Goal: Transaction & Acquisition: Purchase product/service

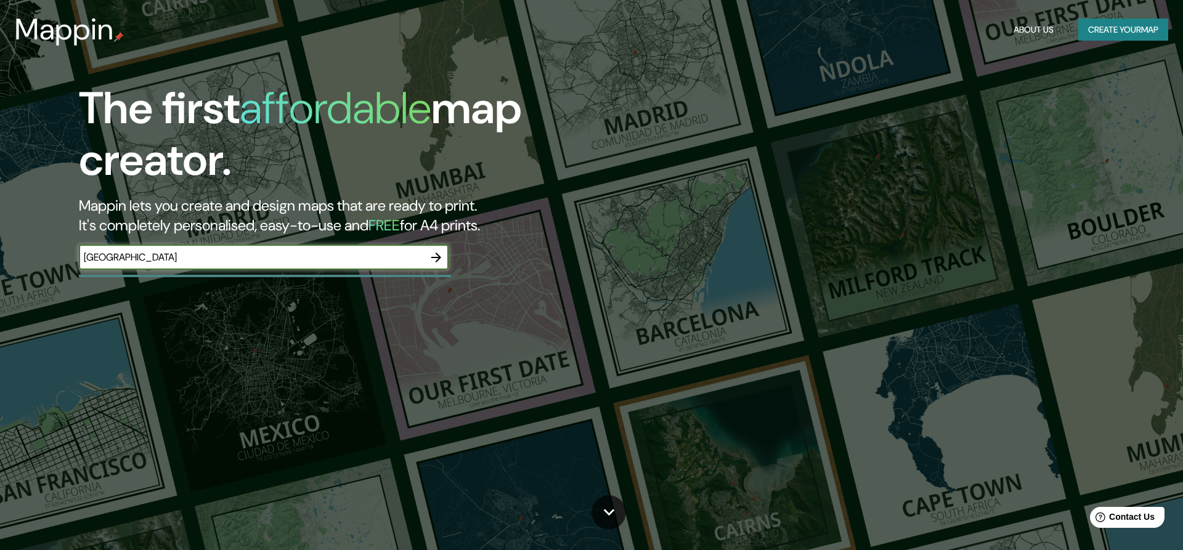
type input "bucharest"
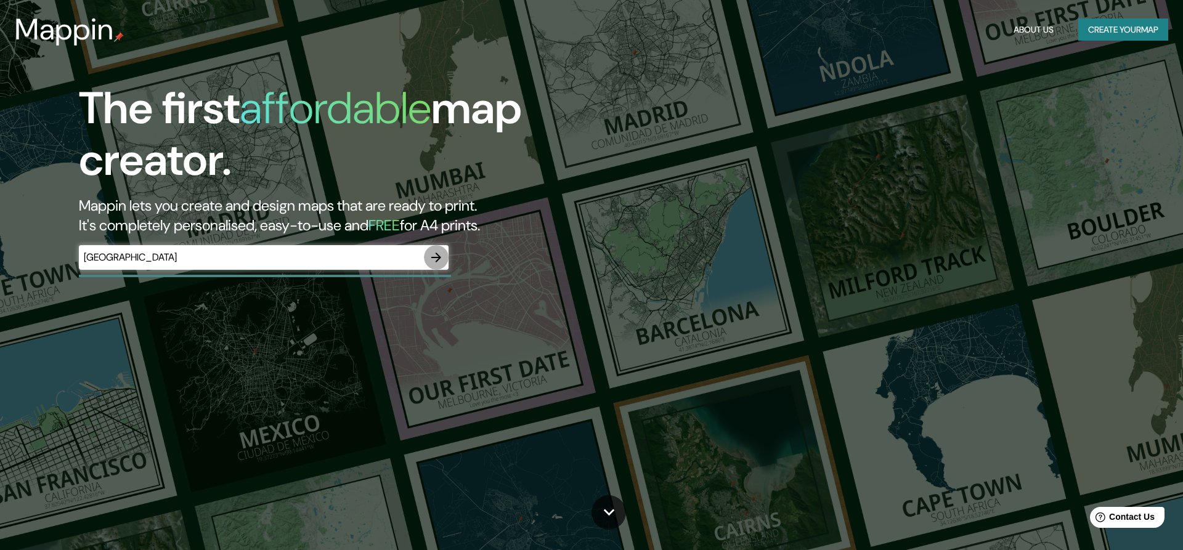
click at [437, 256] on icon "button" at bounding box center [436, 257] width 15 height 15
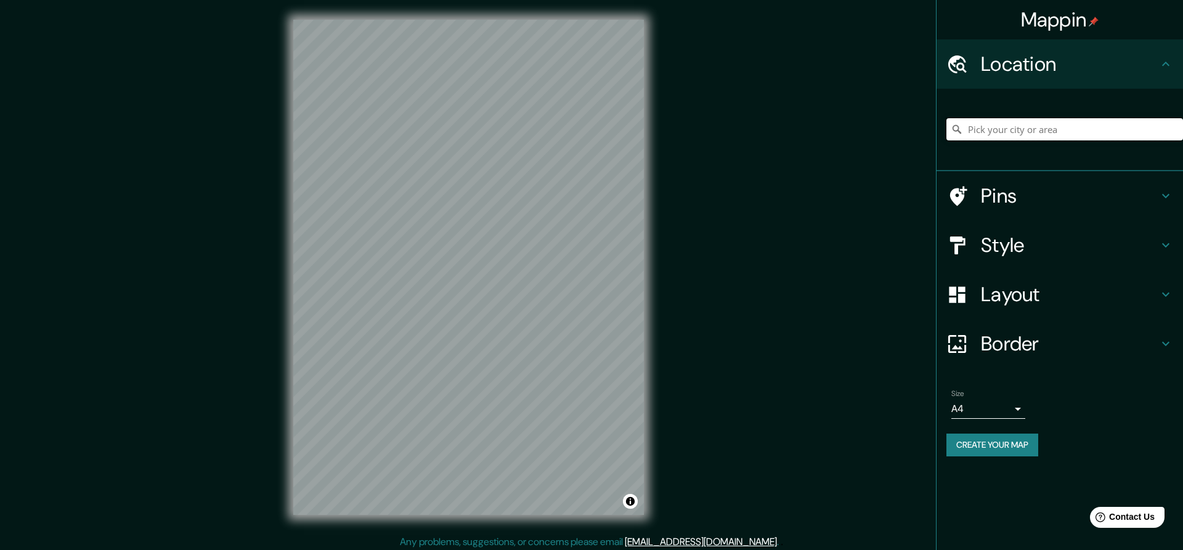
click at [995, 125] on input "Pick your city or area" at bounding box center [1064, 129] width 237 height 22
click at [1015, 191] on h4 "Pins" at bounding box center [1069, 196] width 177 height 25
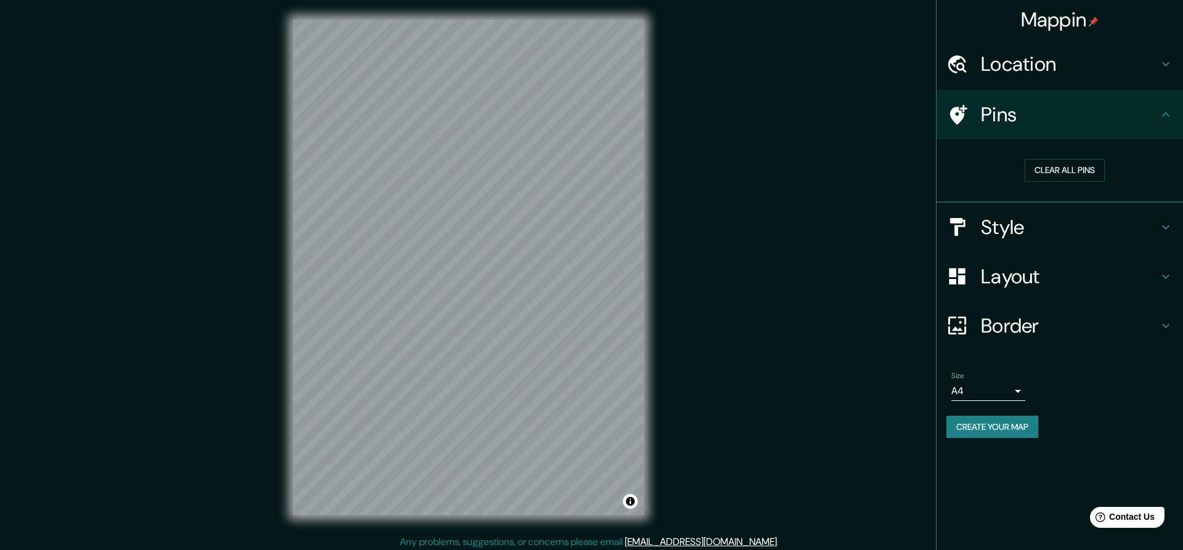
click at [957, 110] on icon at bounding box center [958, 115] width 17 height 20
click at [1070, 167] on button "Clear all pins" at bounding box center [1064, 170] width 80 height 23
click at [1047, 122] on h4 "Pins" at bounding box center [1069, 114] width 177 height 25
click at [1040, 172] on button "Clear all pins" at bounding box center [1064, 170] width 80 height 23
click at [1005, 229] on h4 "Style" at bounding box center [1069, 227] width 177 height 25
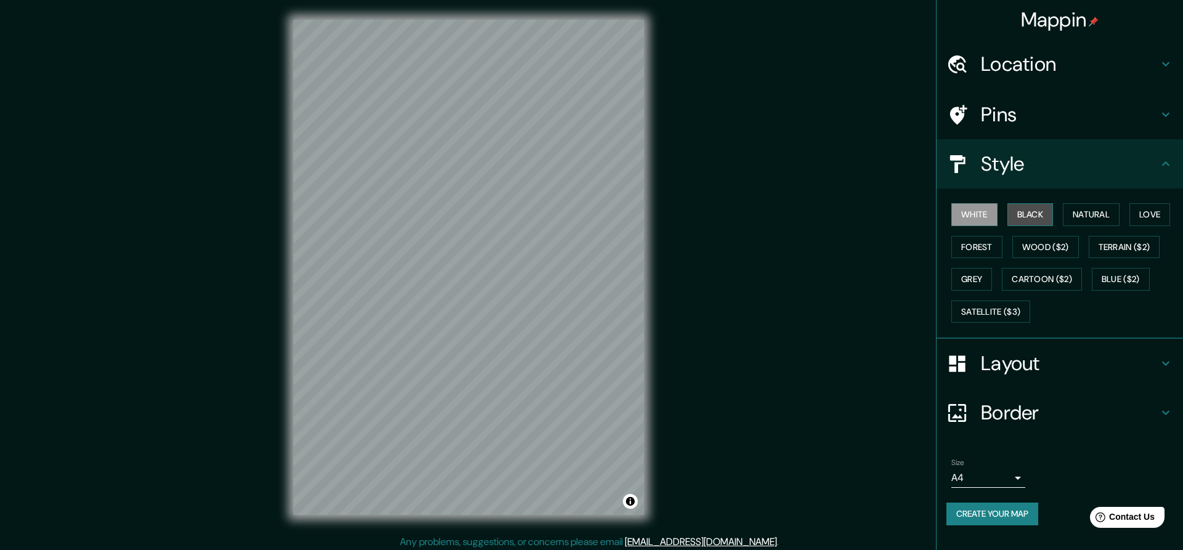
click at [1024, 215] on button "Black" at bounding box center [1030, 214] width 46 height 23
click at [983, 212] on button "White" at bounding box center [974, 214] width 46 height 23
click at [1037, 245] on button "Wood ($2)" at bounding box center [1045, 247] width 67 height 23
click at [1117, 209] on button "Natural" at bounding box center [1091, 214] width 57 height 23
click at [986, 209] on button "White" at bounding box center [974, 214] width 46 height 23
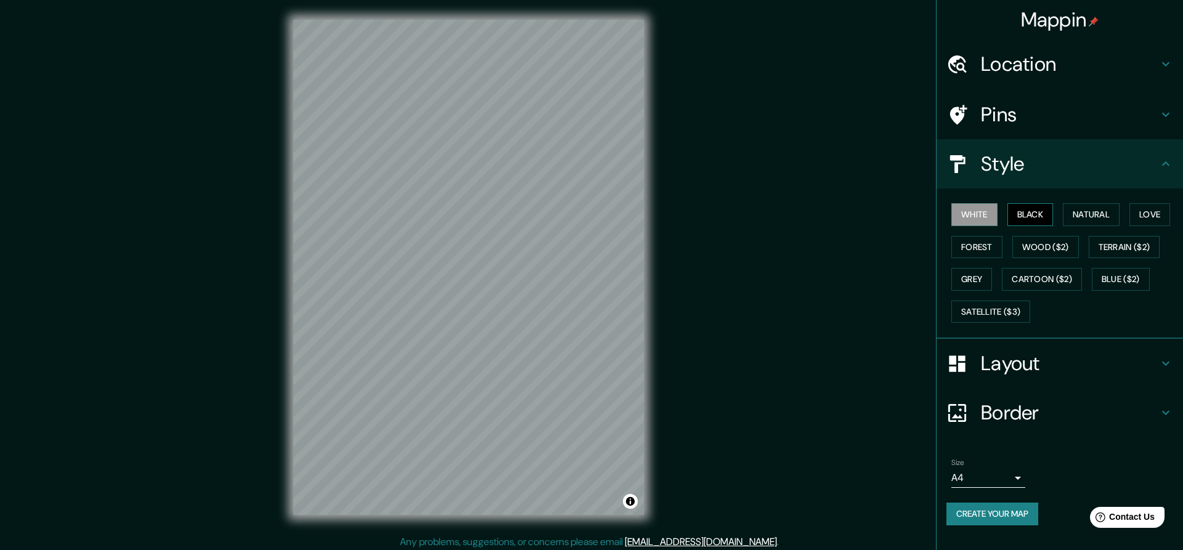
click at [1036, 212] on button "Black" at bounding box center [1030, 214] width 46 height 23
click at [1034, 244] on button "Wood ($2)" at bounding box center [1045, 247] width 67 height 23
click at [959, 251] on button "Forest" at bounding box center [976, 247] width 51 height 23
click at [1045, 277] on button "Cartoon ($2)" at bounding box center [1042, 279] width 80 height 23
click at [994, 280] on div "White Black Natural Love Forest Wood ($2) Terrain ($2) Grey Cartoon ($2) Blue (…" at bounding box center [1064, 262] width 237 height 129
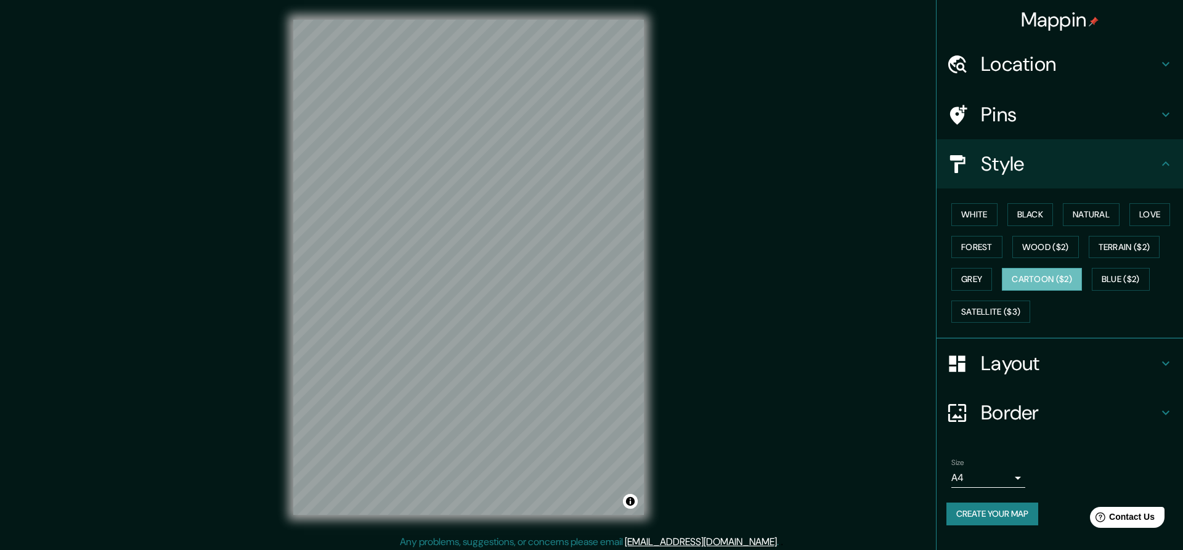
click at [995, 286] on div "White Black Natural Love Forest Wood ($2) Terrain ($2) Grey Cartoon ($2) Blue (…" at bounding box center [1064, 262] width 237 height 129
click at [987, 281] on button "Grey" at bounding box center [971, 279] width 41 height 23
click at [1002, 308] on button "Satellite ($3)" at bounding box center [990, 312] width 79 height 23
click at [1105, 275] on button "Blue ($2)" at bounding box center [1121, 279] width 58 height 23
click at [1044, 238] on button "Wood ($2)" at bounding box center [1045, 247] width 67 height 23
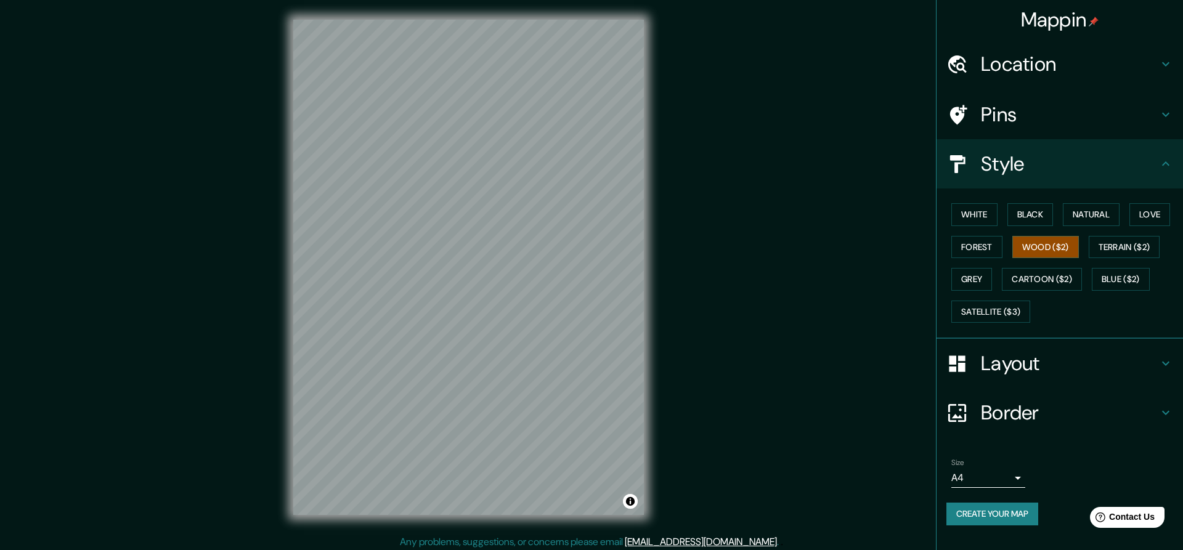
click at [1098, 265] on div "White Black Natural Love Forest Wood ($2) Terrain ($2) Grey Cartoon ($2) Blue (…" at bounding box center [1064, 262] width 237 height 129
click at [1116, 283] on button "Blue ($2)" at bounding box center [1121, 279] width 58 height 23
click at [1089, 222] on button "Natural" at bounding box center [1091, 214] width 57 height 23
click at [1142, 211] on button "Love" at bounding box center [1149, 214] width 41 height 23
click at [1016, 229] on div "White Black Natural Love Forest Wood ($2) Terrain ($2) Grey Cartoon ($2) Blue (…" at bounding box center [1064, 262] width 237 height 129
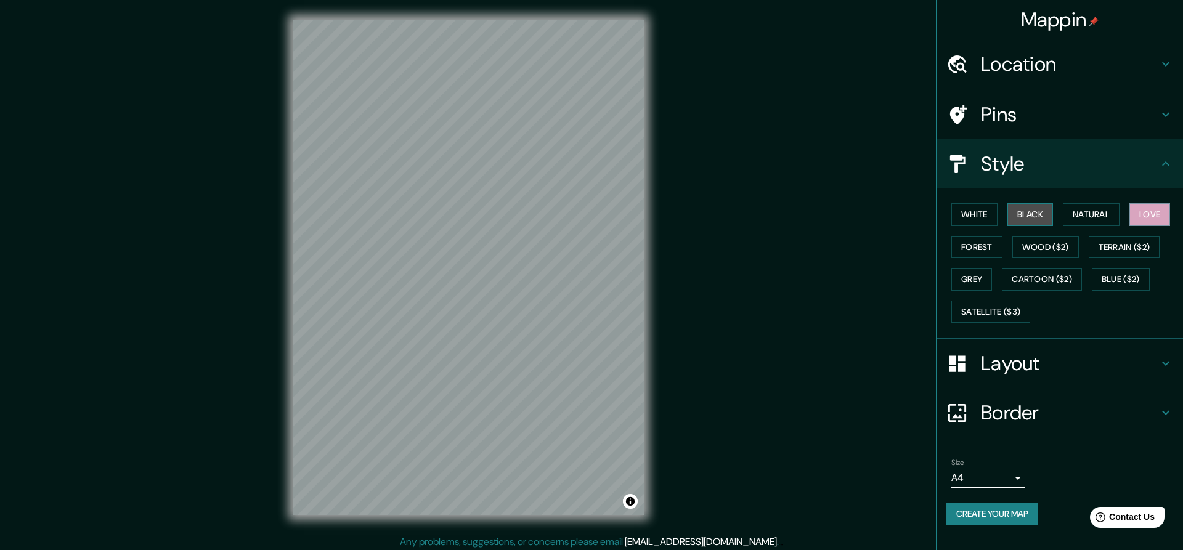
click at [1026, 214] on button "Black" at bounding box center [1030, 214] width 46 height 23
click at [971, 214] on button "White" at bounding box center [974, 214] width 46 height 23
click at [977, 213] on button "White" at bounding box center [974, 214] width 46 height 23
click at [1030, 243] on button "Wood ($2)" at bounding box center [1045, 247] width 67 height 23
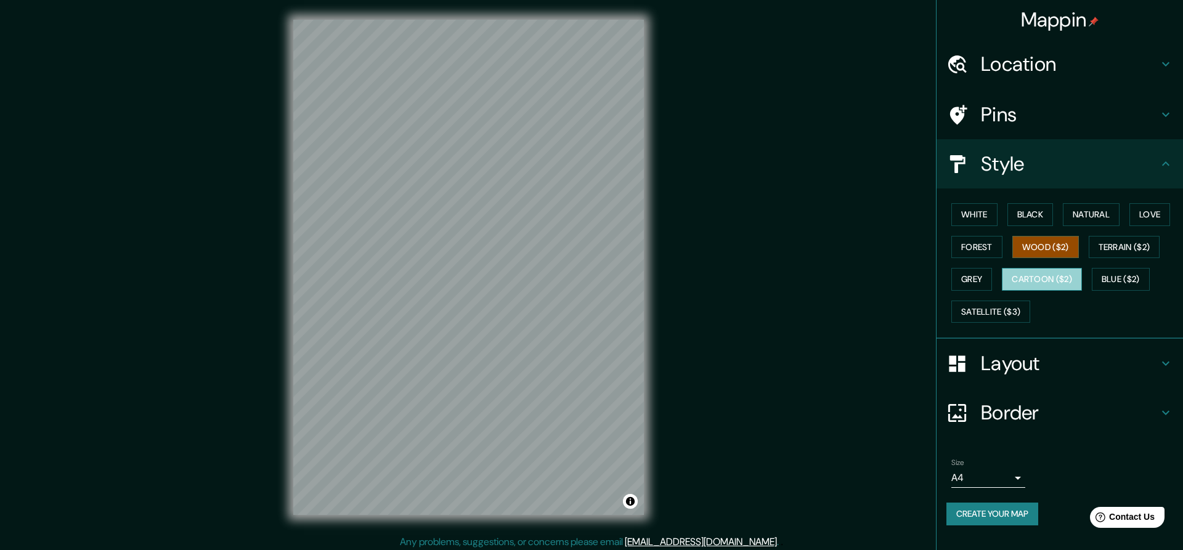
click at [1031, 280] on button "Cartoon ($2)" at bounding box center [1042, 279] width 80 height 23
click at [1020, 239] on button "Wood ($2)" at bounding box center [1045, 247] width 67 height 23
click at [1023, 217] on button "Black" at bounding box center [1030, 214] width 46 height 23
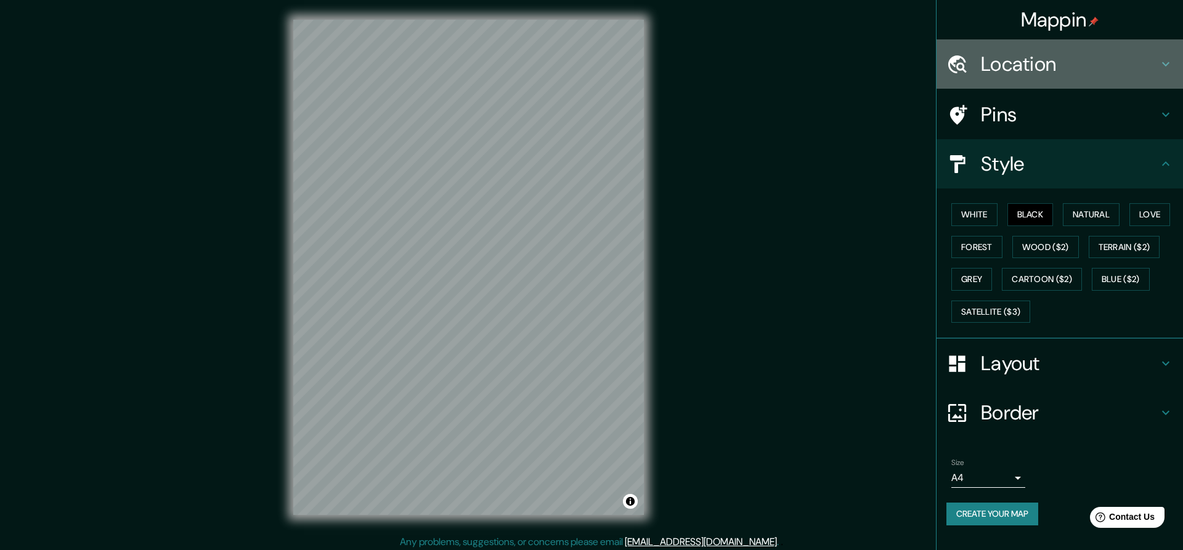
click at [1107, 61] on h4 "Location" at bounding box center [1069, 64] width 177 height 25
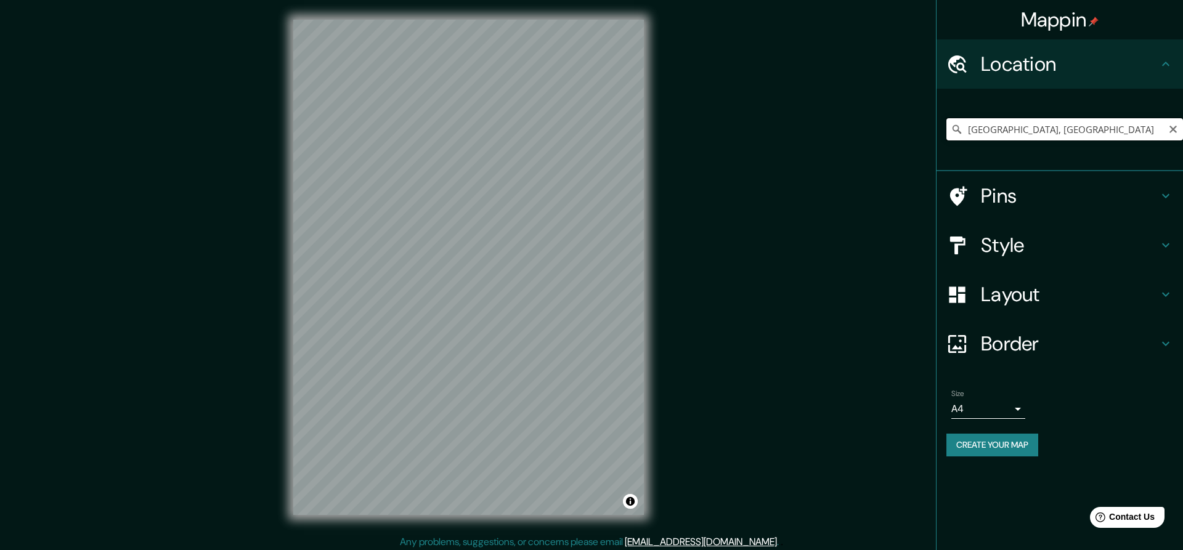
click at [994, 133] on input "Bucharest, Romania" at bounding box center [1064, 129] width 237 height 22
drag, startPoint x: 1092, startPoint y: 127, endPoint x: 829, endPoint y: 108, distance: 263.7
click at [946, 118] on input "Bucharest, Romania" at bounding box center [1064, 129] width 237 height 22
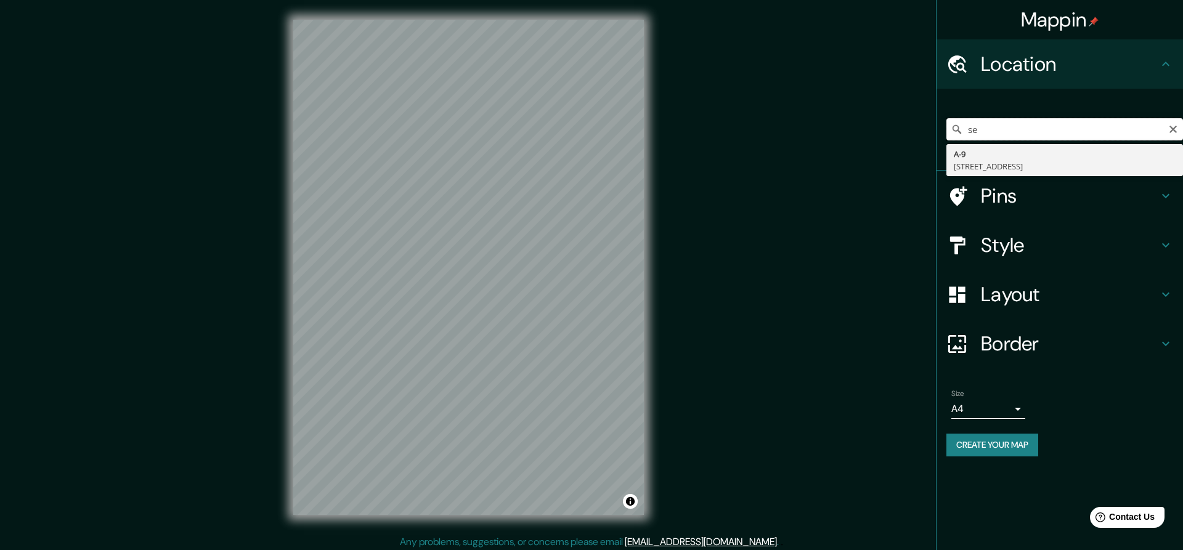
type input "s"
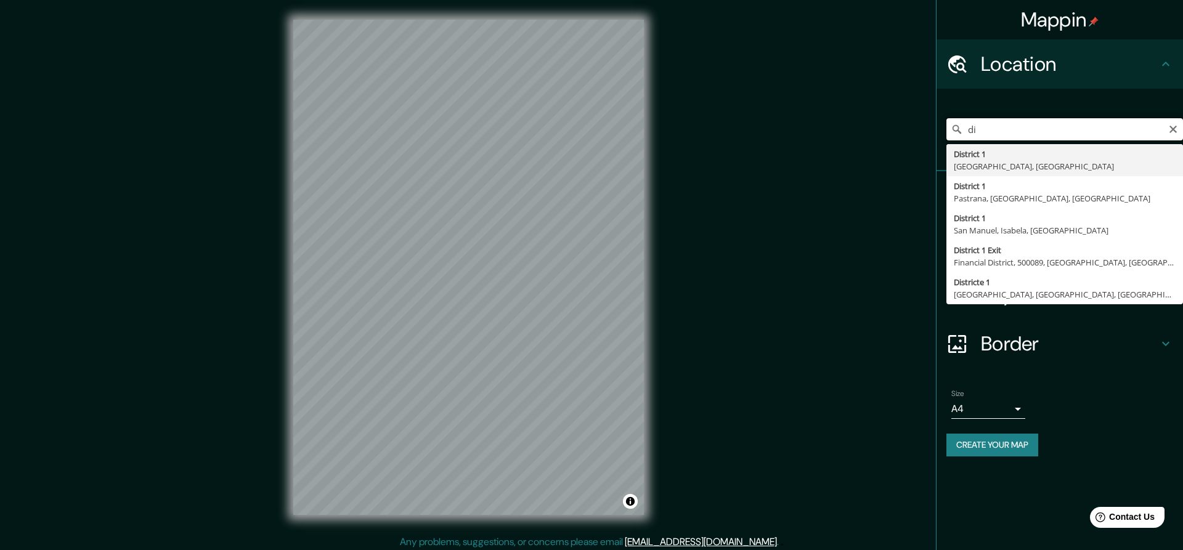
type input "d"
type input "Ilfov, Romania"
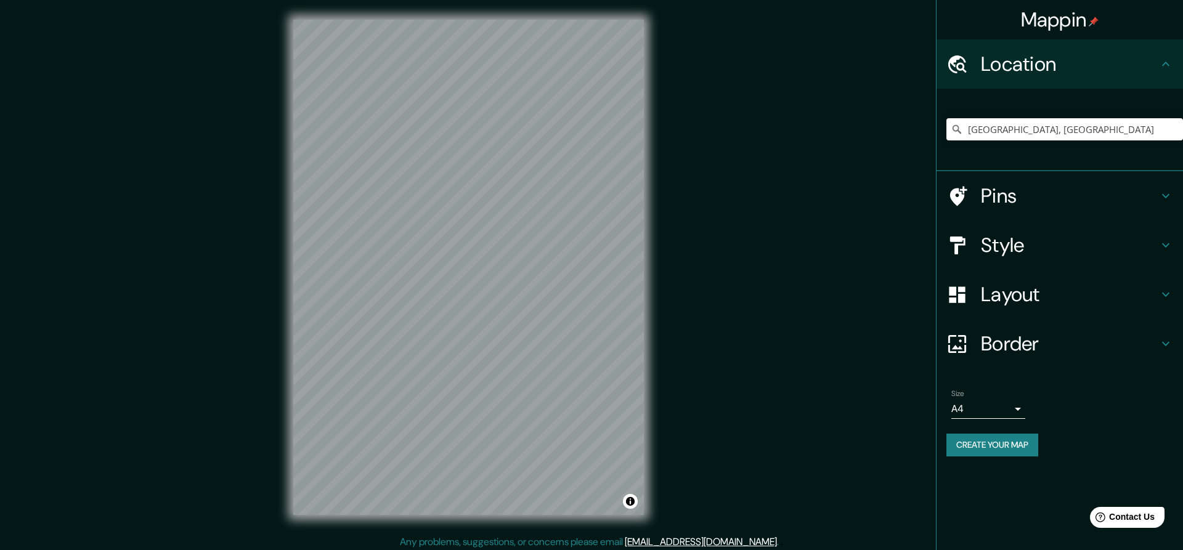
click at [274, 130] on div "© Mapbox © OpenStreetMap Improve this map" at bounding box center [469, 267] width 390 height 535
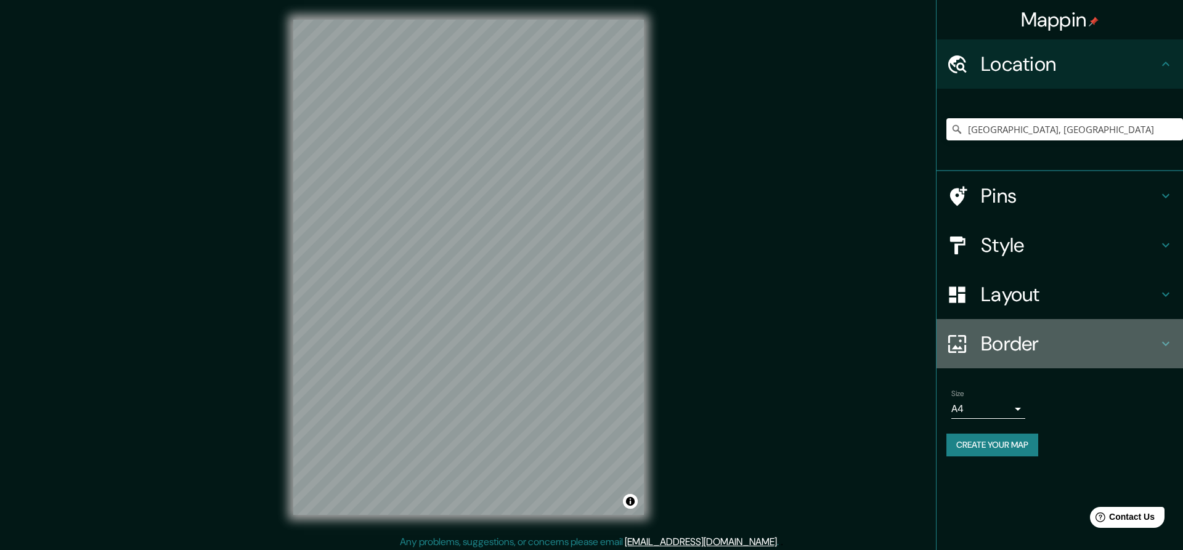
click at [1015, 343] on h4 "Border" at bounding box center [1069, 343] width 177 height 25
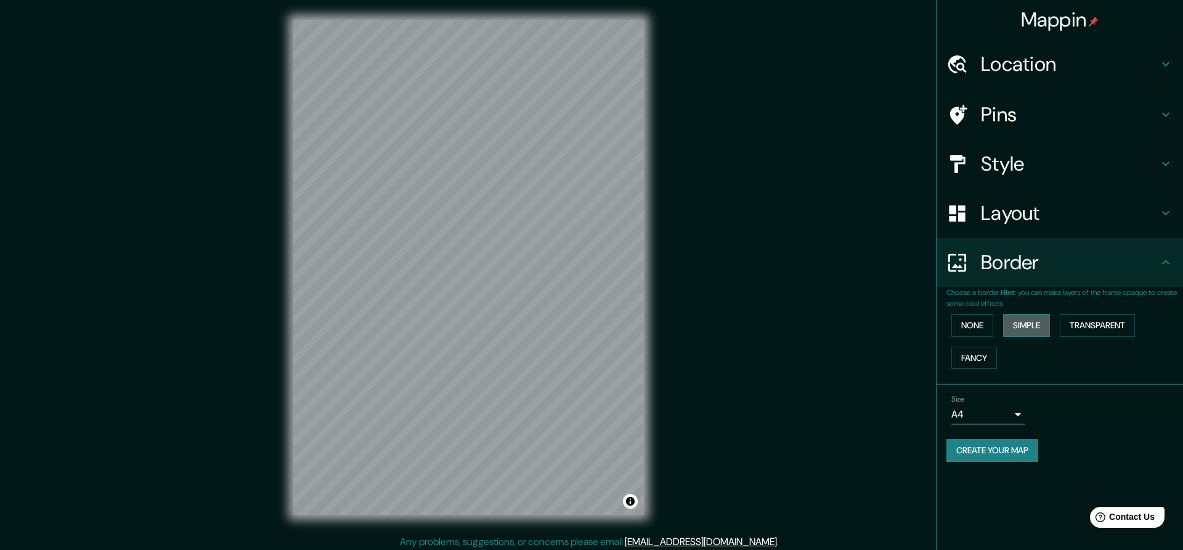
click at [1016, 323] on button "Simple" at bounding box center [1026, 325] width 47 height 23
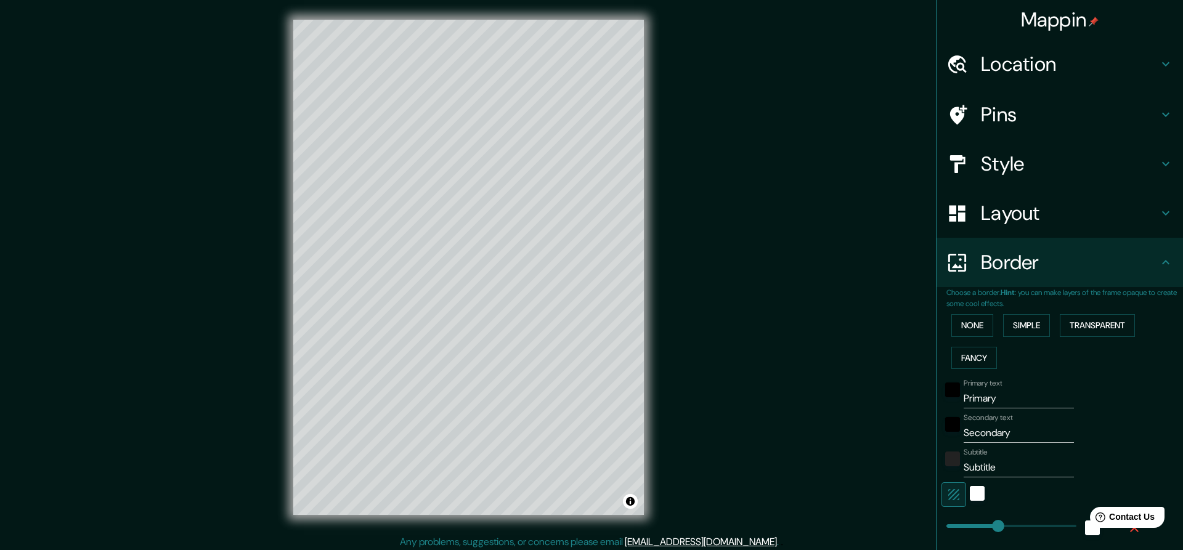
click at [1060, 324] on div "None Simple Transparent Fancy" at bounding box center [1064, 341] width 237 height 65
click at [1072, 320] on button "Transparent" at bounding box center [1097, 325] width 75 height 23
click at [971, 357] on button "Fancy" at bounding box center [974, 358] width 46 height 23
click at [1056, 330] on div "None Simple Transparent Fancy" at bounding box center [1064, 341] width 237 height 65
click at [1032, 326] on button "Simple" at bounding box center [1026, 325] width 47 height 23
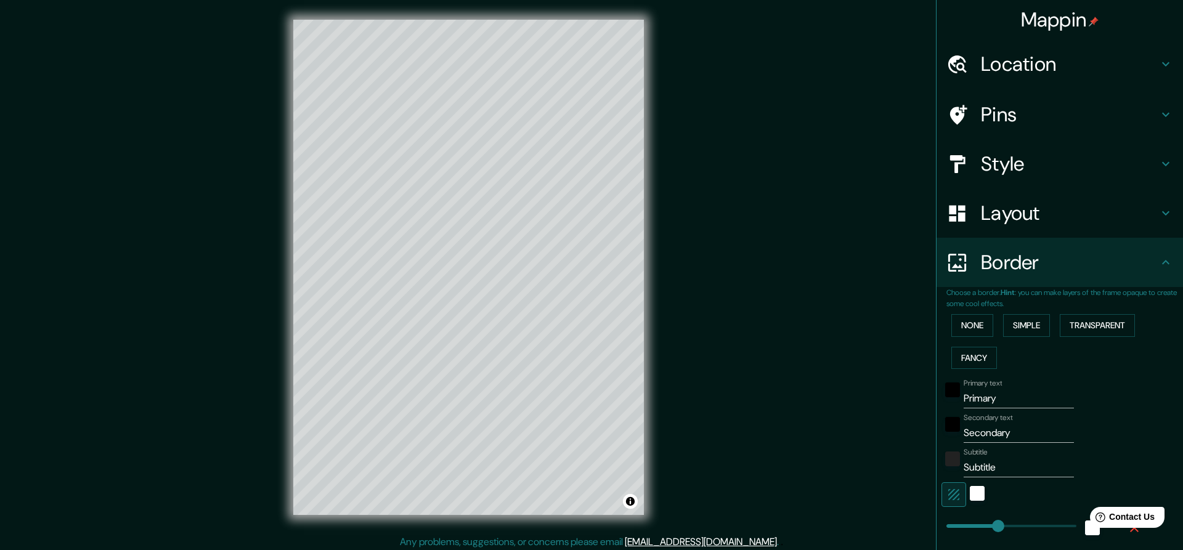
click at [1028, 67] on h4 "Location" at bounding box center [1069, 64] width 177 height 25
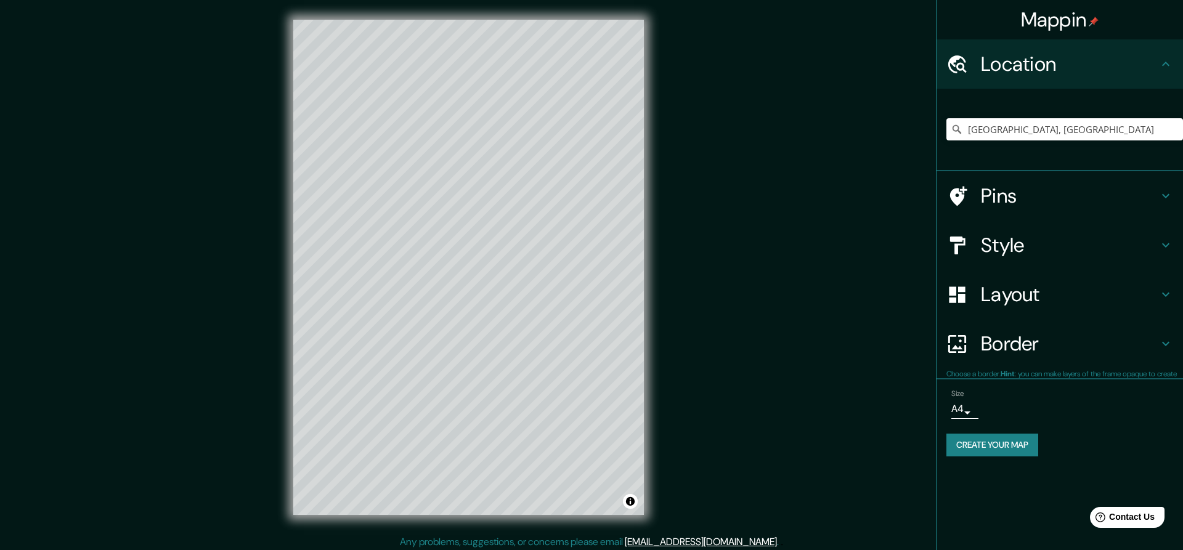
type input "228"
type input "46"
drag, startPoint x: 1020, startPoint y: 129, endPoint x: 889, endPoint y: 116, distance: 131.2
click at [946, 118] on input "Ilfov, Romania" at bounding box center [1064, 129] width 237 height 22
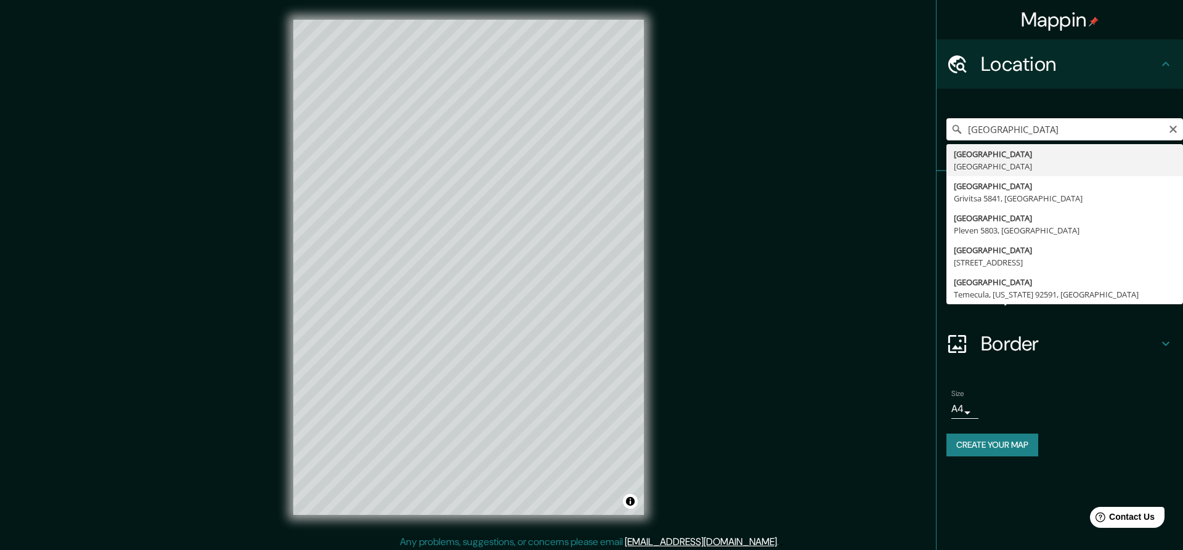
type input "Bucharest, Romania"
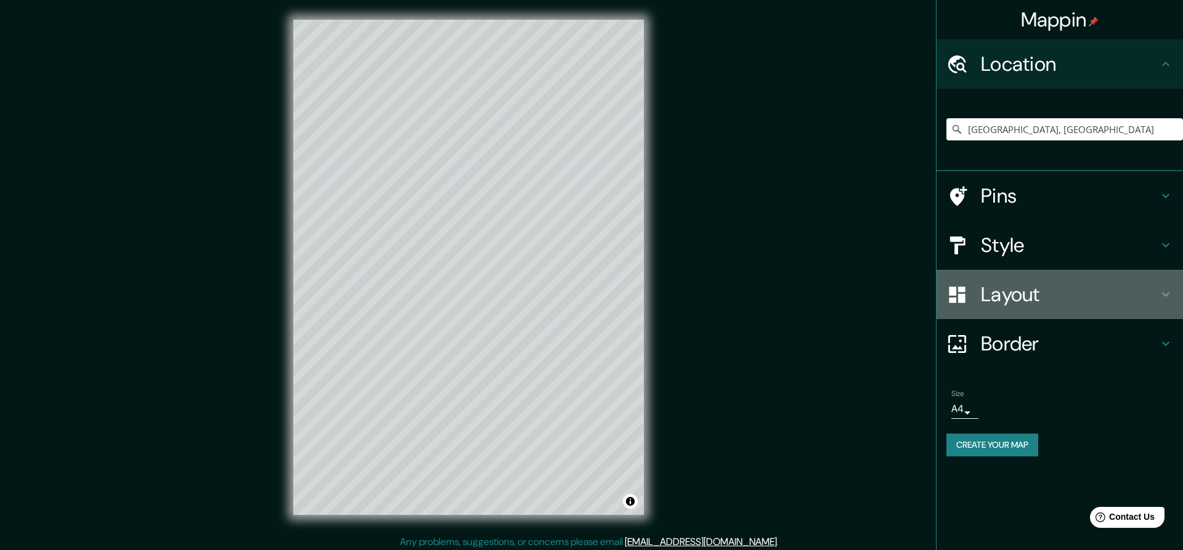
click at [1039, 293] on h4 "Layout" at bounding box center [1069, 294] width 177 height 25
type input "228"
type input "46"
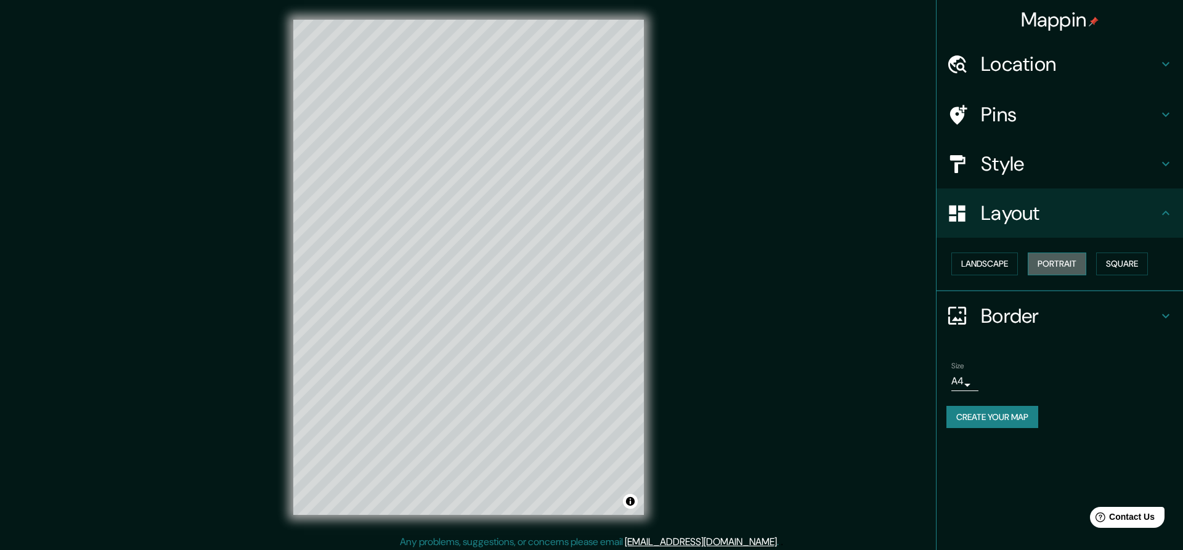
click at [1053, 266] on button "Portrait" at bounding box center [1057, 264] width 59 height 23
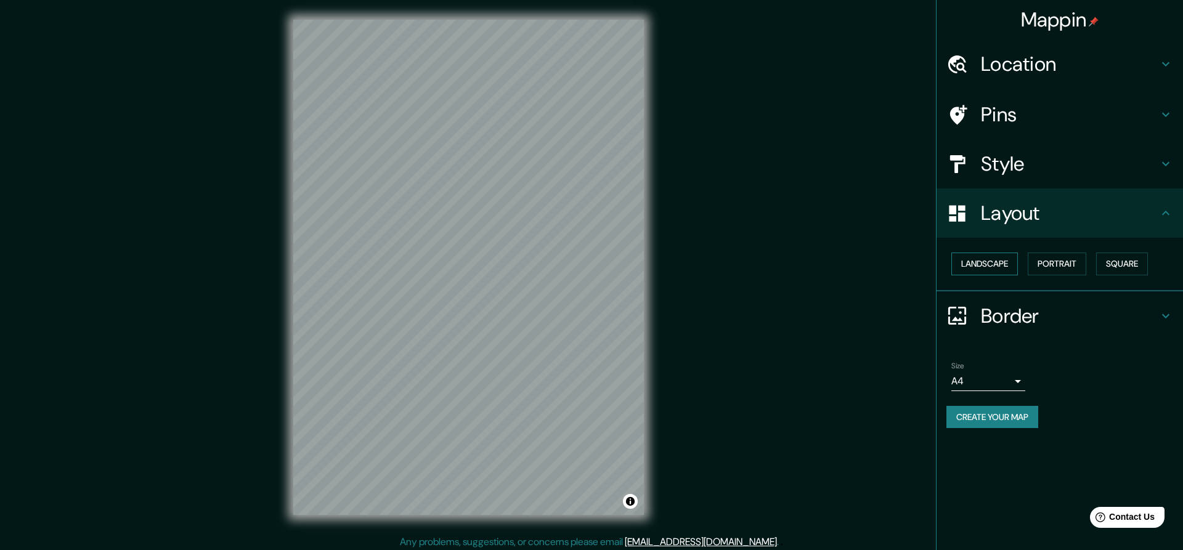
click at [1000, 266] on button "Landscape" at bounding box center [984, 264] width 67 height 23
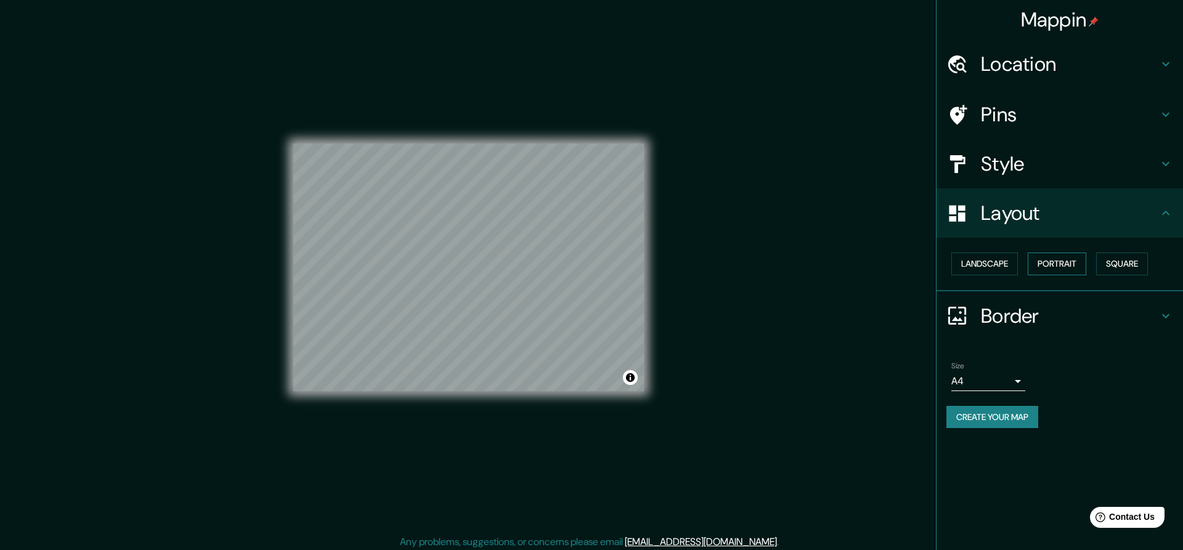
click at [1076, 269] on button "Portrait" at bounding box center [1057, 264] width 59 height 23
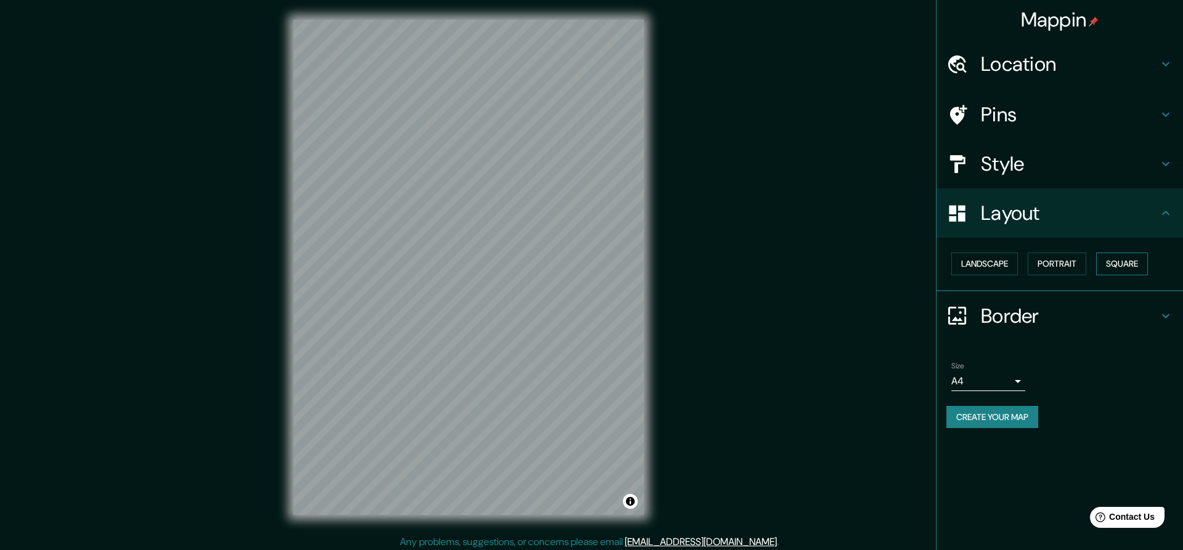
click at [1120, 267] on button "Square" at bounding box center [1122, 264] width 52 height 23
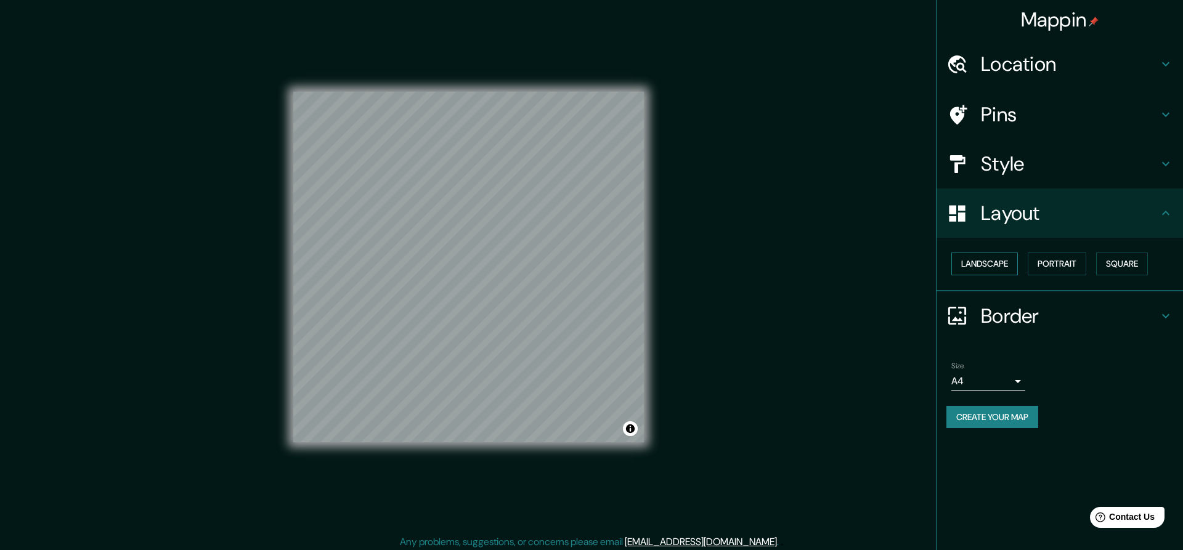
click at [1006, 262] on button "Landscape" at bounding box center [984, 264] width 67 height 23
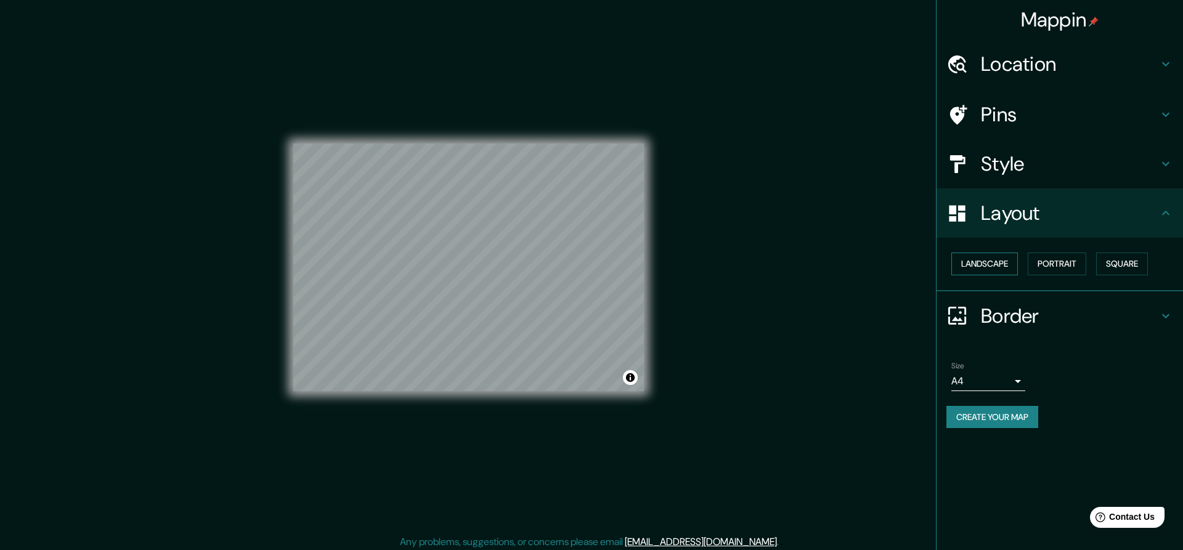
click at [981, 265] on button "Landscape" at bounding box center [984, 264] width 67 height 23
click at [1053, 266] on button "Portrait" at bounding box center [1057, 264] width 59 height 23
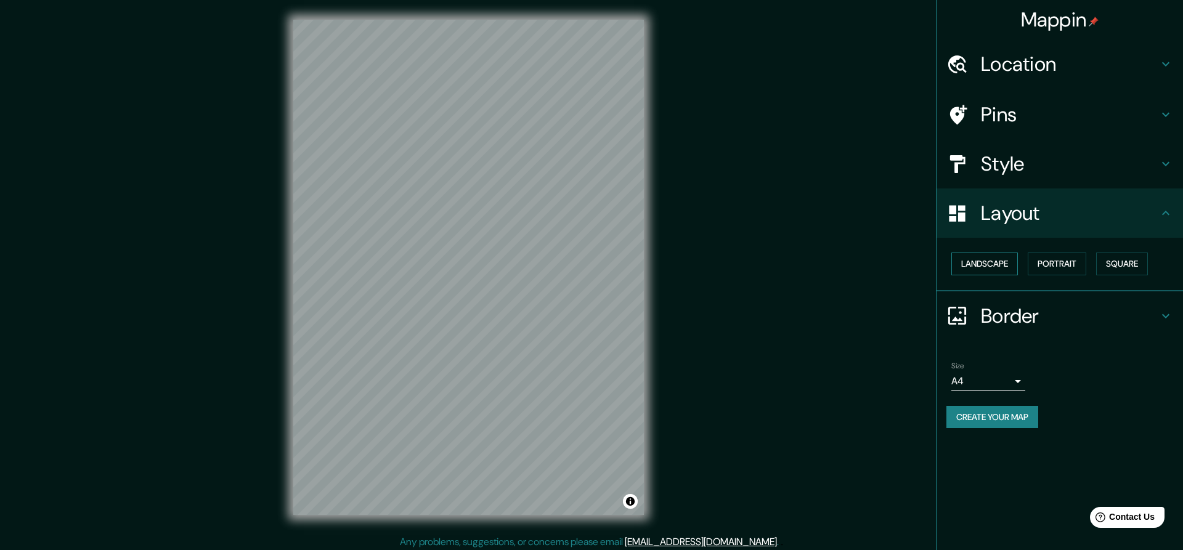
click at [975, 269] on button "Landscape" at bounding box center [984, 264] width 67 height 23
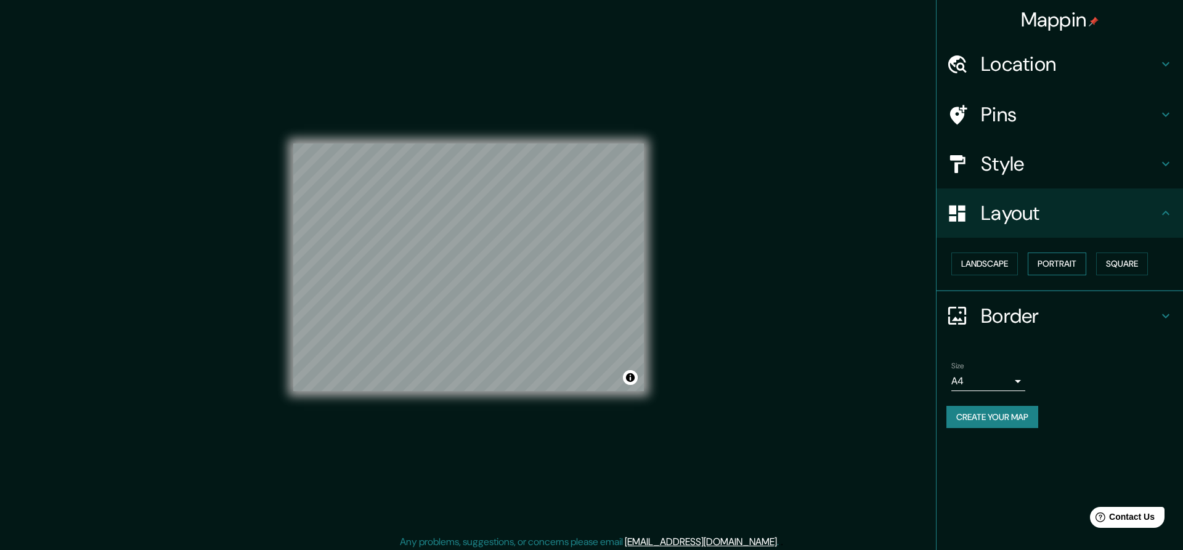
click at [1048, 268] on button "Portrait" at bounding box center [1057, 264] width 59 height 23
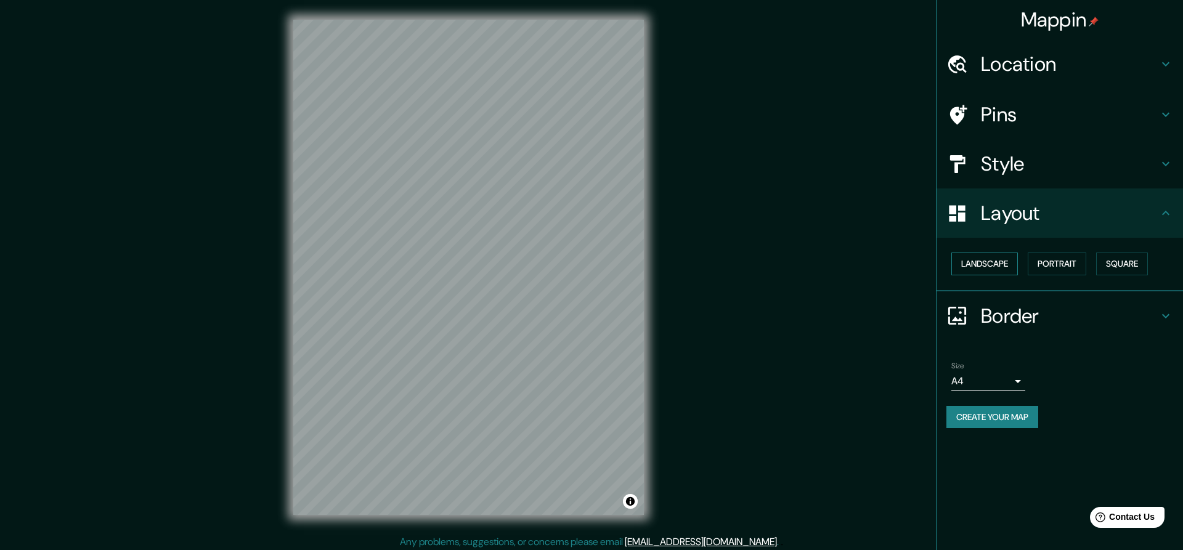
click at [987, 266] on button "Landscape" at bounding box center [984, 264] width 67 height 23
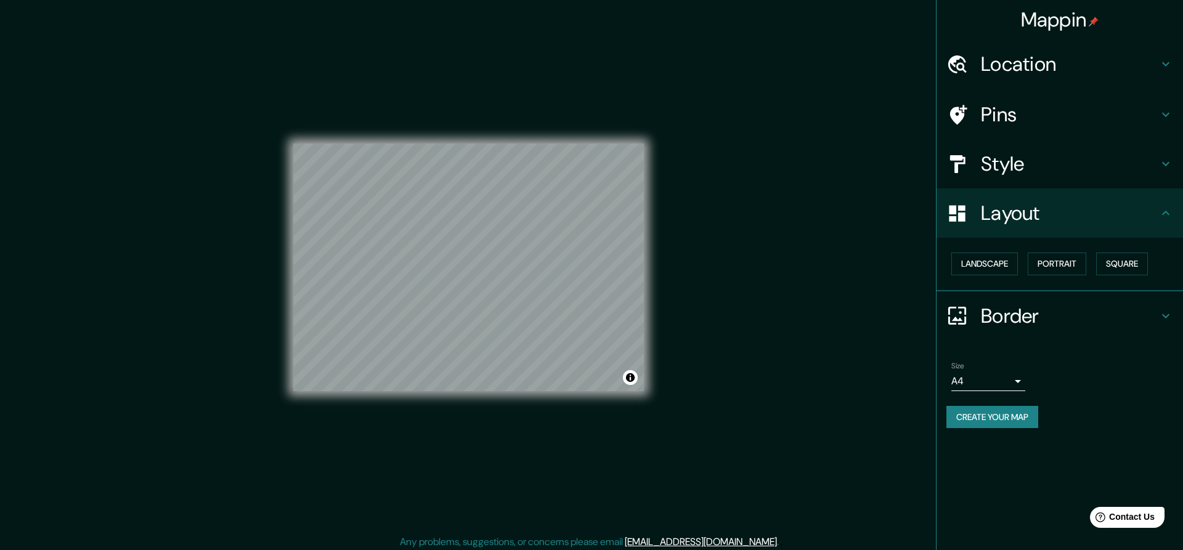
click at [1008, 310] on h4 "Border" at bounding box center [1069, 316] width 177 height 25
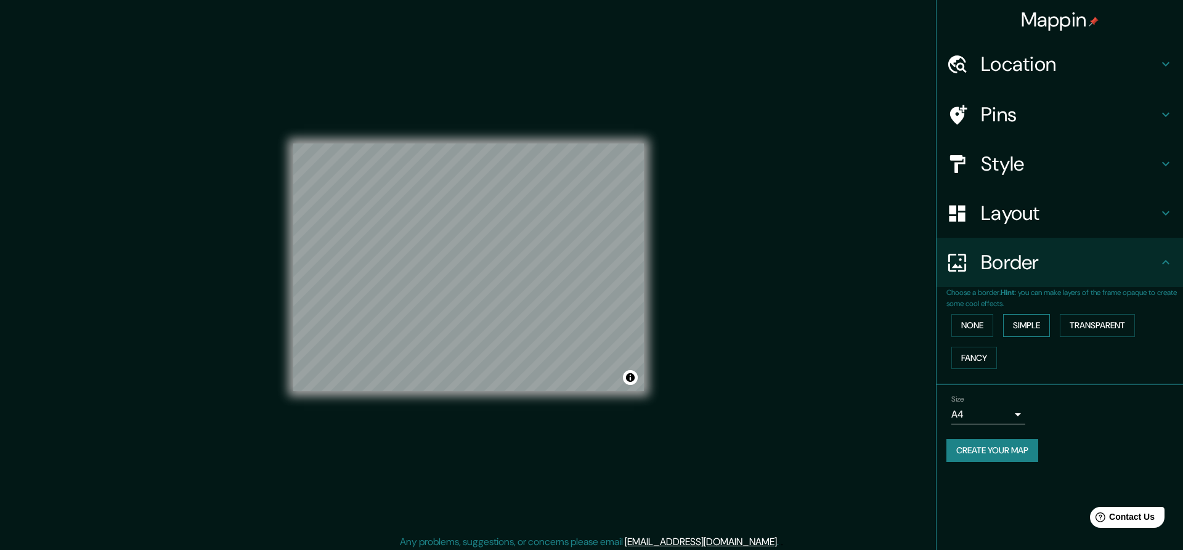
click at [1029, 324] on button "Simple" at bounding box center [1026, 325] width 47 height 23
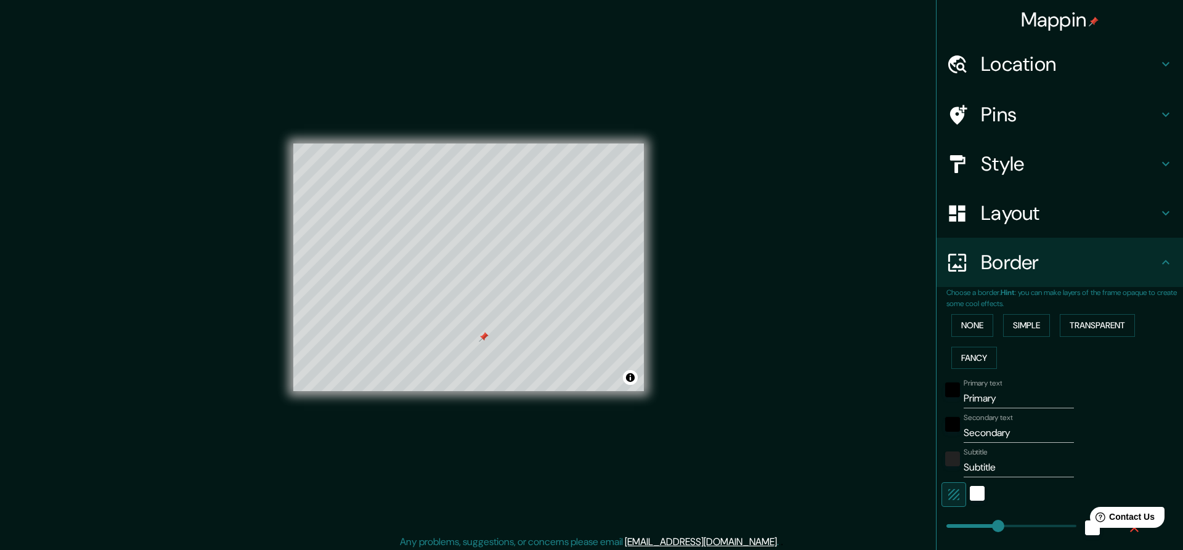
click at [1041, 139] on div "Pins" at bounding box center [1059, 114] width 246 height 49
type input "228"
type input "46"
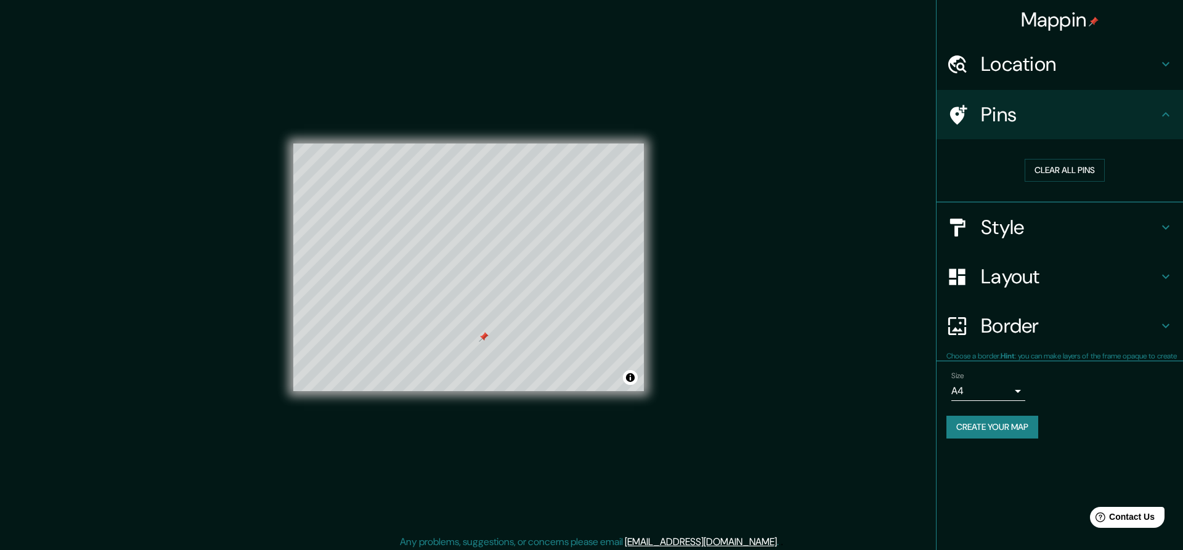
click at [1026, 115] on h4 "Pins" at bounding box center [1069, 114] width 177 height 25
click at [1052, 176] on button "Clear all pins" at bounding box center [1064, 170] width 80 height 23
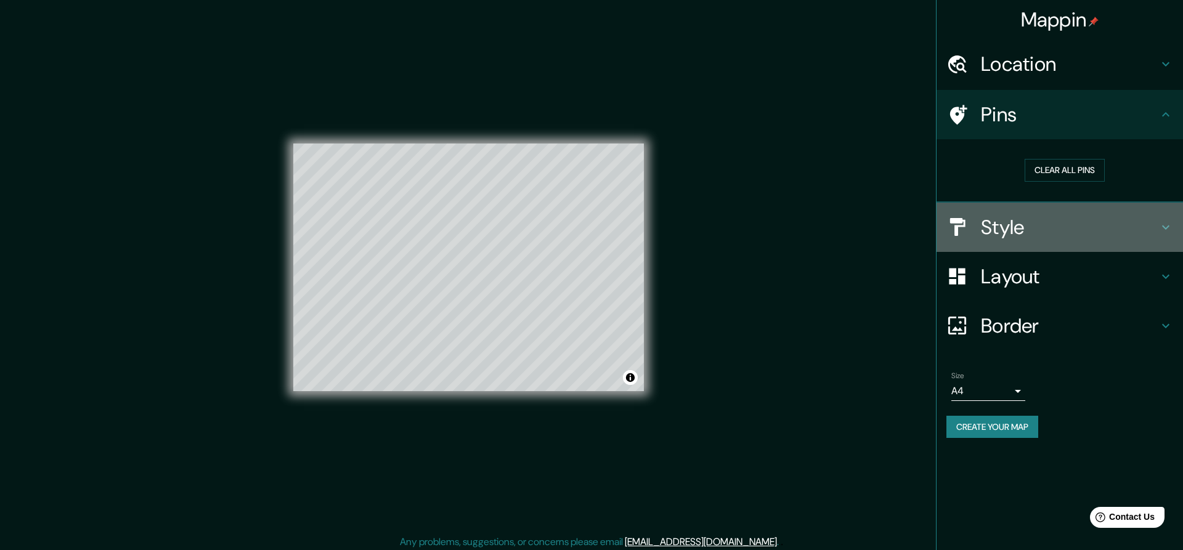
click at [1010, 228] on h4 "Style" at bounding box center [1069, 227] width 177 height 25
type input "228"
type input "46"
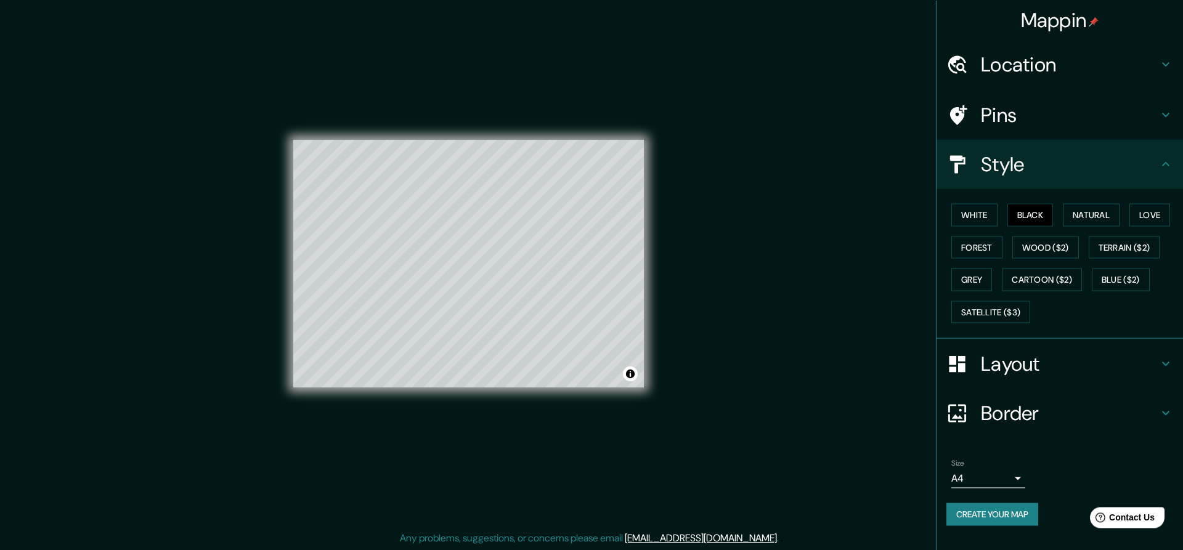
scroll to position [4, 0]
click at [1018, 519] on button "Create your map" at bounding box center [992, 514] width 92 height 23
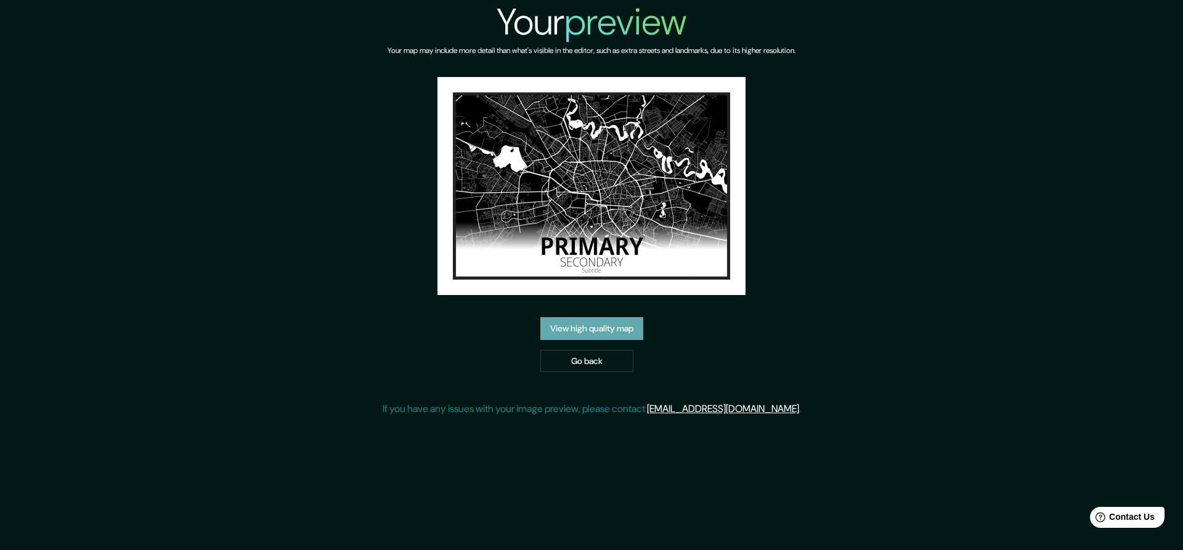
click at [572, 328] on link "View high quality map" at bounding box center [591, 328] width 103 height 23
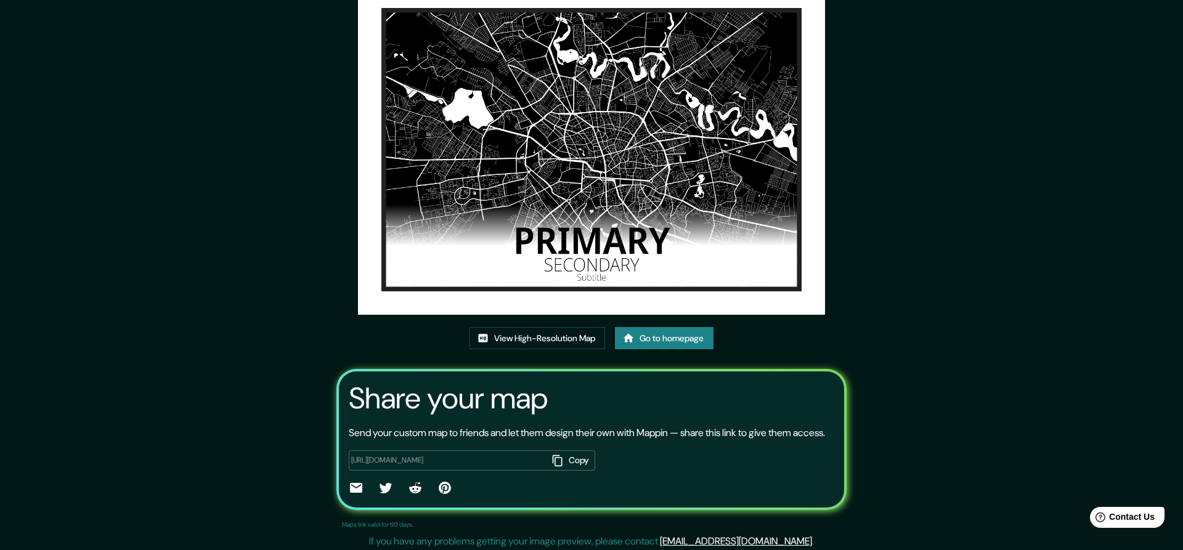
scroll to position [73, 0]
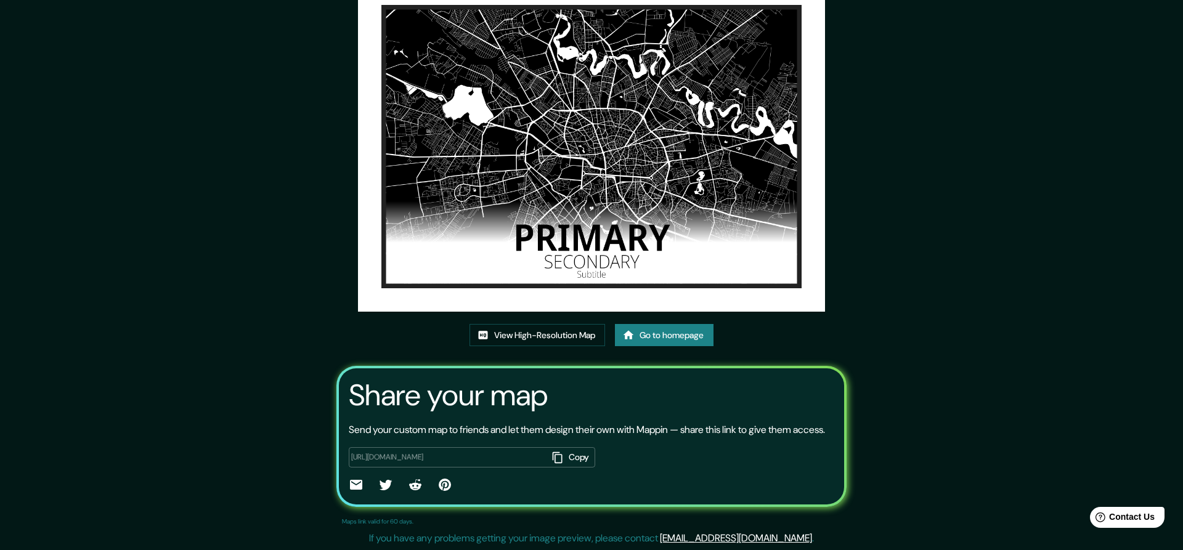
click at [562, 168] on img at bounding box center [591, 147] width 467 height 330
click at [510, 155] on img at bounding box center [591, 147] width 467 height 330
click at [531, 328] on link "View High-Resolution Map" at bounding box center [537, 335] width 136 height 23
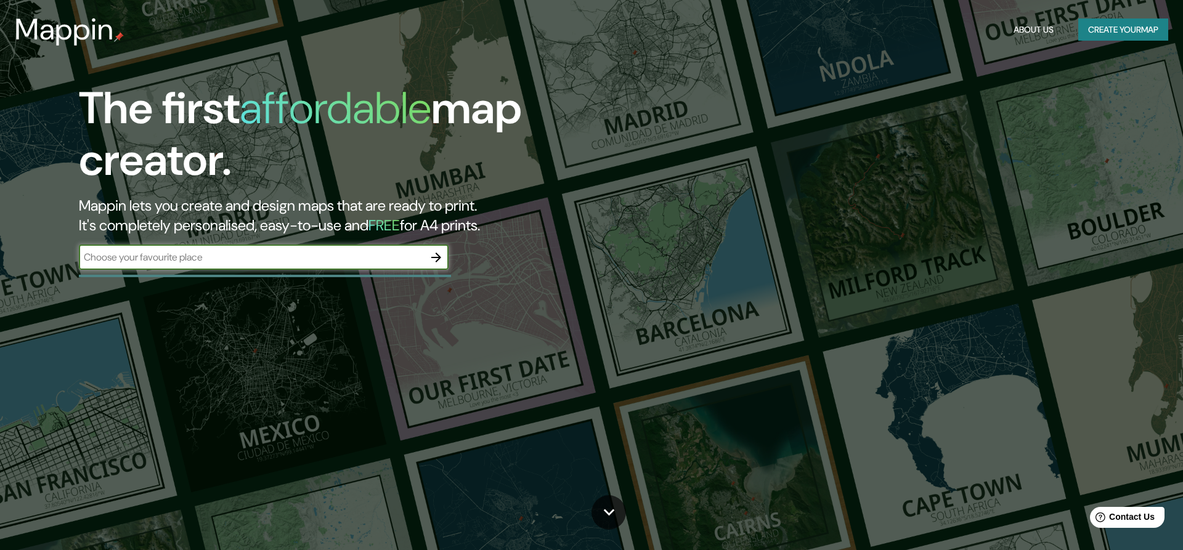
click at [436, 249] on button "button" at bounding box center [436, 257] width 25 height 25
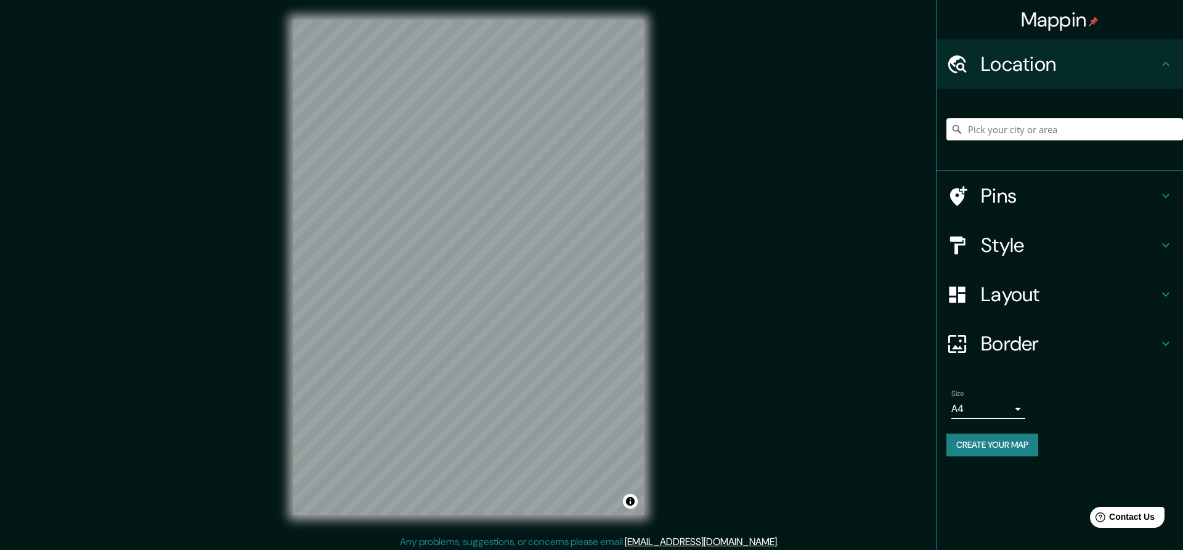
click at [1028, 126] on input "Pick your city or area" at bounding box center [1064, 129] width 237 height 22
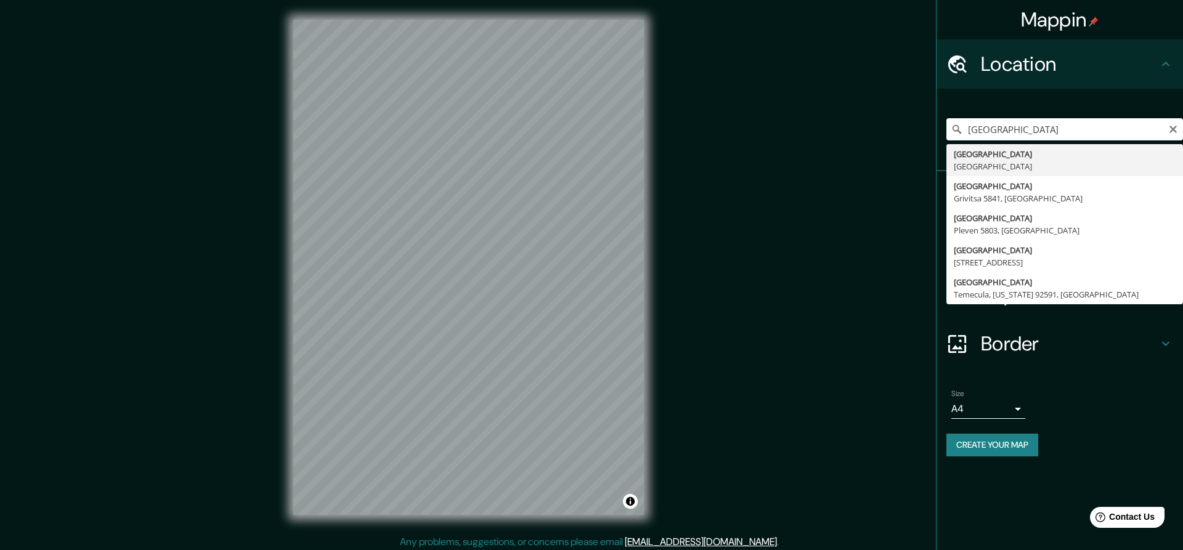
type input "Bucharest, Romania"
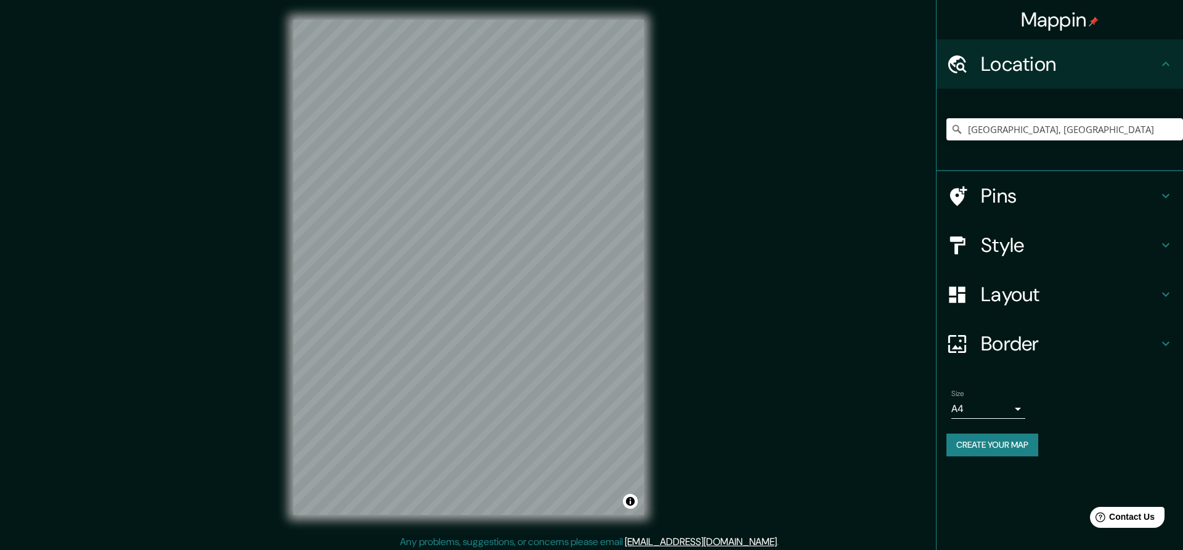
click at [1076, 234] on h4 "Style" at bounding box center [1069, 245] width 177 height 25
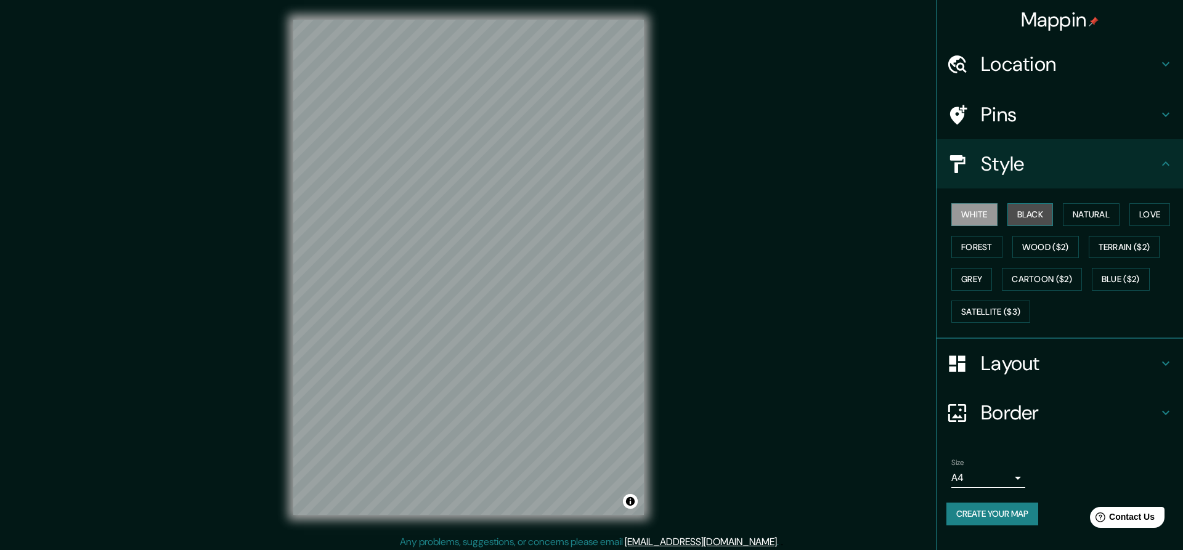
click at [1038, 209] on button "Black" at bounding box center [1030, 214] width 46 height 23
click at [984, 209] on button "White" at bounding box center [974, 214] width 46 height 23
click at [1089, 219] on button "Natural" at bounding box center [1091, 214] width 57 height 23
click at [1152, 214] on button "Love" at bounding box center [1149, 214] width 41 height 23
click at [1050, 243] on button "Wood ($2)" at bounding box center [1045, 247] width 67 height 23
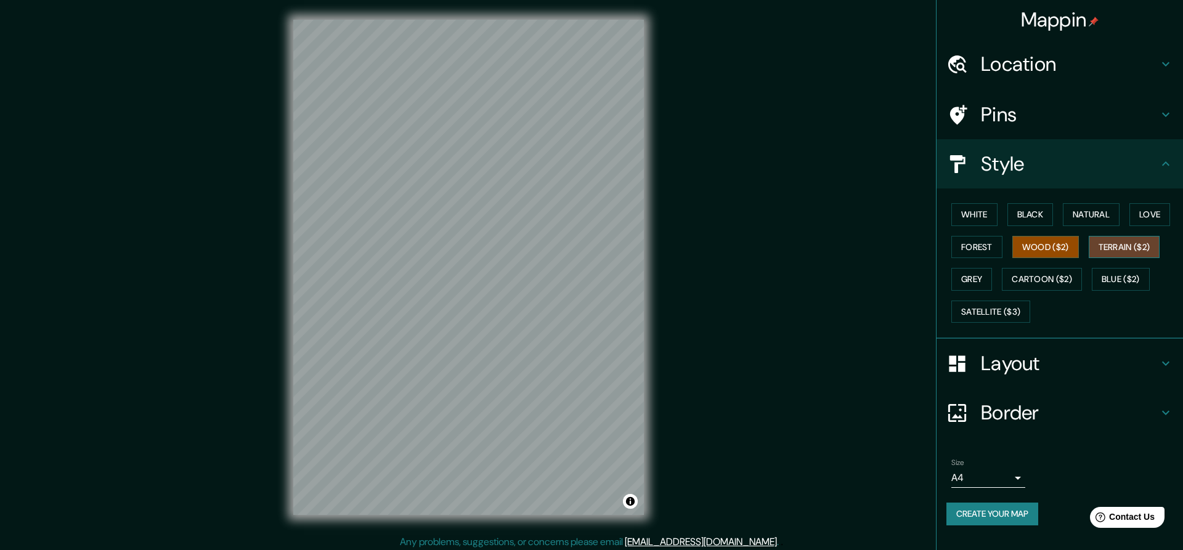
click at [1129, 247] on button "Terrain ($2)" at bounding box center [1124, 247] width 71 height 23
click at [1122, 272] on button "Blue ($2)" at bounding box center [1121, 279] width 58 height 23
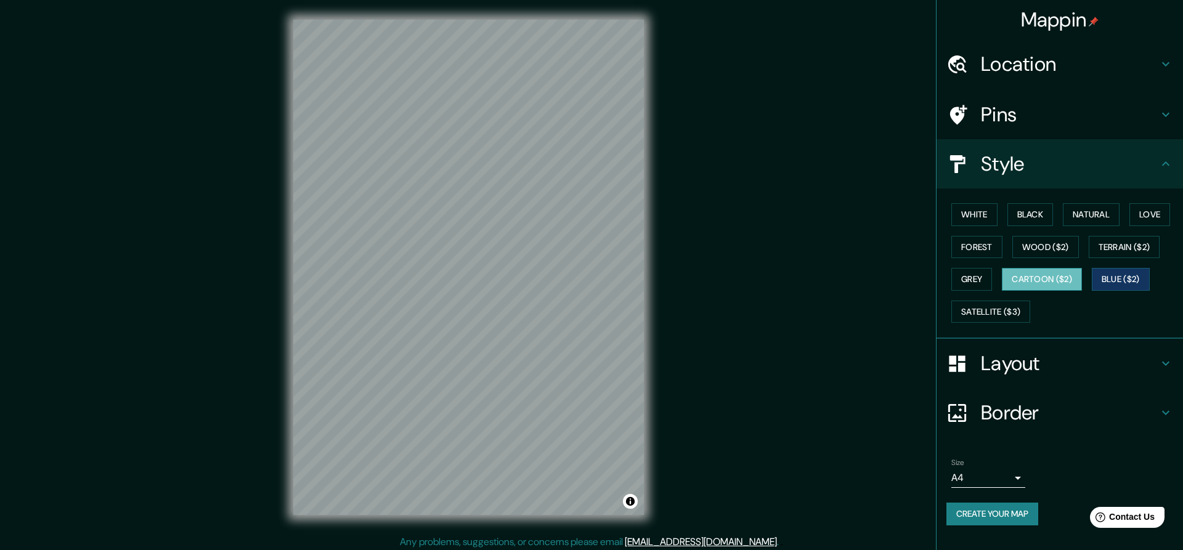
click at [1055, 270] on button "Cartoon ($2)" at bounding box center [1042, 279] width 80 height 23
click at [1004, 304] on button "Satellite ($3)" at bounding box center [990, 312] width 79 height 23
click at [983, 291] on div "White Black Natural Love Forest Wood ($2) Terrain ($2) Grey Cartoon ($2) Blue (…" at bounding box center [1064, 262] width 237 height 129
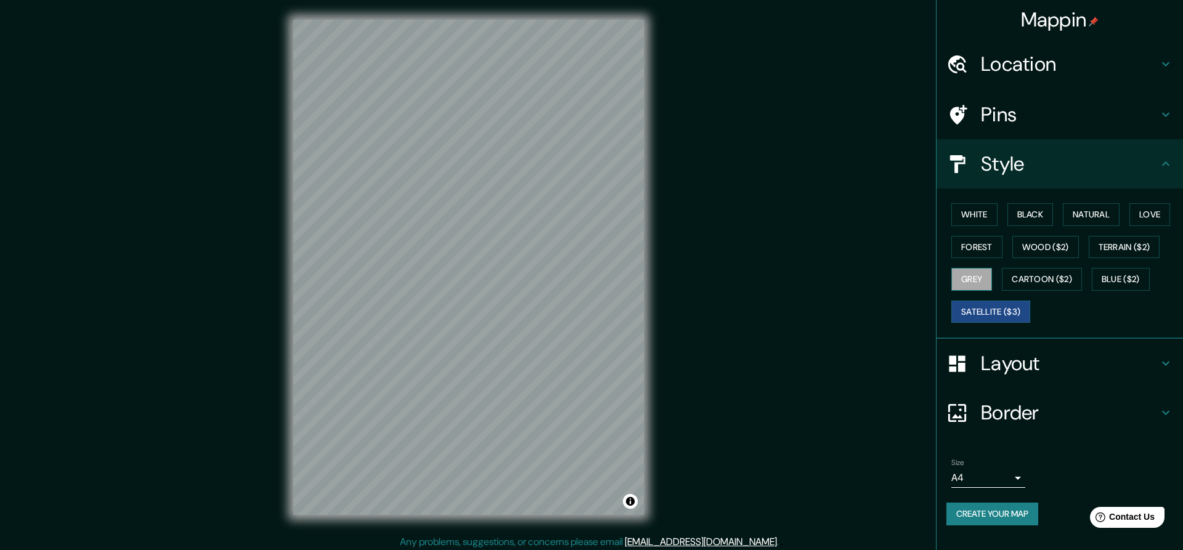
click at [975, 285] on button "Grey" at bounding box center [971, 279] width 41 height 23
click at [996, 359] on h4 "Layout" at bounding box center [1069, 363] width 177 height 25
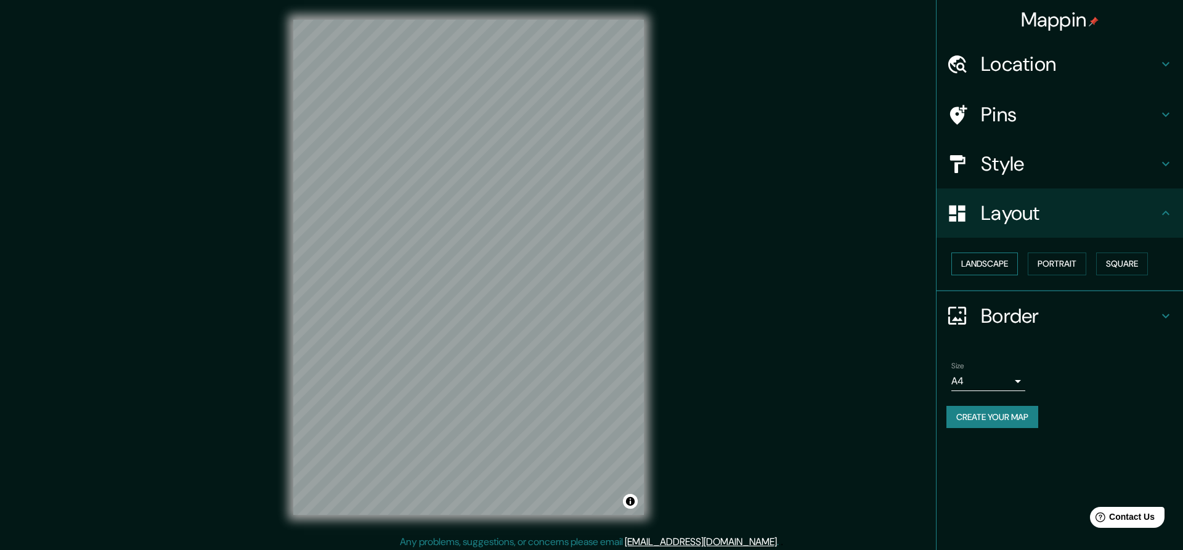
click at [1002, 266] on button "Landscape" at bounding box center [984, 264] width 67 height 23
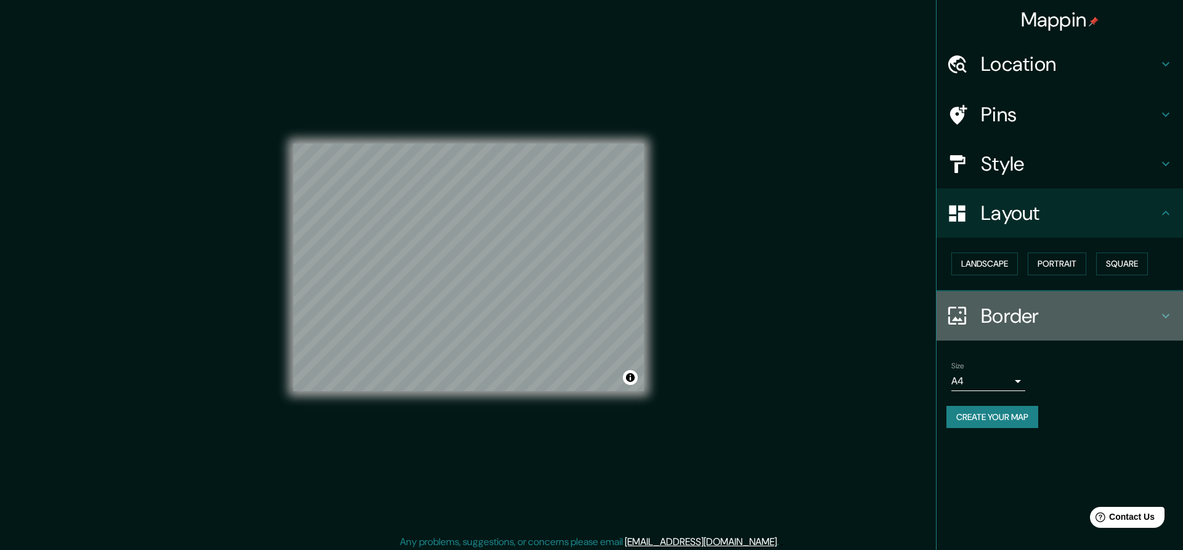
click at [1019, 326] on h4 "Border" at bounding box center [1069, 316] width 177 height 25
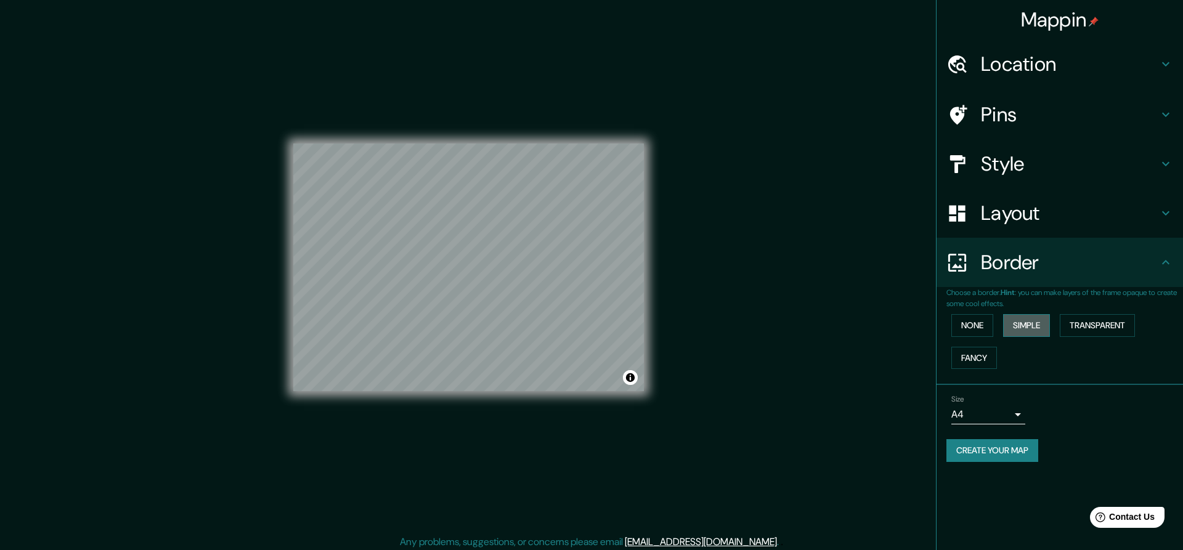
click at [1028, 330] on button "Simple" at bounding box center [1026, 325] width 47 height 23
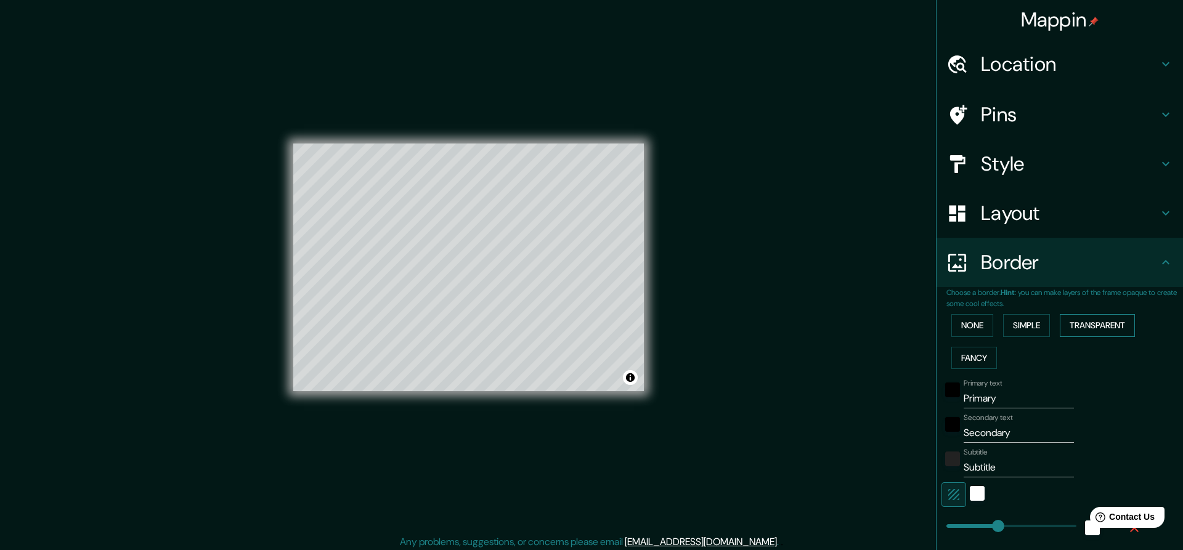
click at [1095, 328] on button "Transparent" at bounding box center [1097, 325] width 75 height 23
click at [1030, 317] on button "Simple" at bounding box center [1026, 325] width 47 height 23
click at [1101, 324] on button "Transparent" at bounding box center [1097, 325] width 75 height 23
click at [954, 391] on div "black" at bounding box center [952, 390] width 15 height 15
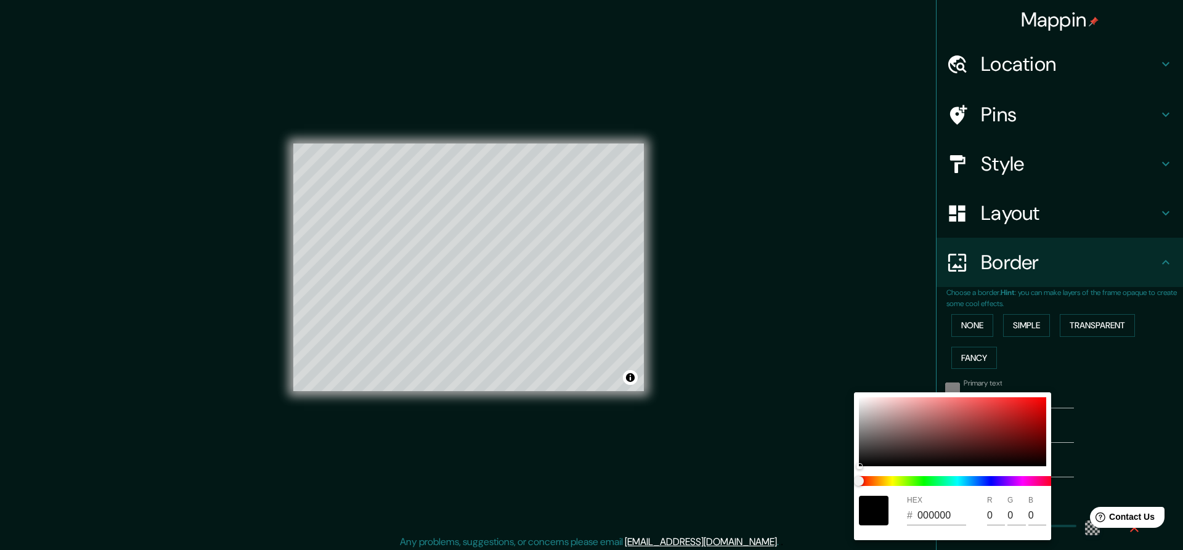
click at [954, 391] on div at bounding box center [591, 275] width 1183 height 550
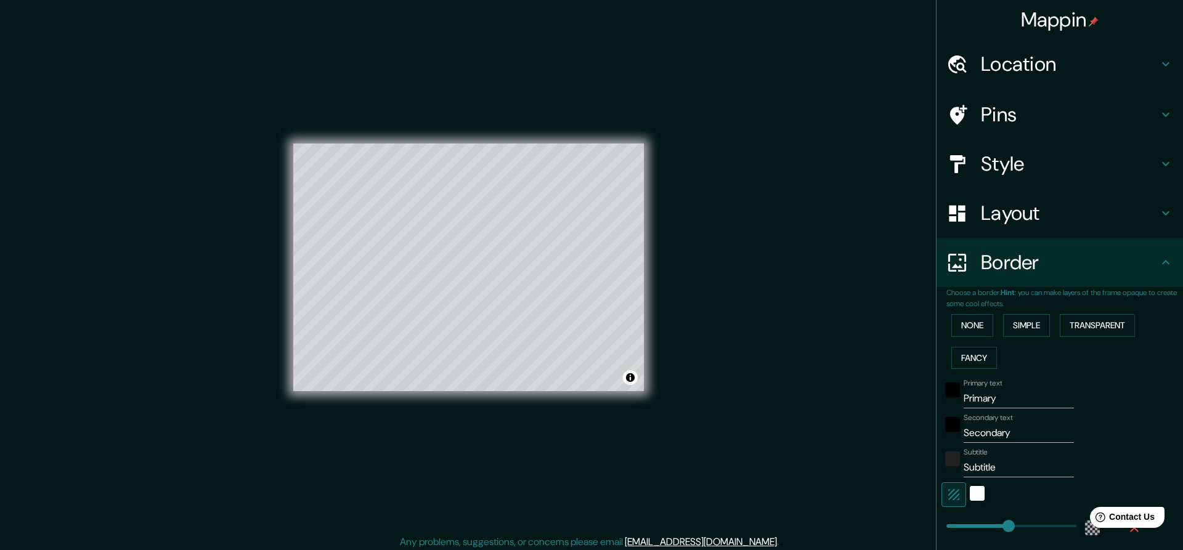
click at [982, 402] on input "Primary" at bounding box center [1018, 399] width 110 height 20
drag, startPoint x: 1006, startPoint y: 400, endPoint x: 965, endPoint y: 394, distance: 41.0
click at [965, 394] on input "Primary" at bounding box center [1018, 399] width 110 height 20
type input "273"
type input "46"
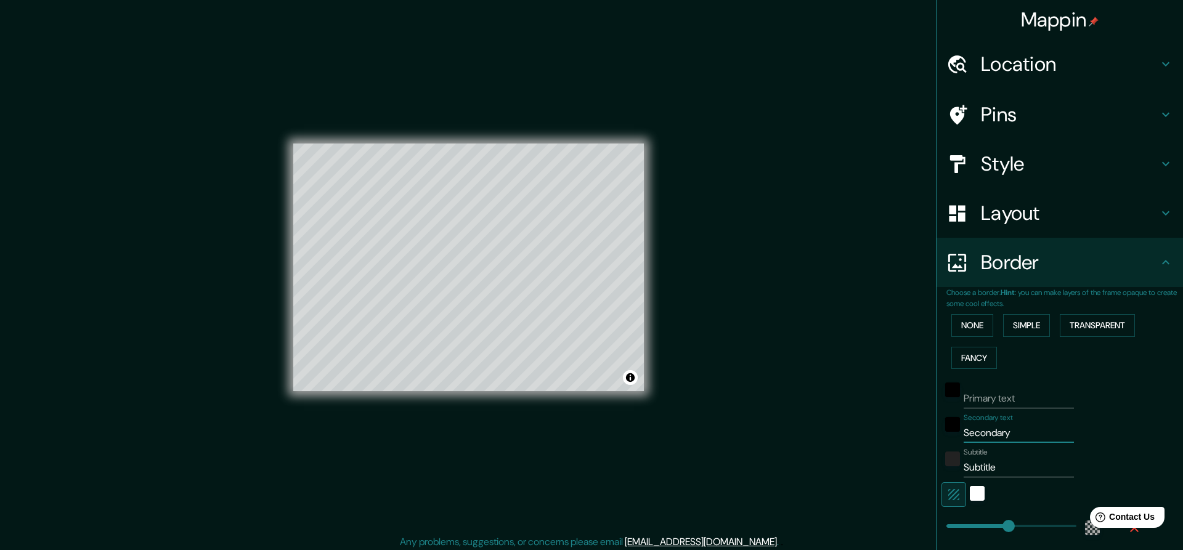
drag, startPoint x: 1024, startPoint y: 436, endPoint x: 967, endPoint y: 428, distance: 57.3
click at [967, 428] on input "Secondary" at bounding box center [1018, 433] width 110 height 20
type input "S"
type input "273"
type input "46"
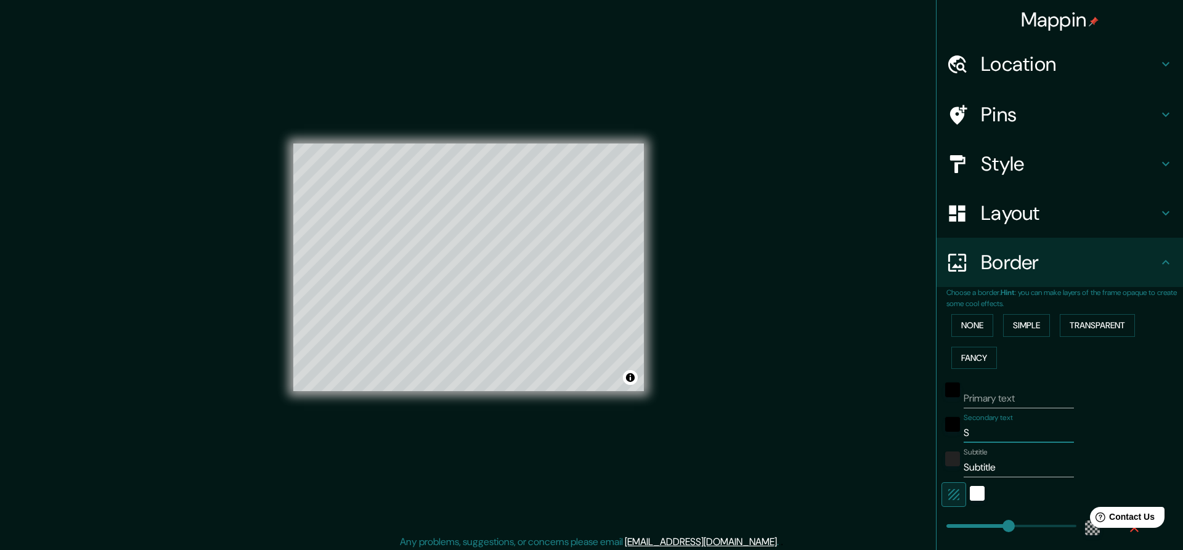
type input "273"
type input "46"
type input "B"
type input "273"
type input "46"
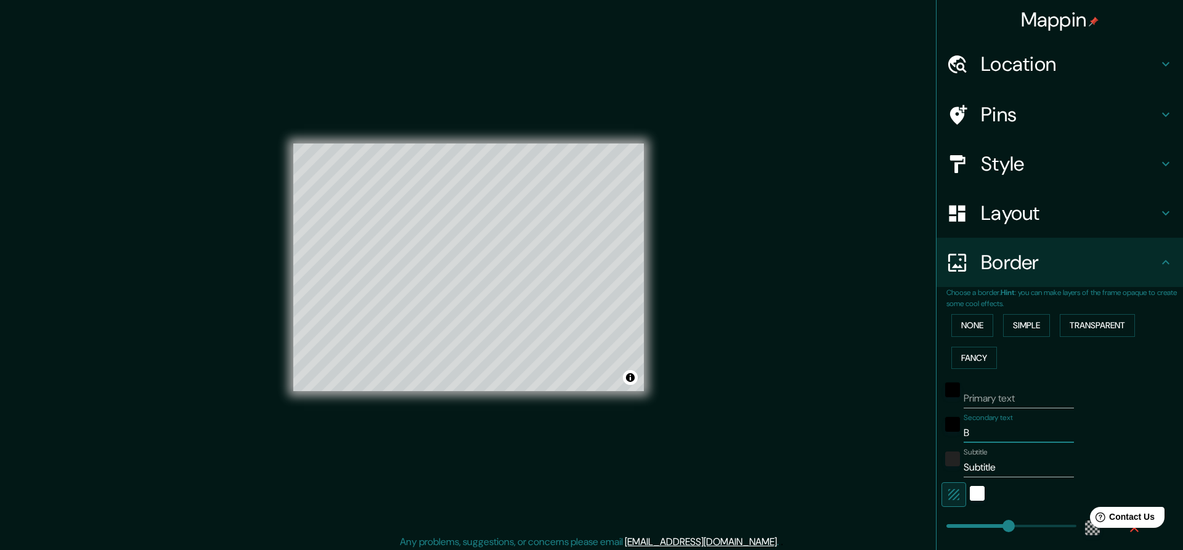
type input "Bu"
type input "273"
type input "46"
type input "Buc"
type input "273"
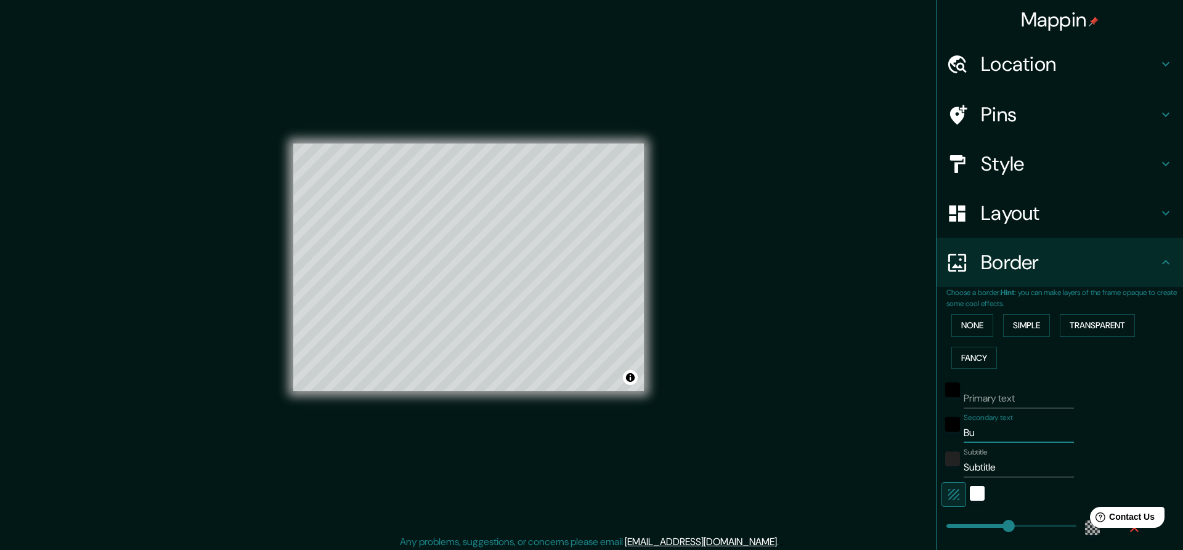
type input "46"
type input "Buch"
type input "273"
type input "46"
type input "Bucha"
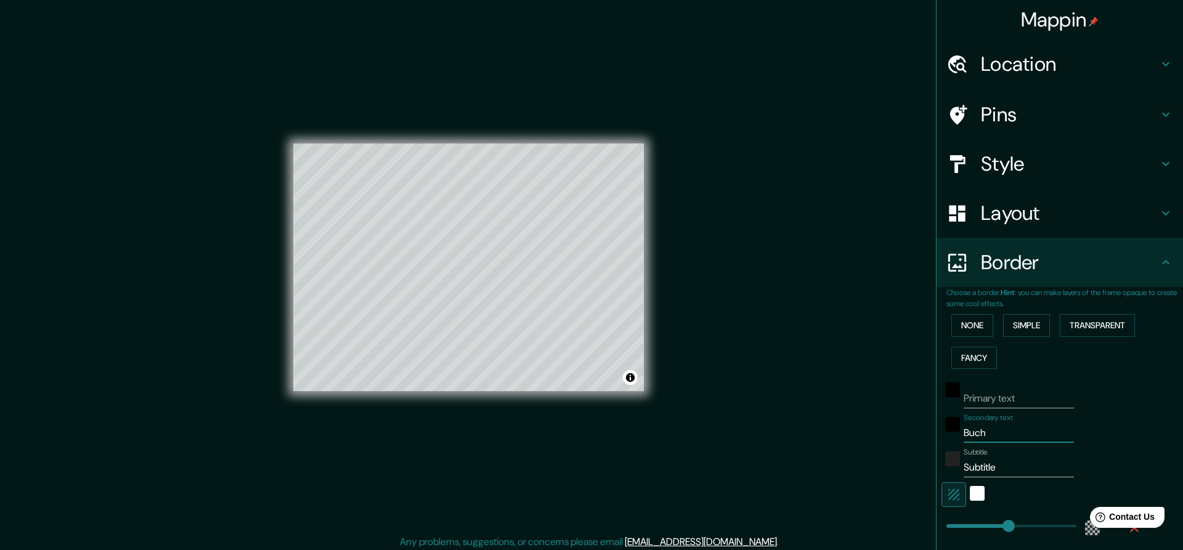
type input "273"
type input "46"
type input "Buchar"
type input "273"
type input "46"
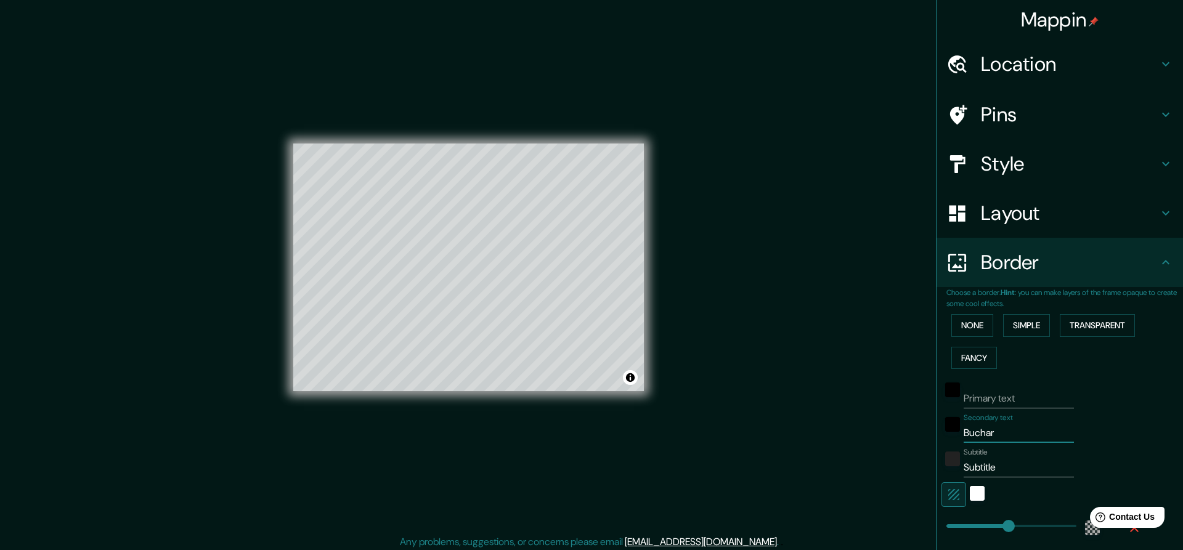
type input "Buchare"
type input "273"
type input "46"
type input "Buchares"
type input "273"
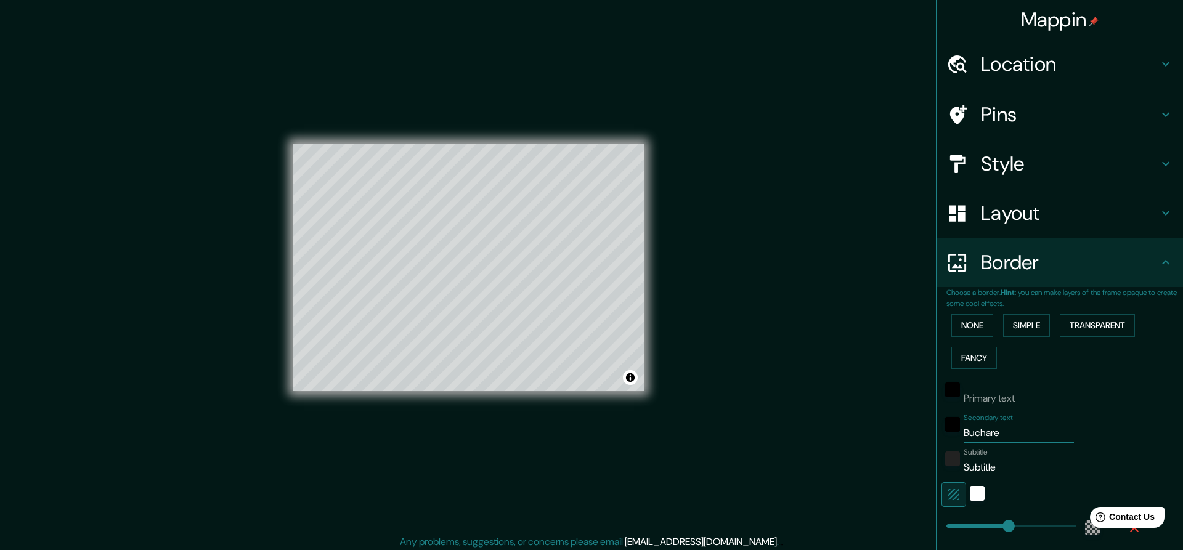
type input "46"
type input "Bucharest"
type input "273"
type input "46"
type input "Bucharest"
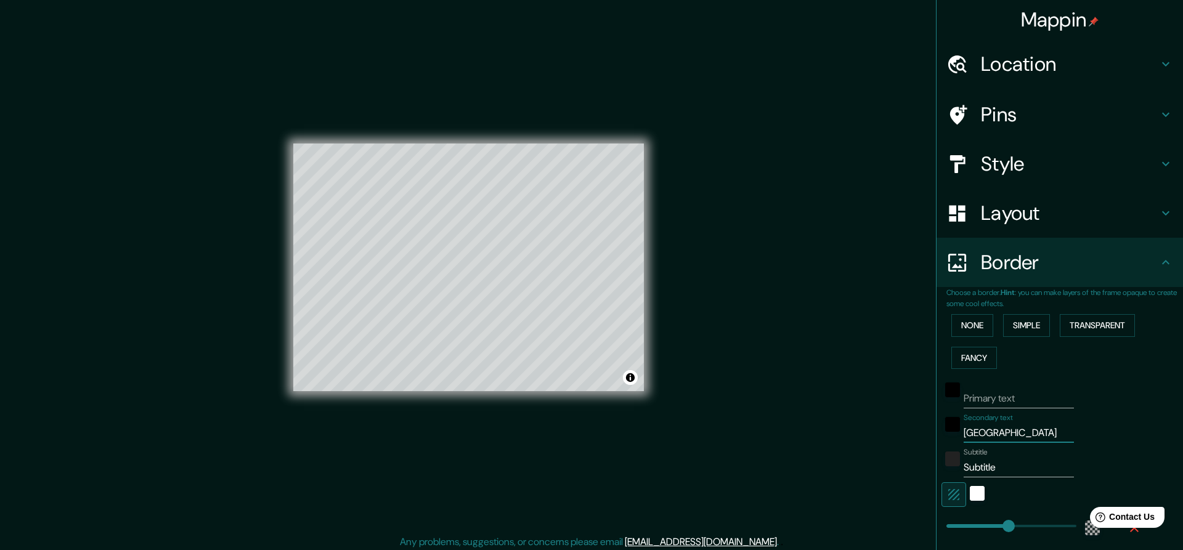
click at [994, 471] on input "Subtitle" at bounding box center [1018, 468] width 110 height 20
drag, startPoint x: 1000, startPoint y: 471, endPoint x: 909, endPoint y: 468, distance: 91.2
click at [963, 468] on input "Subtitle" at bounding box center [1018, 468] width 110 height 20
type input "B"
type input "273"
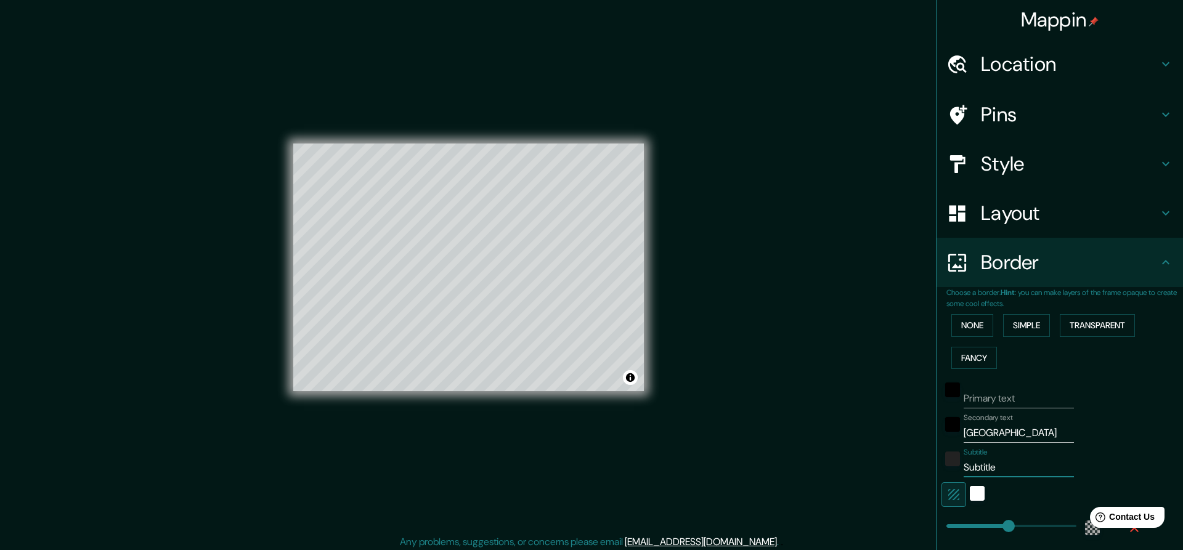
type input "46"
type input "BC"
type input "273"
type input "46"
type input "BCP"
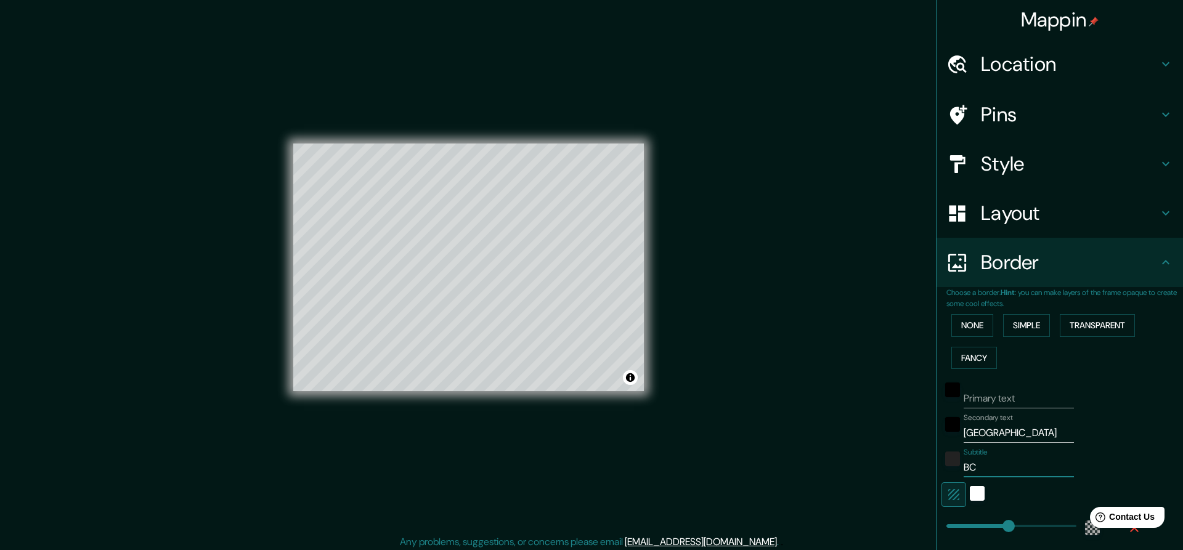
type input "273"
type input "46"
type input "BCP"
type input "273"
type input "46"
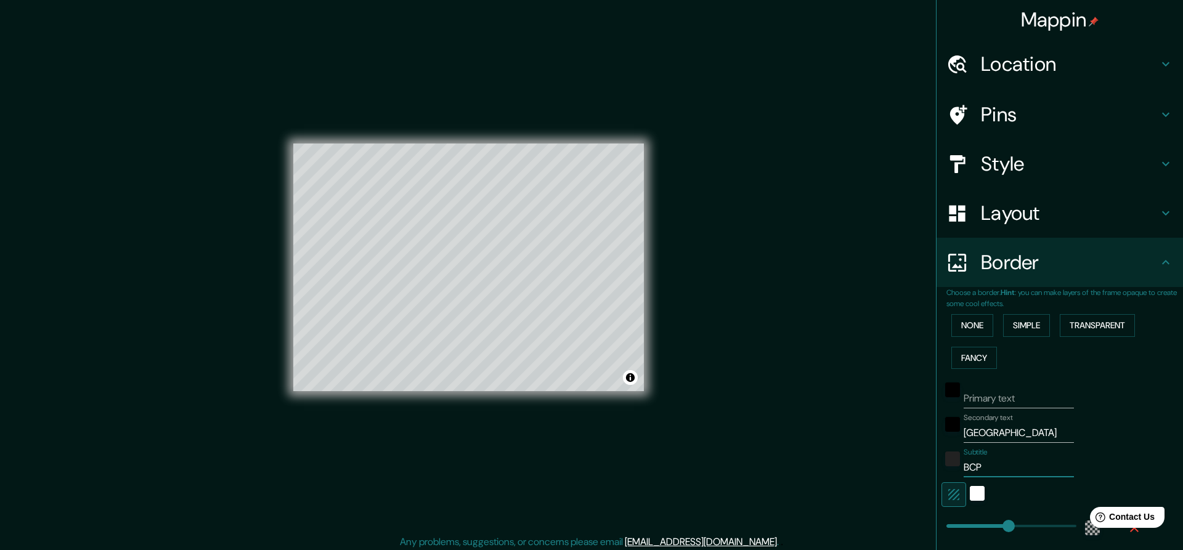
type input "BCP c"
type input "273"
type input "46"
type input "BCP co"
type input "273"
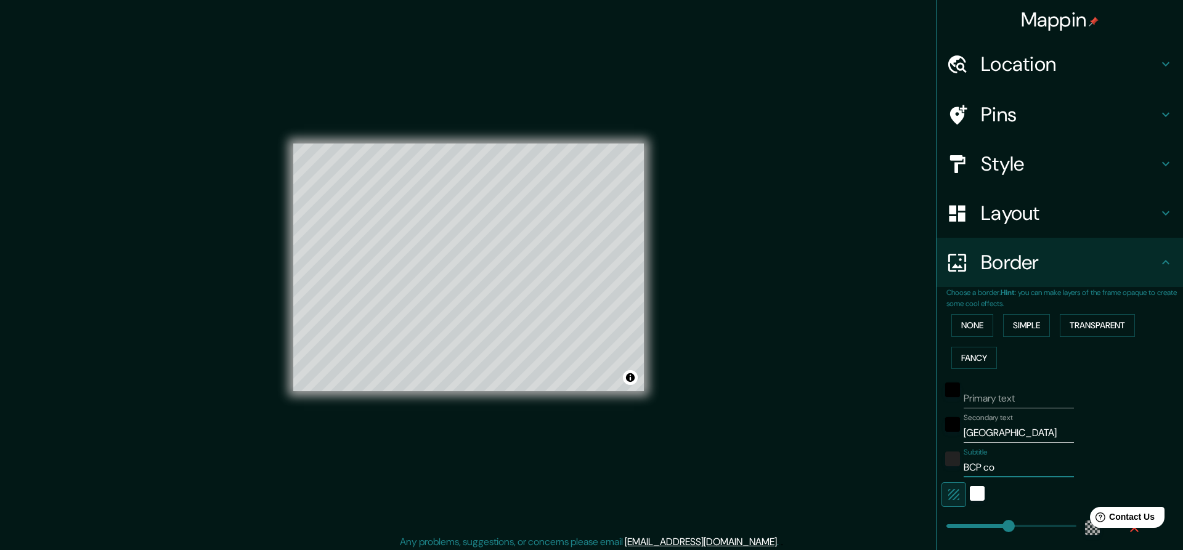
type input "46"
type input "BCP cov"
type input "273"
type input "46"
type input "BCP cove"
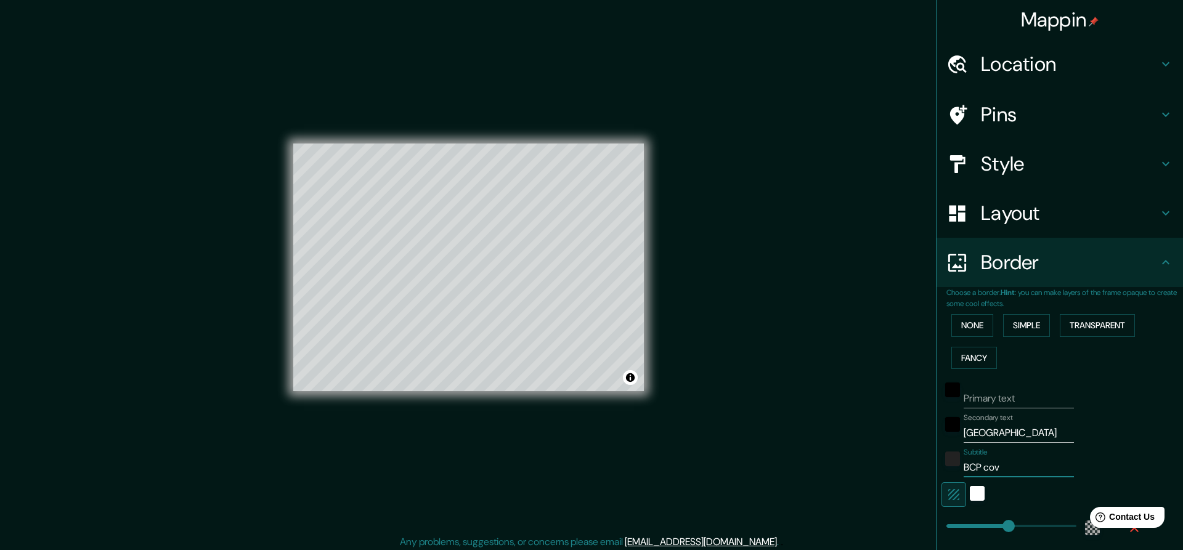
type input "273"
type input "46"
type input "BCP cover"
type input "273"
type input "46"
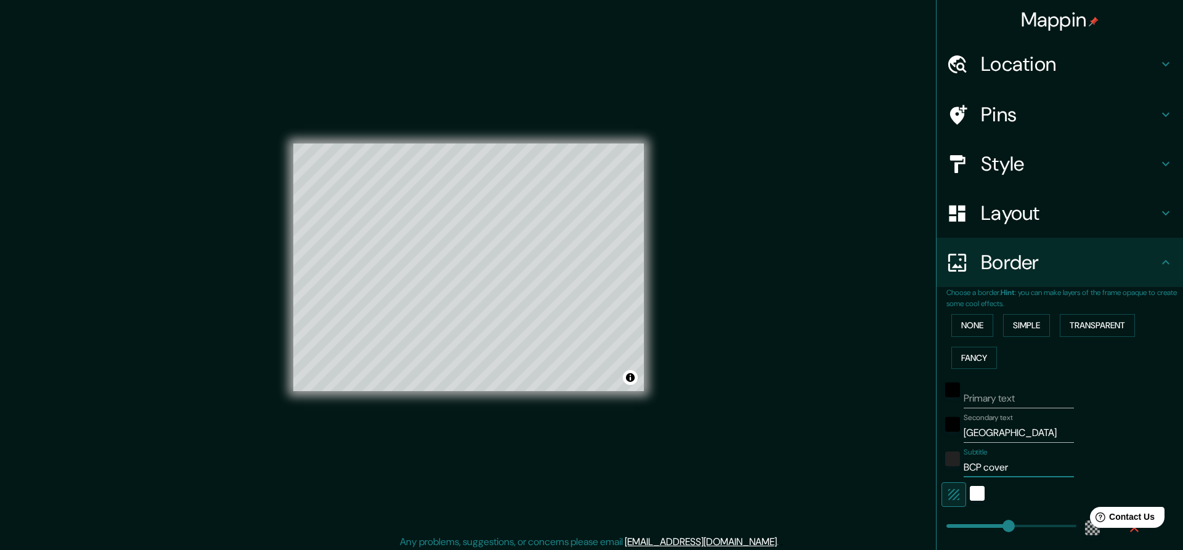
type input "BCP covera"
type input "273"
type input "46"
type input "BCP coverag"
type input "273"
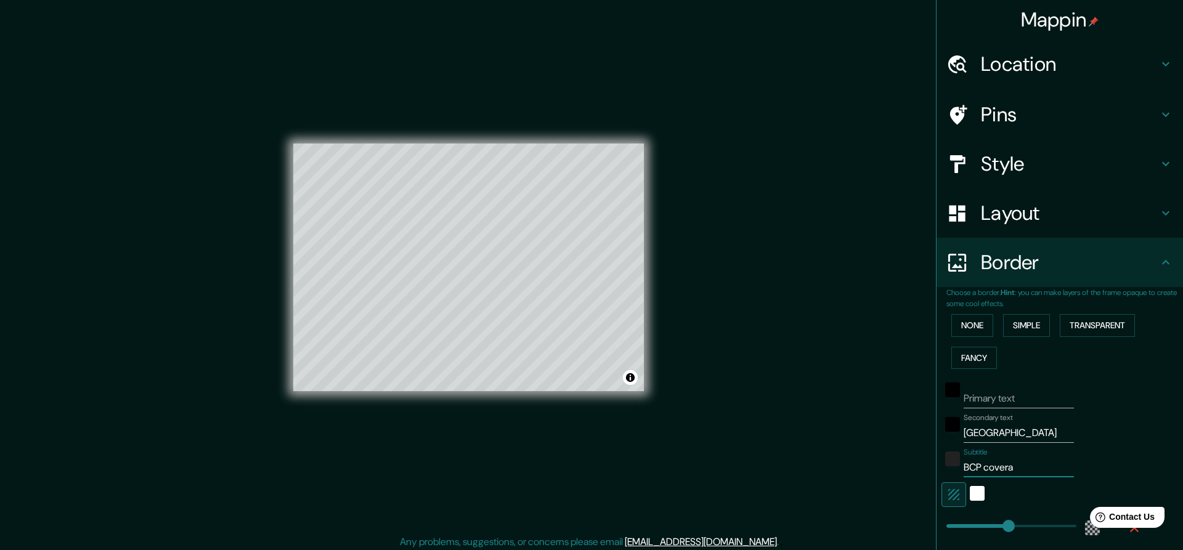
type input "46"
type input "BCP coverage"
type input "273"
type input "46"
type input "BCP coverage"
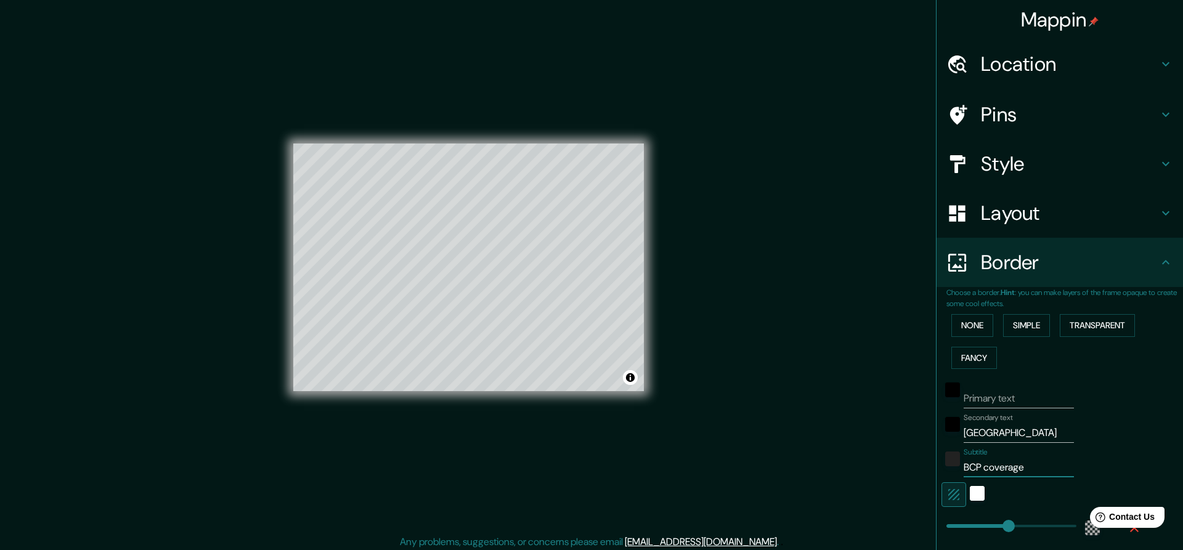
click at [1143, 453] on div "Subtitle BCP coverage" at bounding box center [1042, 463] width 202 height 30
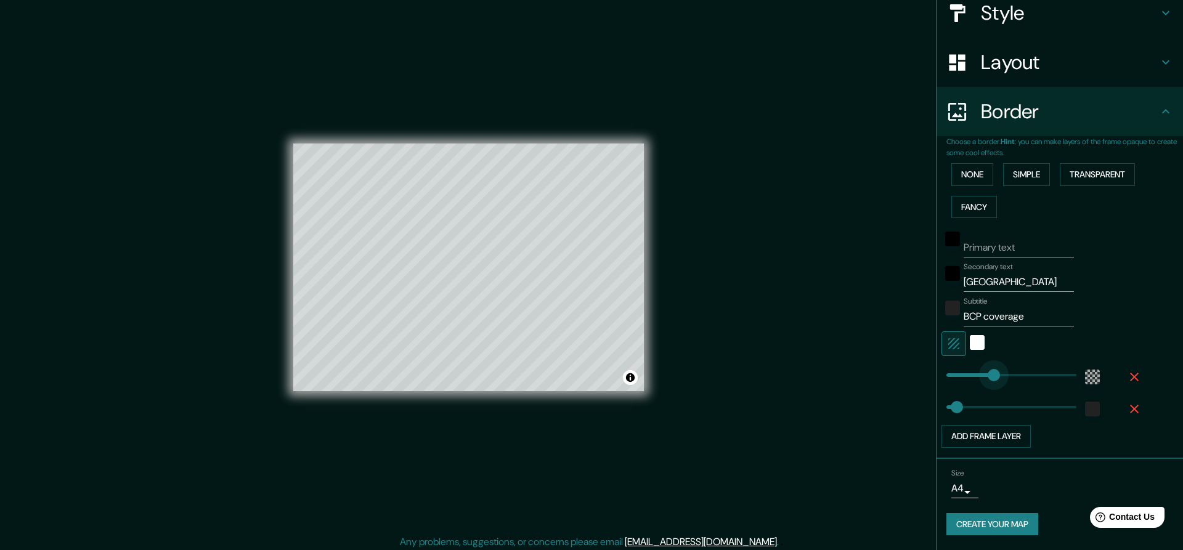
type input "157"
drag, startPoint x: 1002, startPoint y: 375, endPoint x: 982, endPoint y: 375, distance: 20.3
type input "46"
type input "211"
type input "46"
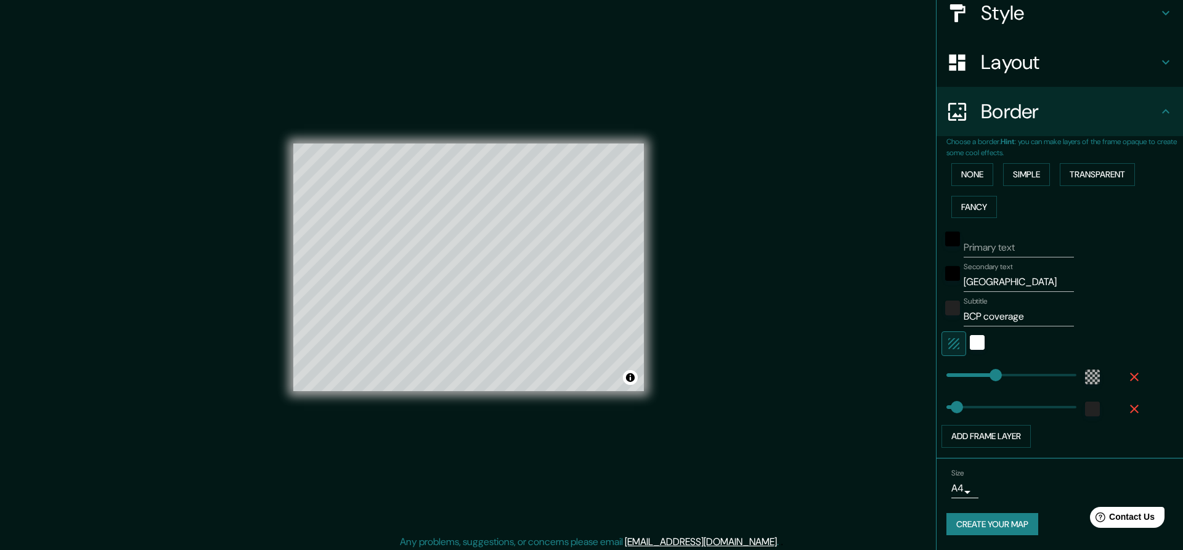
type input "243"
drag, startPoint x: 995, startPoint y: 377, endPoint x: 1002, endPoint y: 378, distance: 6.3
type input "46"
type input "332"
drag, startPoint x: 1002, startPoint y: 378, endPoint x: 1022, endPoint y: 381, distance: 20.5
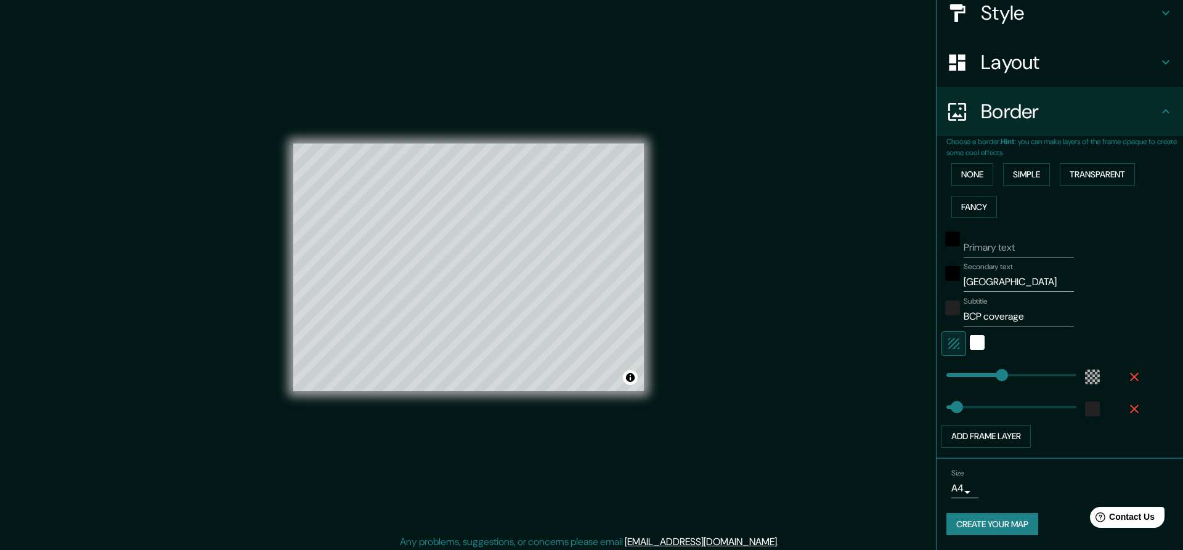
type input "46"
type input "78"
drag, startPoint x: 1019, startPoint y: 378, endPoint x: 964, endPoint y: 382, distance: 55.0
type input "46"
type input "70"
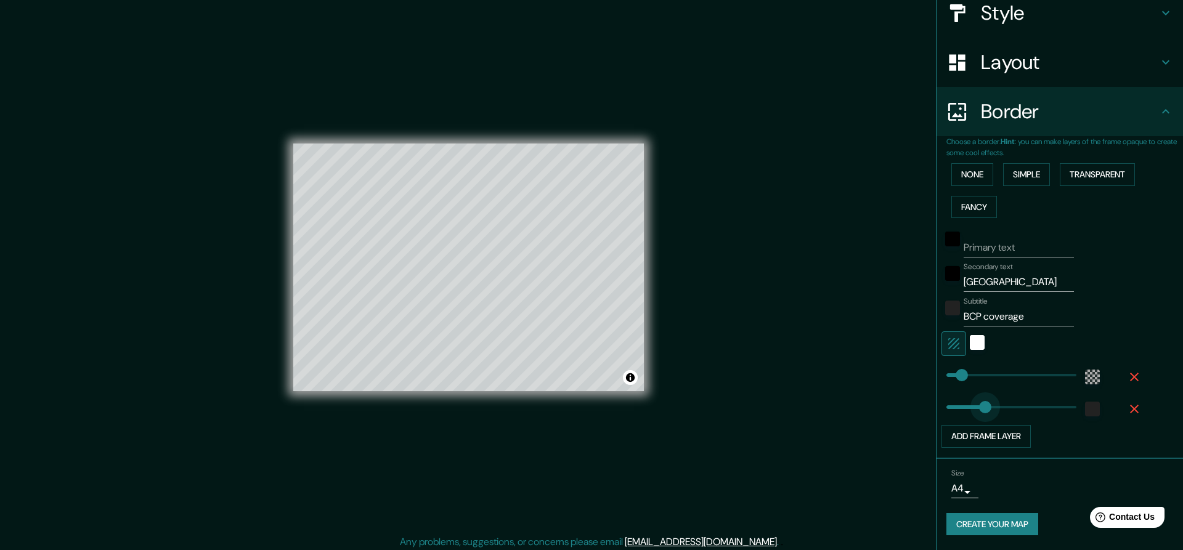
type input "184"
drag, startPoint x: 957, startPoint y: 409, endPoint x: 988, endPoint y: 412, distance: 31.0
type input "262"
drag, startPoint x: 988, startPoint y: 412, endPoint x: 1006, endPoint y: 416, distance: 18.4
type input "373"
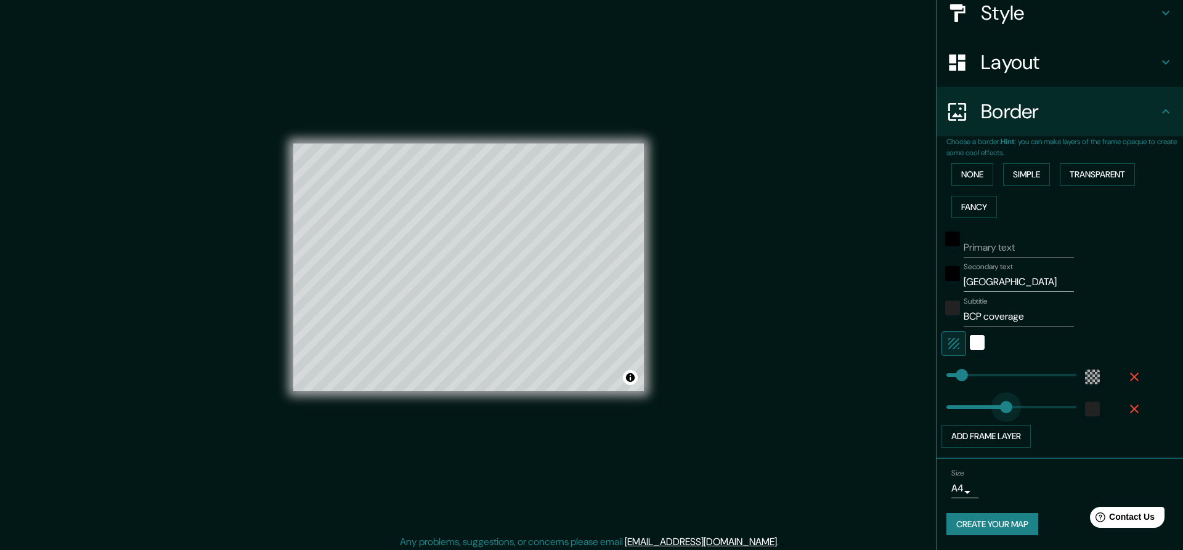
drag, startPoint x: 1006, startPoint y: 416, endPoint x: 1031, endPoint y: 419, distance: 25.4
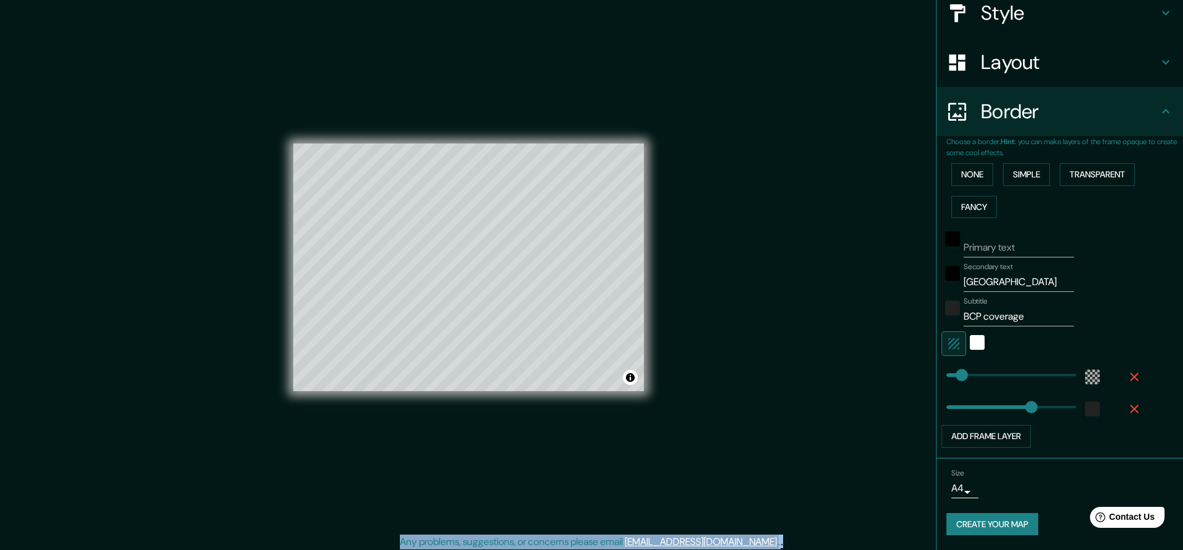
drag, startPoint x: 1023, startPoint y: 418, endPoint x: 926, endPoint y: 402, distance: 98.0
click at [936, 402] on div "Mappin Location Bucharest, Romania Pins Style Layout Border Choose a border. Hi…" at bounding box center [1059, 275] width 247 height 550
type input "81"
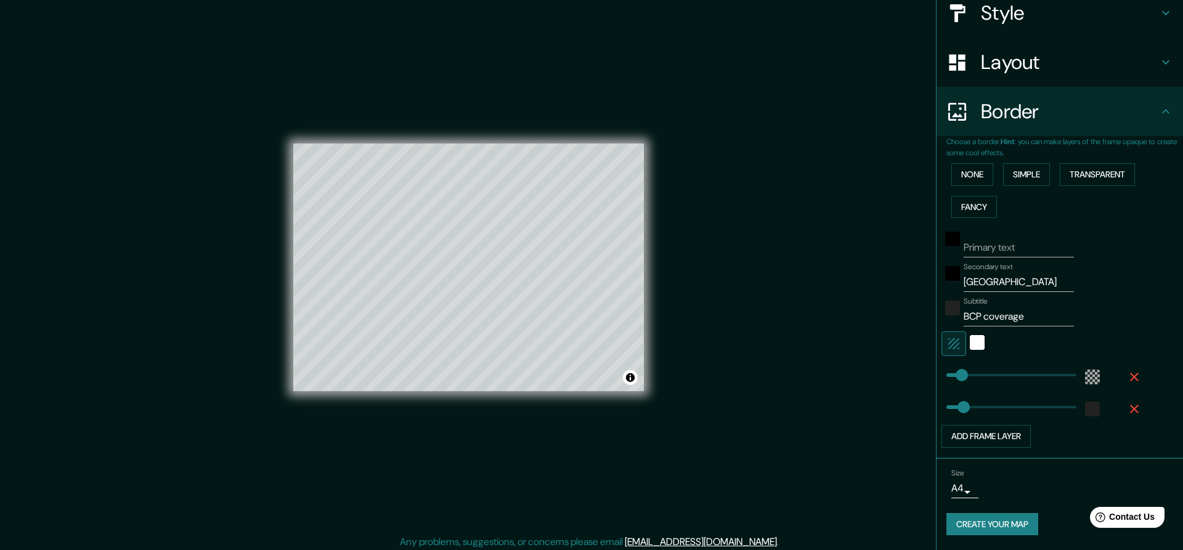
type input "59"
type input "46"
type input "35"
type input "24"
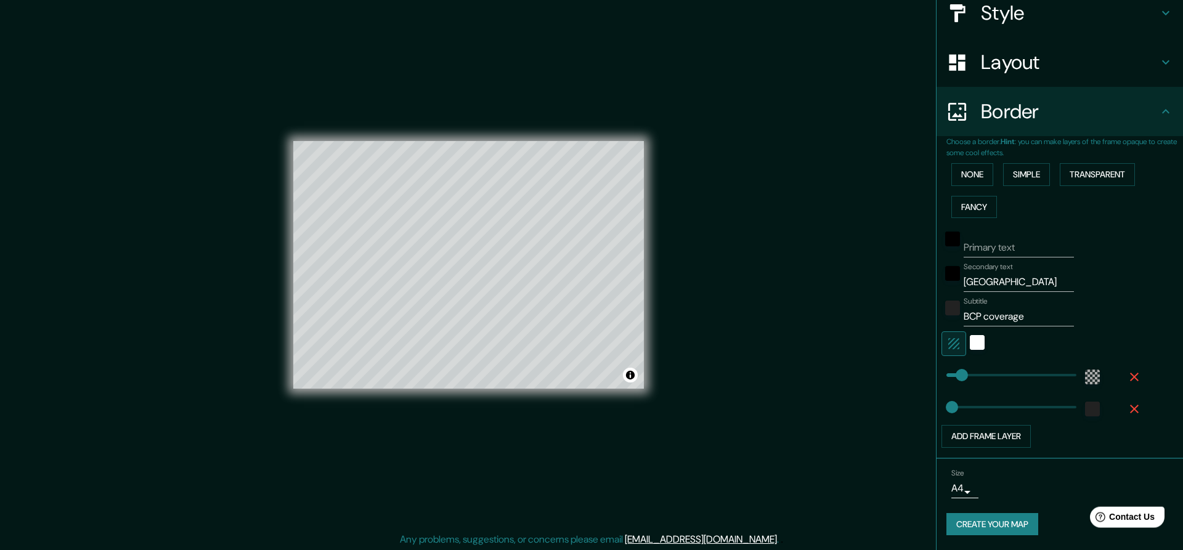
scroll to position [4, 0]
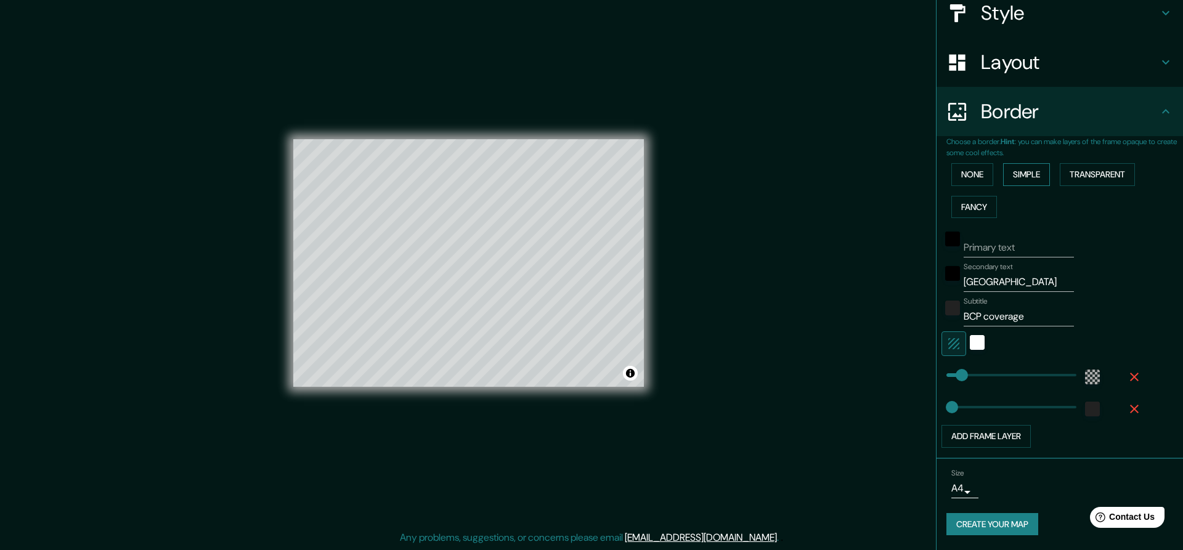
click at [1018, 177] on button "Simple" at bounding box center [1026, 174] width 47 height 23
click at [1090, 175] on button "Transparent" at bounding box center [1097, 174] width 75 height 23
click at [1033, 185] on button "Simple" at bounding box center [1026, 174] width 47 height 23
click at [1117, 191] on div "None Simple Transparent Fancy" at bounding box center [1064, 190] width 237 height 65
click at [1103, 181] on button "Transparent" at bounding box center [1097, 174] width 75 height 23
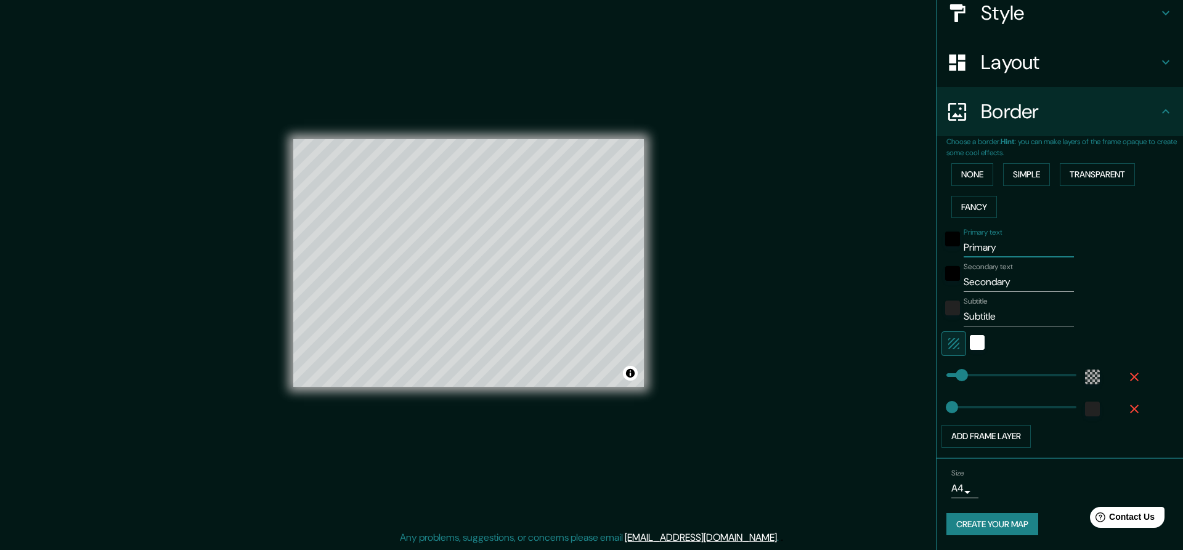
drag, startPoint x: 989, startPoint y: 250, endPoint x: 894, endPoint y: 230, distance: 97.0
click at [963, 238] on input "Primary" at bounding box center [1018, 248] width 110 height 20
drag, startPoint x: 1020, startPoint y: 282, endPoint x: 851, endPoint y: 254, distance: 170.4
click at [963, 272] on input "Secondary" at bounding box center [1018, 282] width 110 height 20
type input "Bucharest"
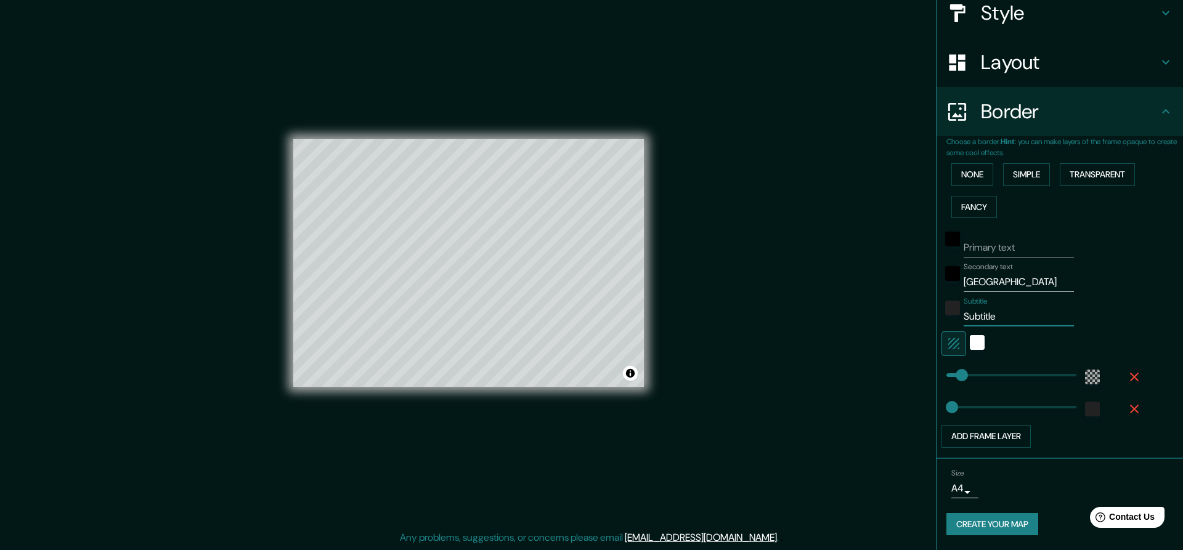
click at [1003, 317] on input "Subtitle" at bounding box center [1018, 317] width 110 height 20
drag, startPoint x: 1003, startPoint y: 317, endPoint x: 898, endPoint y: 299, distance: 107.5
click at [963, 307] on input "Subtitle" at bounding box center [1018, 317] width 110 height 20
click at [964, 317] on input "BCP coverage" at bounding box center [1018, 317] width 110 height 20
type input "RM BCP coverage"
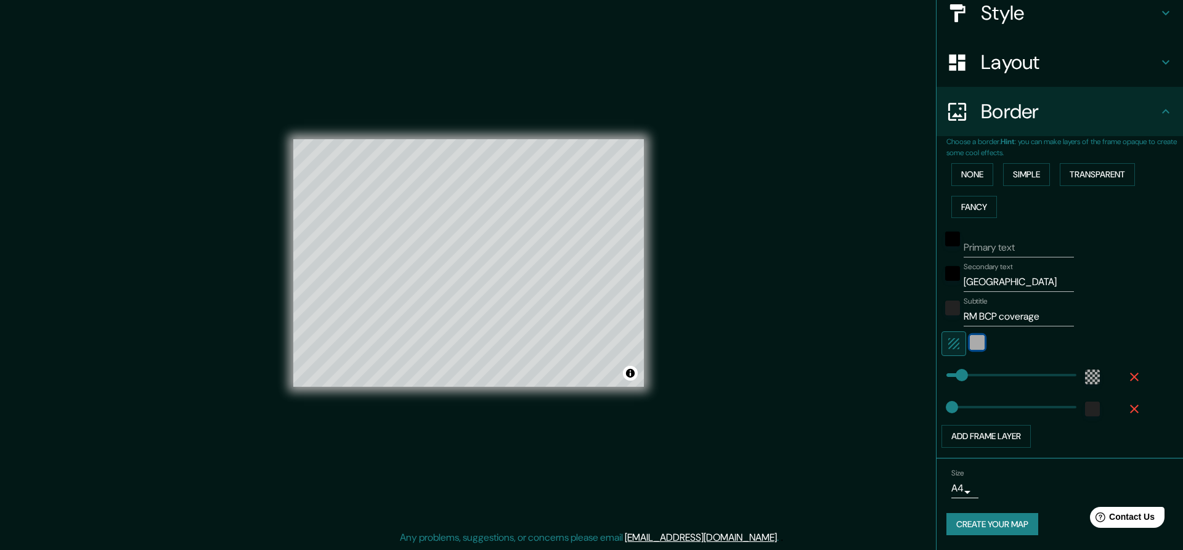
click at [973, 339] on div "white" at bounding box center [977, 342] width 15 height 15
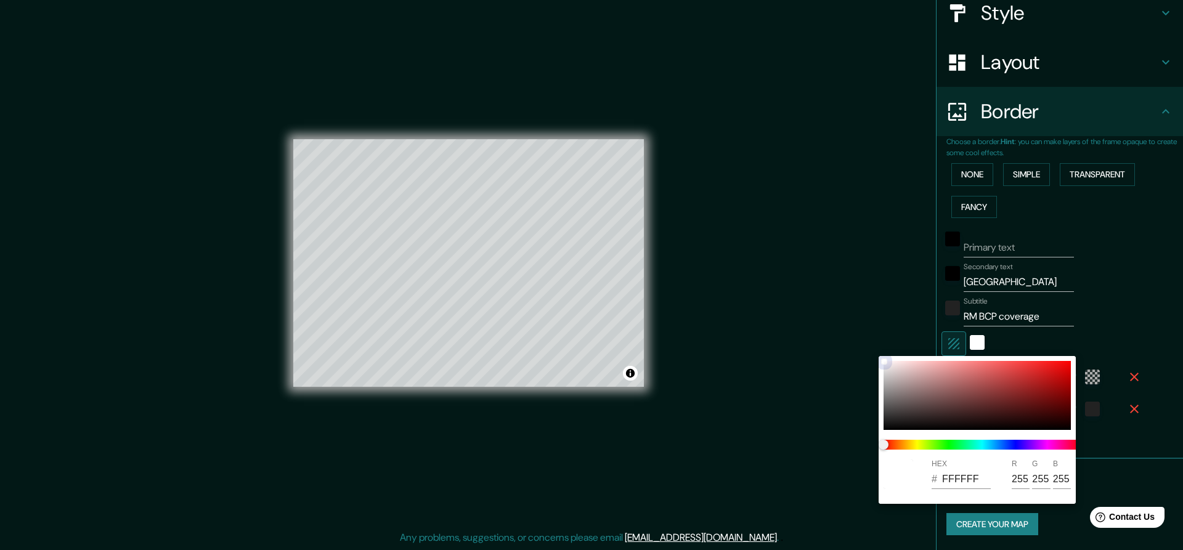
type input "C61414"
type input "198"
type input "20"
type input "EA0A0A"
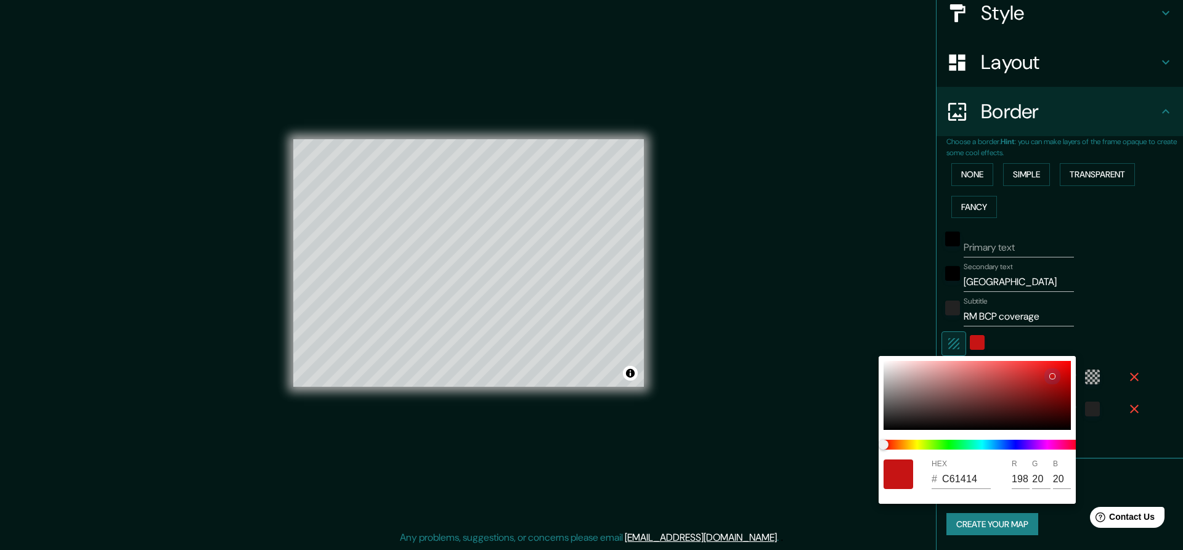
type input "234"
type input "10"
type input "F40404"
type input "244"
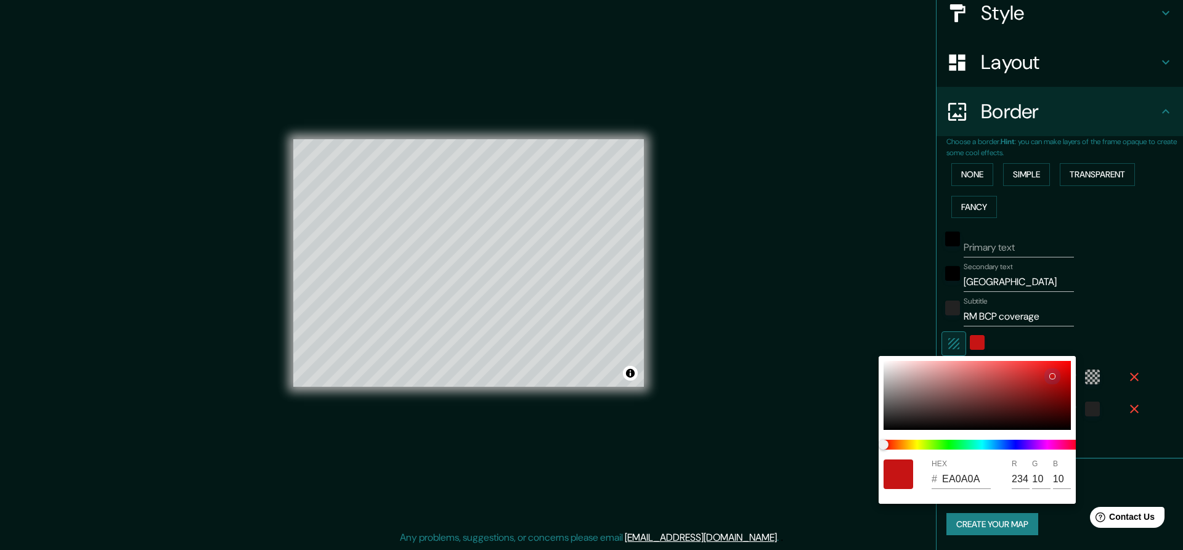
type input "4"
type input "F40808"
type input "8"
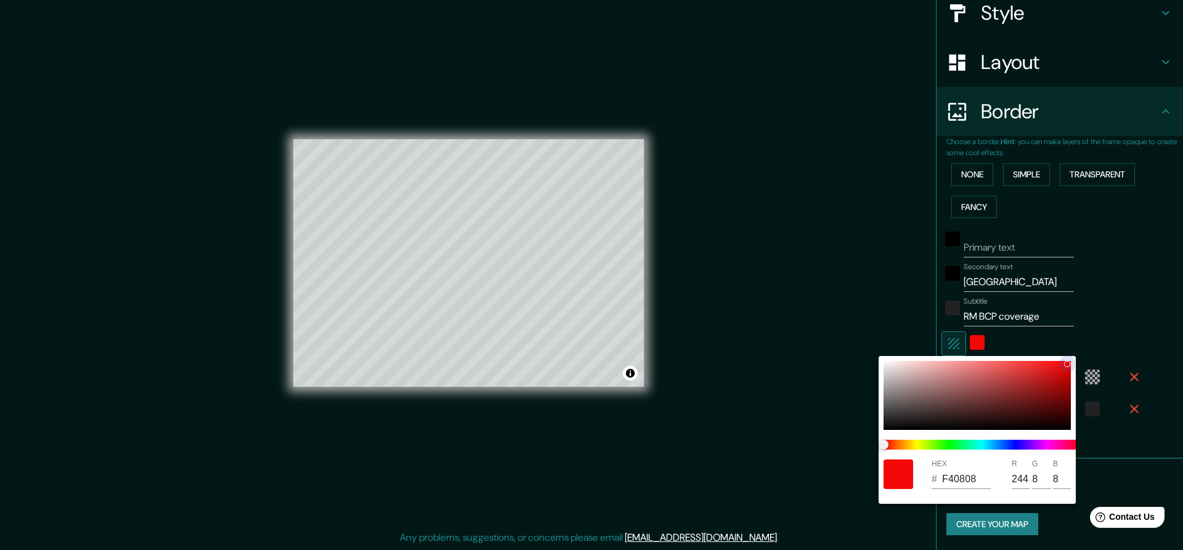
type input "EF0E0E"
type input "239"
type input "14"
type input "D81818"
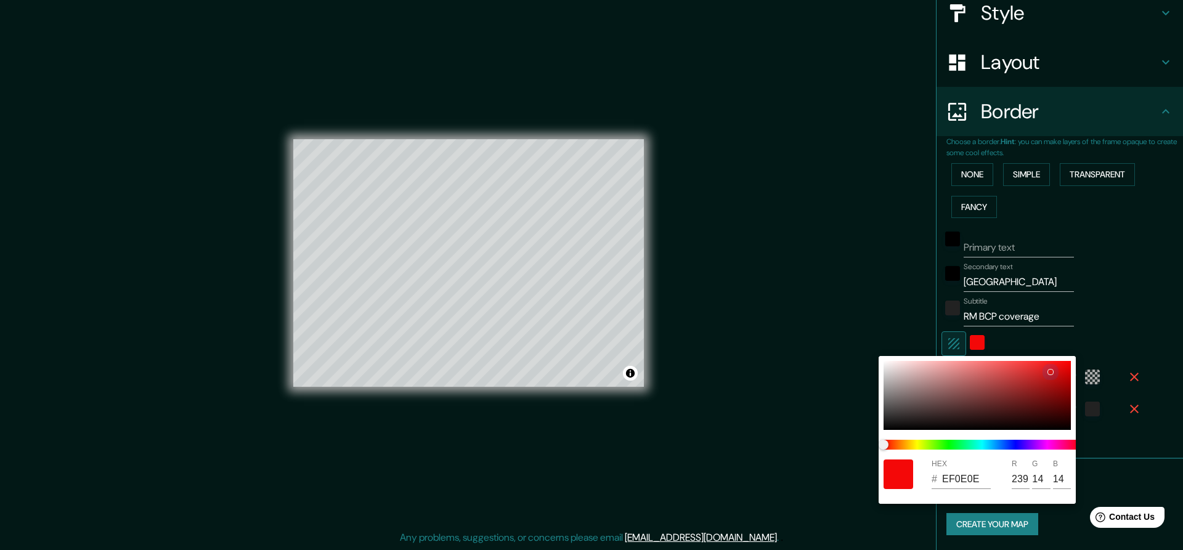
type input "216"
type input "24"
type input "9C4747"
type input "156"
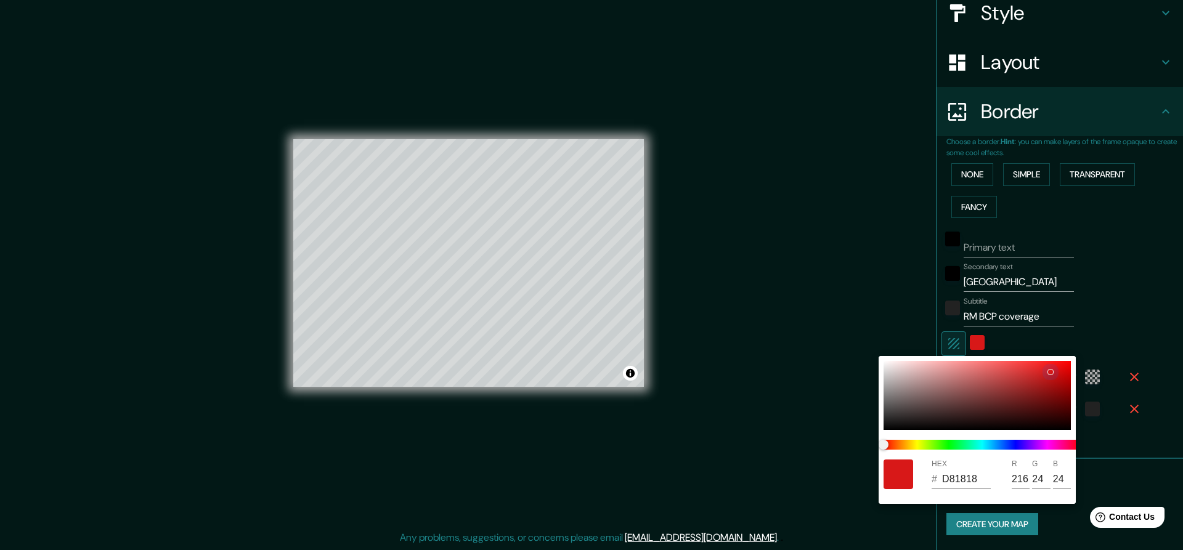
type input "71"
type input "7E5C5C"
type input "126"
type input "92"
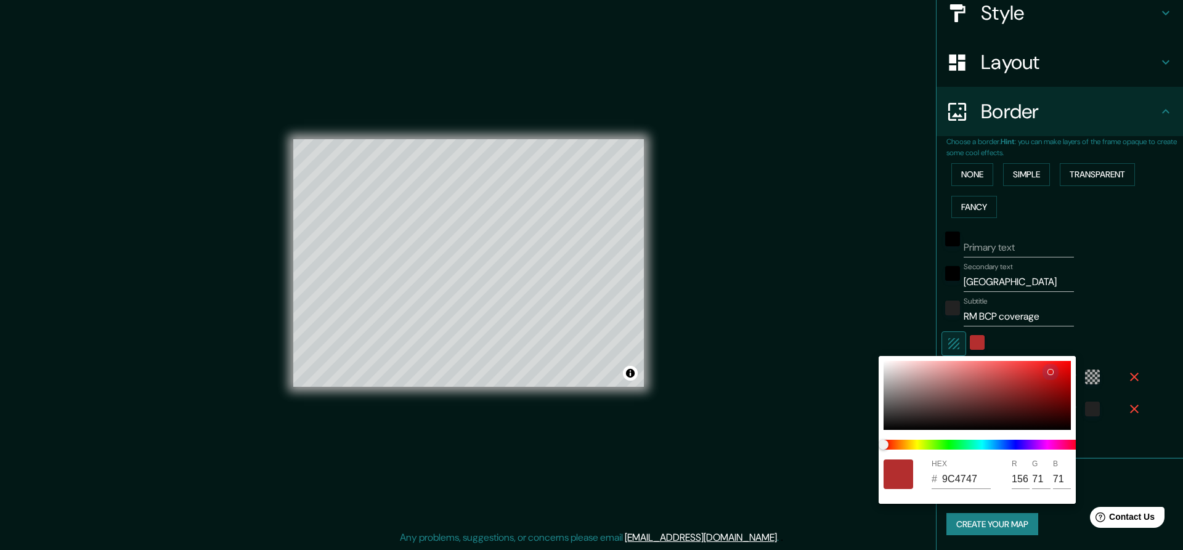
type input "92"
type input "B3A9A9"
type input "179"
type input "169"
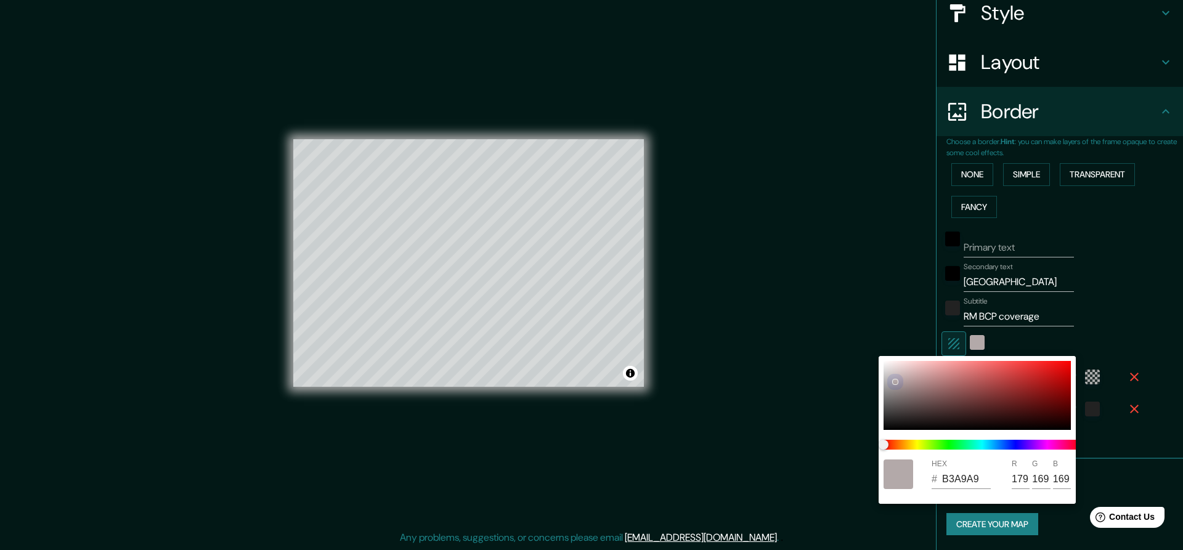
drag, startPoint x: 1051, startPoint y: 376, endPoint x: 866, endPoint y: 354, distance: 186.1
click at [866, 354] on div "HEX # B3A9A9 R 179 G 169 B 169" at bounding box center [591, 275] width 1183 height 550
type input "BFB4B4"
type input "191"
type input "180"
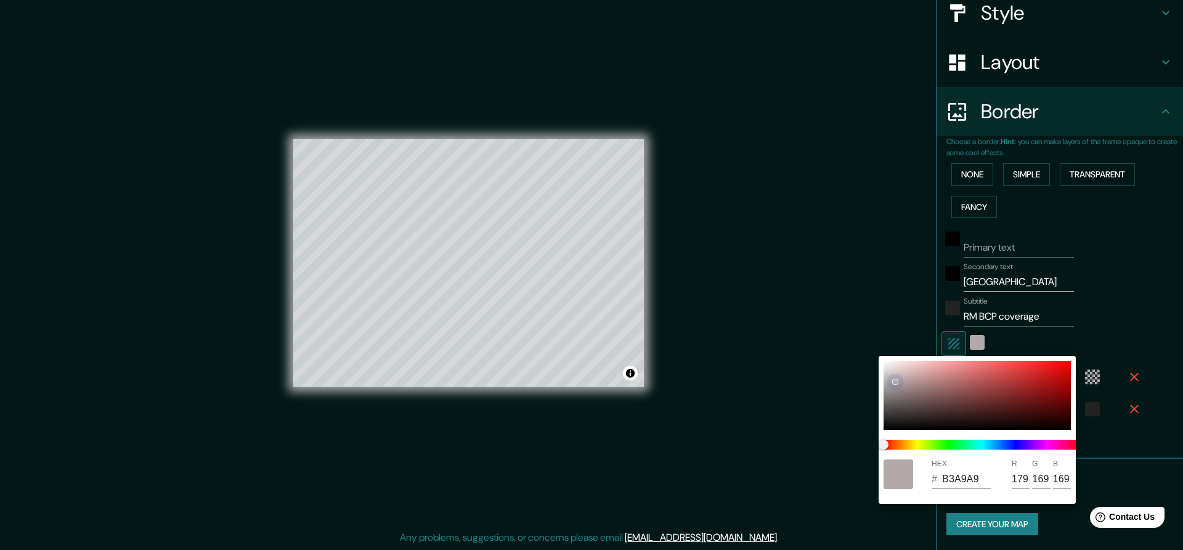
type input "180"
type input "E1DCDC"
type input "225"
type input "220"
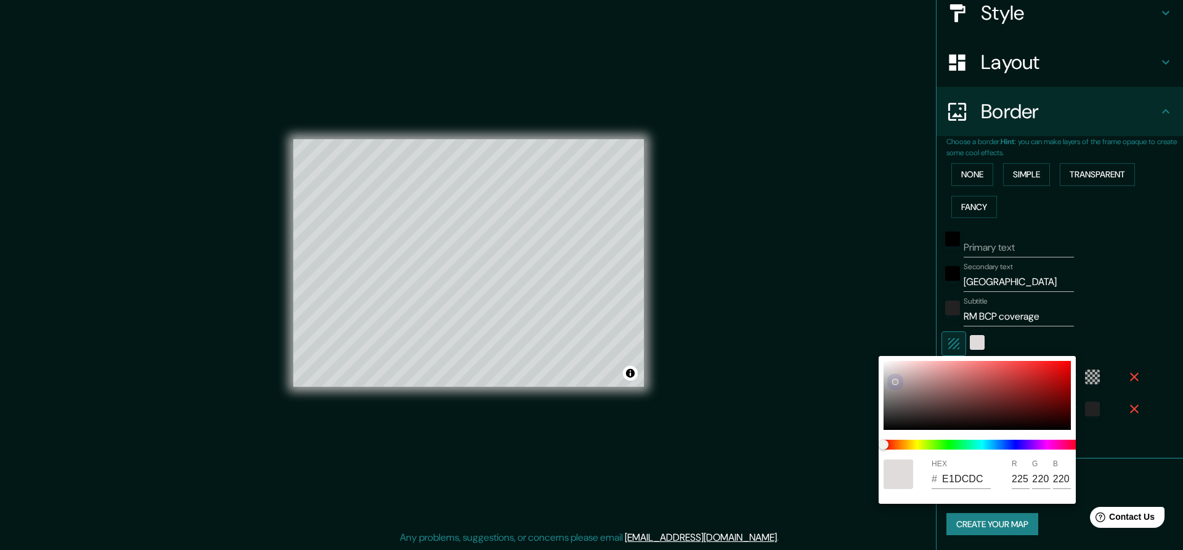
type input "F1F1F1"
type input "241"
drag, startPoint x: 897, startPoint y: 386, endPoint x: 883, endPoint y: 365, distance: 24.9
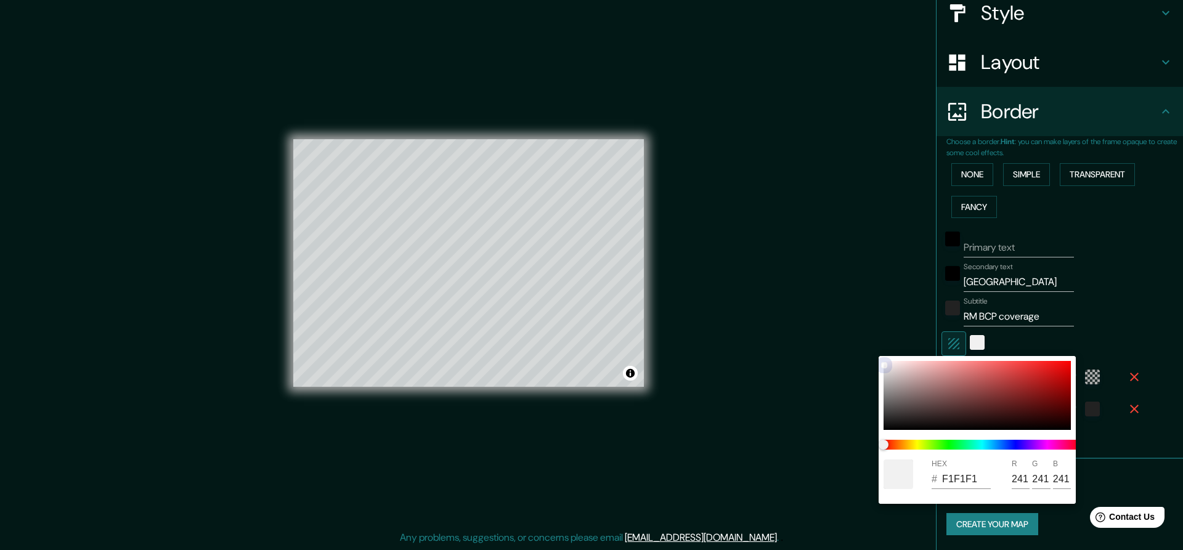
click at [883, 365] on div at bounding box center [976, 395] width 187 height 69
type input "F6F5F5"
type input "246"
type input "245"
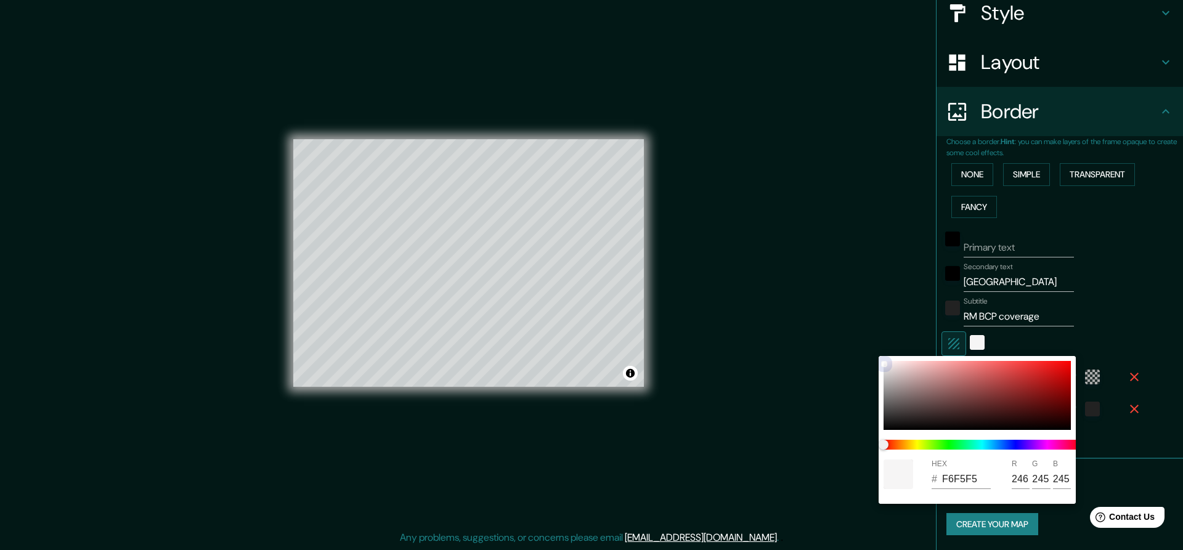
click at [875, 356] on div "HEX # F6F5F5 R 246 G 245 B 245" at bounding box center [591, 275] width 1183 height 550
click at [883, 307] on div at bounding box center [591, 275] width 1183 height 550
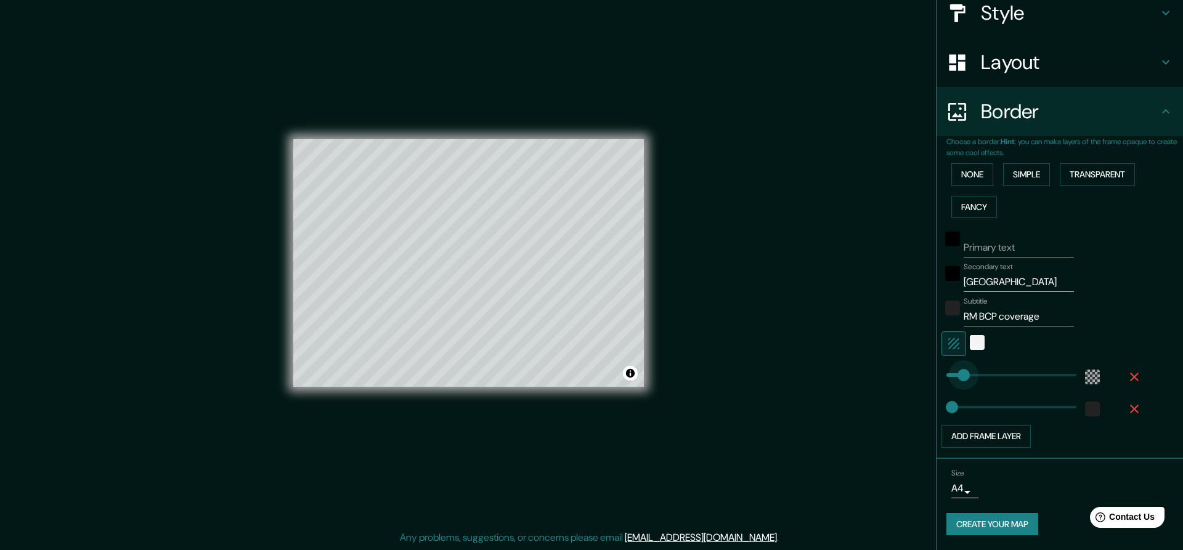
type input "151"
drag, startPoint x: 960, startPoint y: 372, endPoint x: 981, endPoint y: 371, distance: 20.3
type input "5"
drag, startPoint x: 967, startPoint y: 371, endPoint x: 947, endPoint y: 365, distance: 19.9
type input "0"
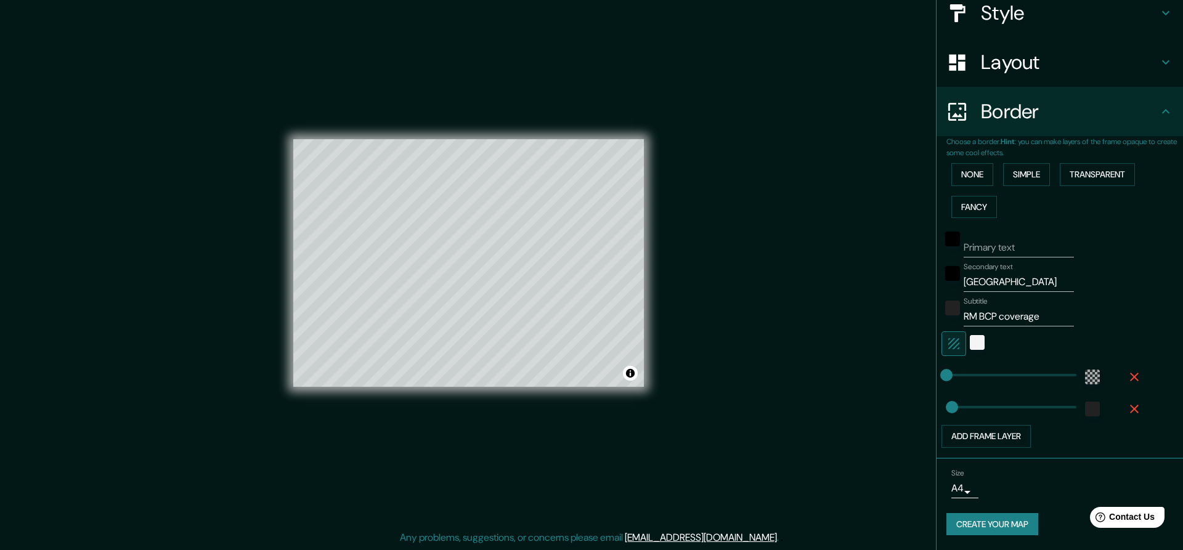
click at [946, 371] on span at bounding box center [946, 375] width 12 height 12
type input "11"
type input "16"
click at [1016, 527] on button "Create your map" at bounding box center [992, 524] width 92 height 23
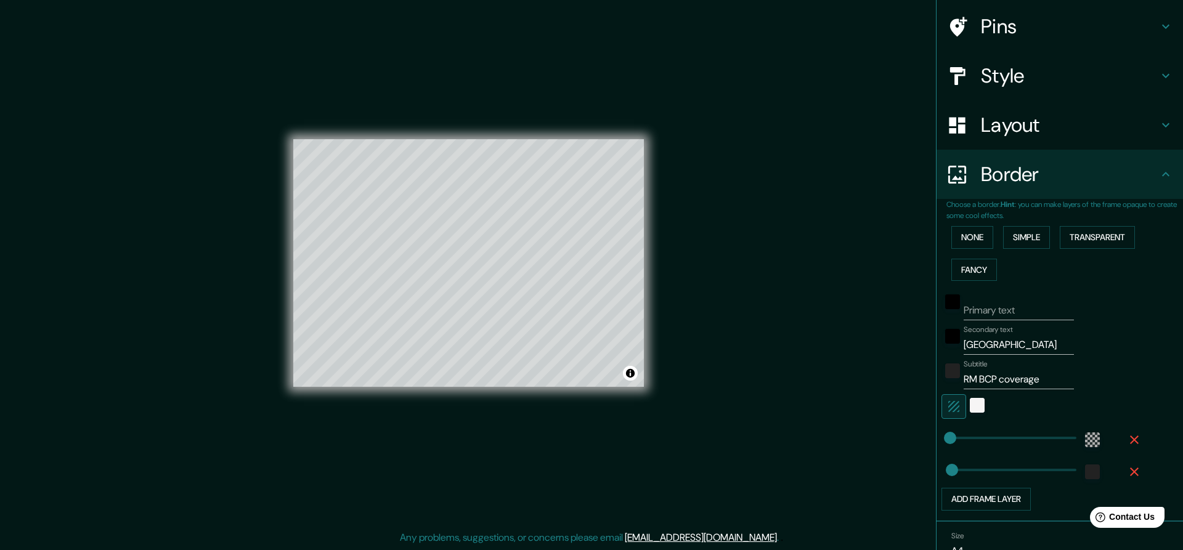
type input "16"
click at [987, 309] on input "Primary text" at bounding box center [1018, 311] width 110 height 20
type input "16"
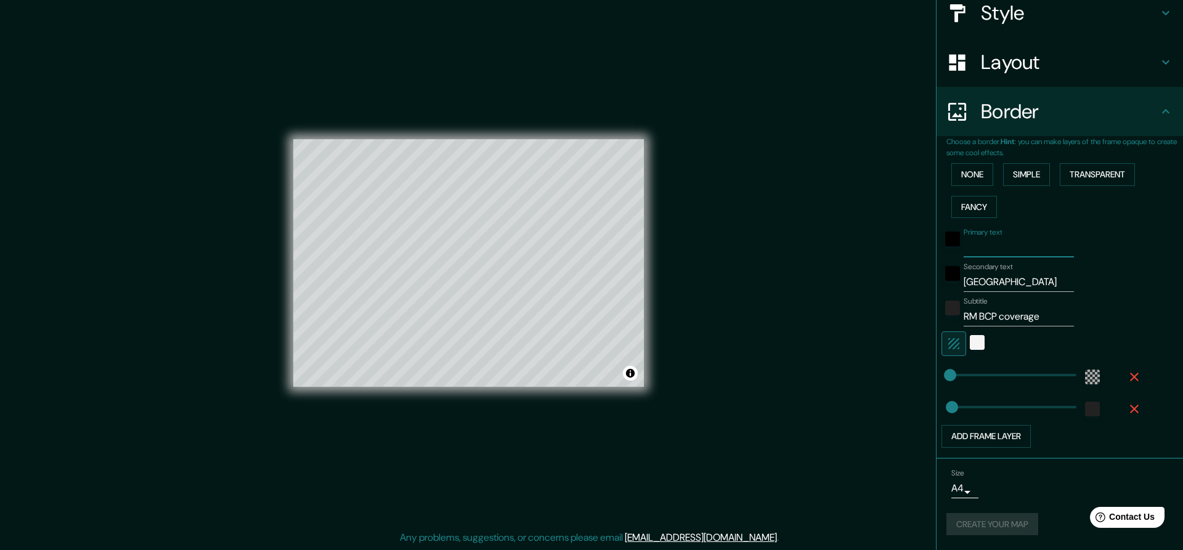
click at [1012, 540] on div "Size A4 single Create your map" at bounding box center [1059, 505] width 227 height 82
click at [1006, 528] on div "Create your map" at bounding box center [1059, 524] width 227 height 23
click at [994, 250] on input "Primary text" at bounding box center [1018, 248] width 110 height 20
type input "s"
type input "16"
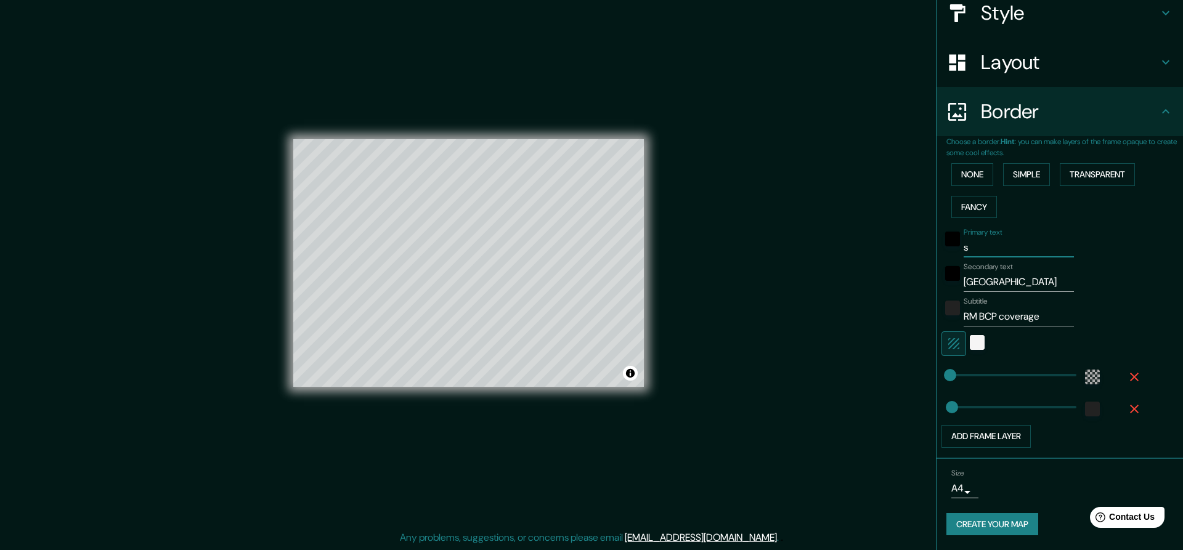
type input "sa"
type input "16"
type input "s"
type input "16"
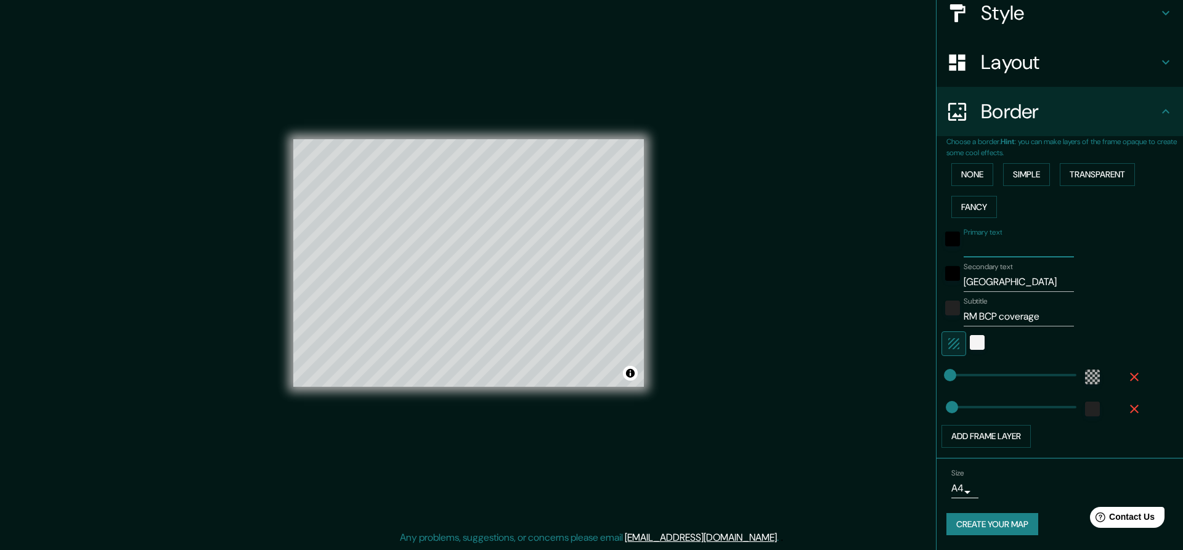
type input "16"
type input "B"
type input "16"
type input "Bu"
type input "16"
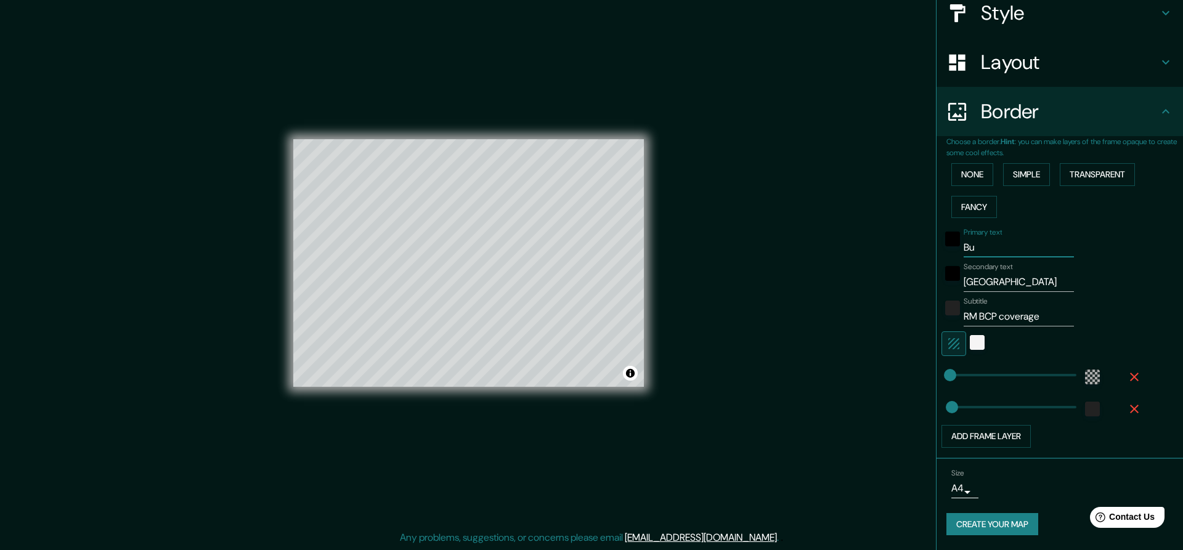
type input "Buc"
type input "16"
type input "Buch"
type input "16"
type input "Bucha"
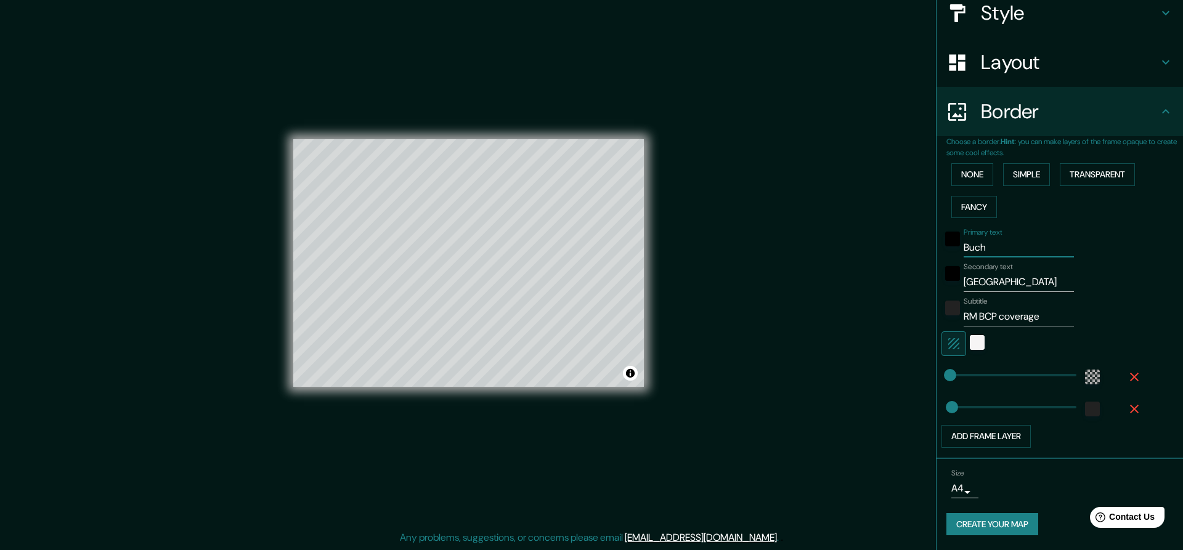
type input "16"
type input "Buchar"
type input "16"
type input "Buchare"
type input "16"
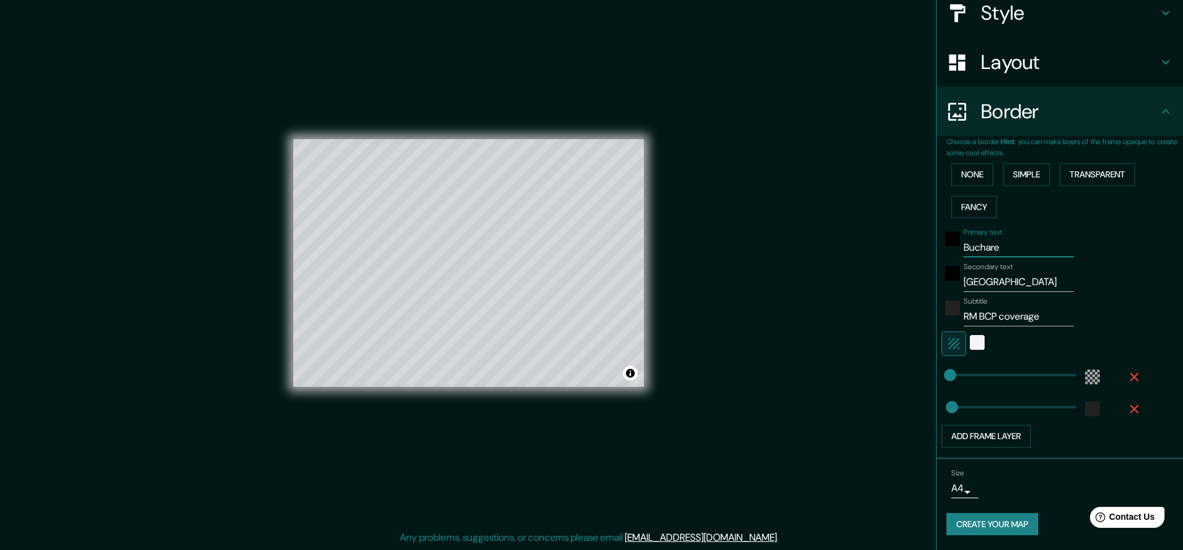
type input "Buchares"
type input "16"
type input "Bucharest"
type input "16"
type input "Bucharest"
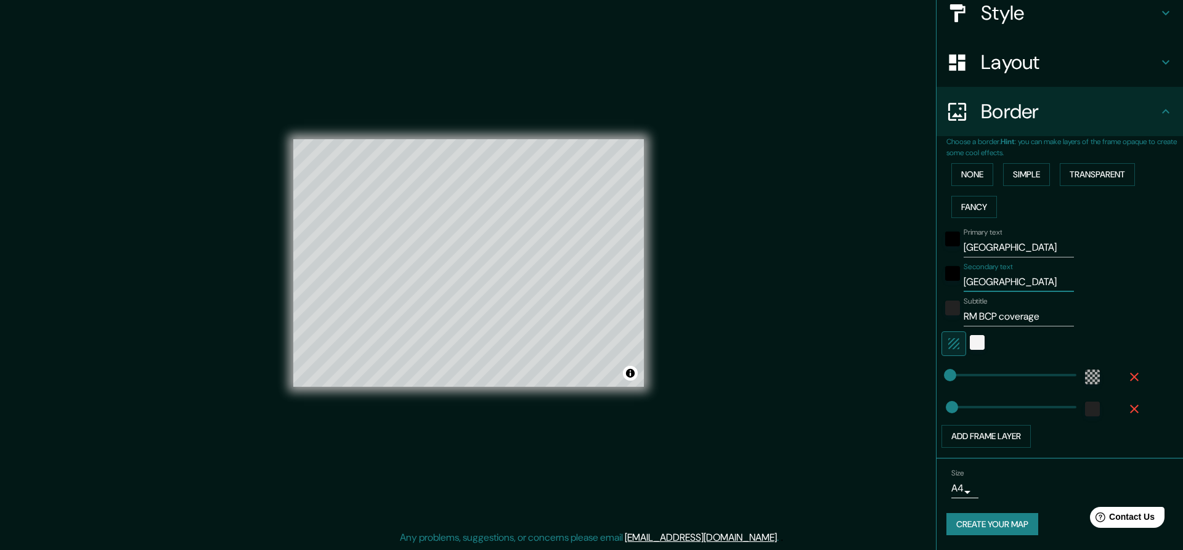
drag, startPoint x: 1023, startPoint y: 285, endPoint x: 934, endPoint y: 278, distance: 89.0
click at [963, 278] on input "Bucharest" at bounding box center [1018, 282] width 110 height 20
type input "B"
type input "16"
type input "BC"
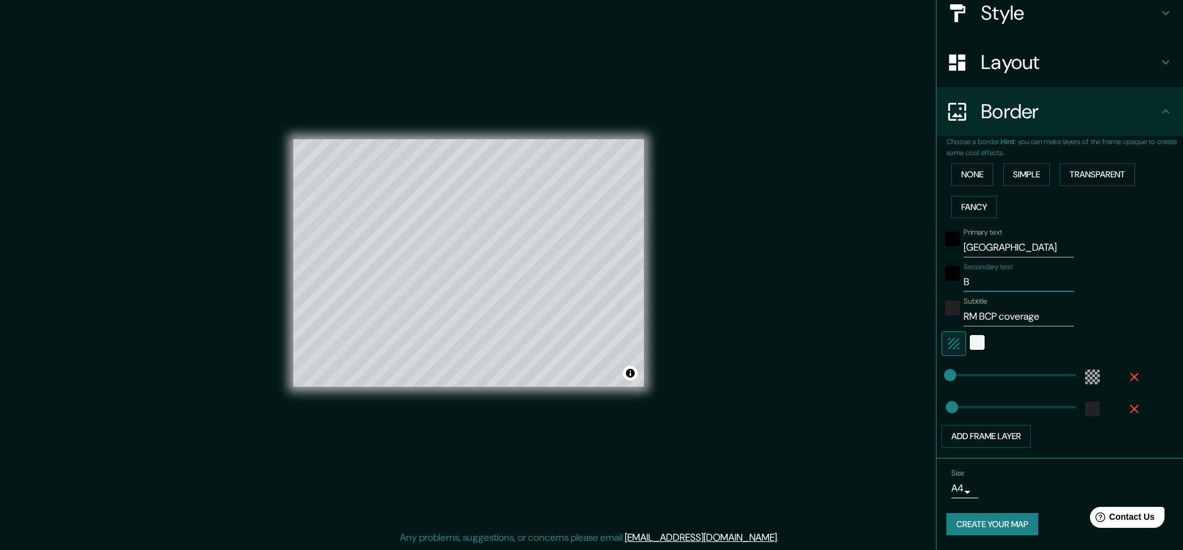
type input "16"
type input "BCP"
type input "16"
type input "BCP"
type input "16"
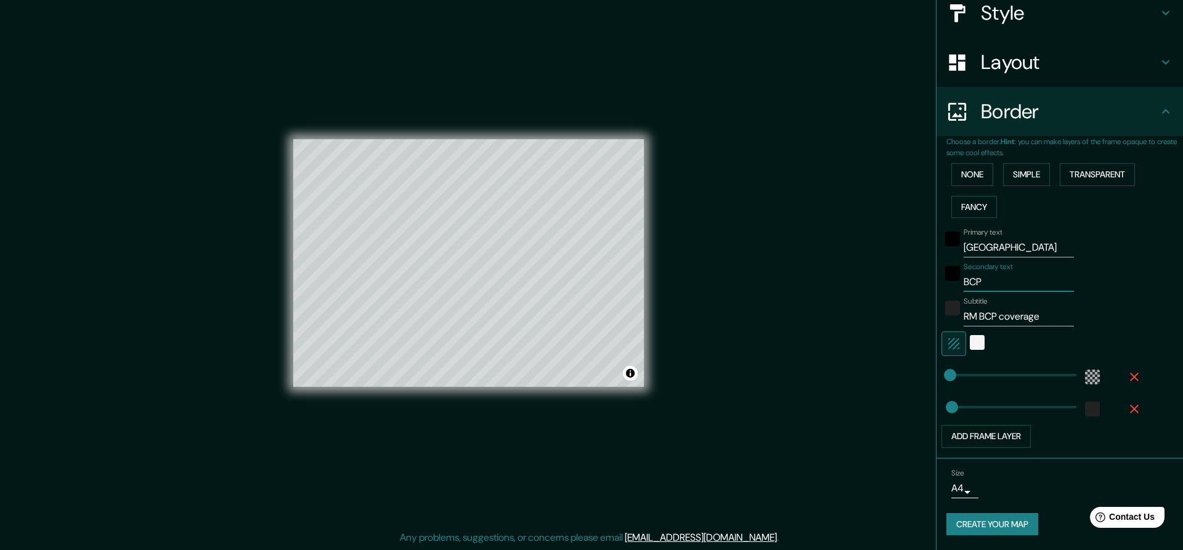
type input "BCP c"
type input "16"
type input "BCP co"
type input "16"
type input "BCP c"
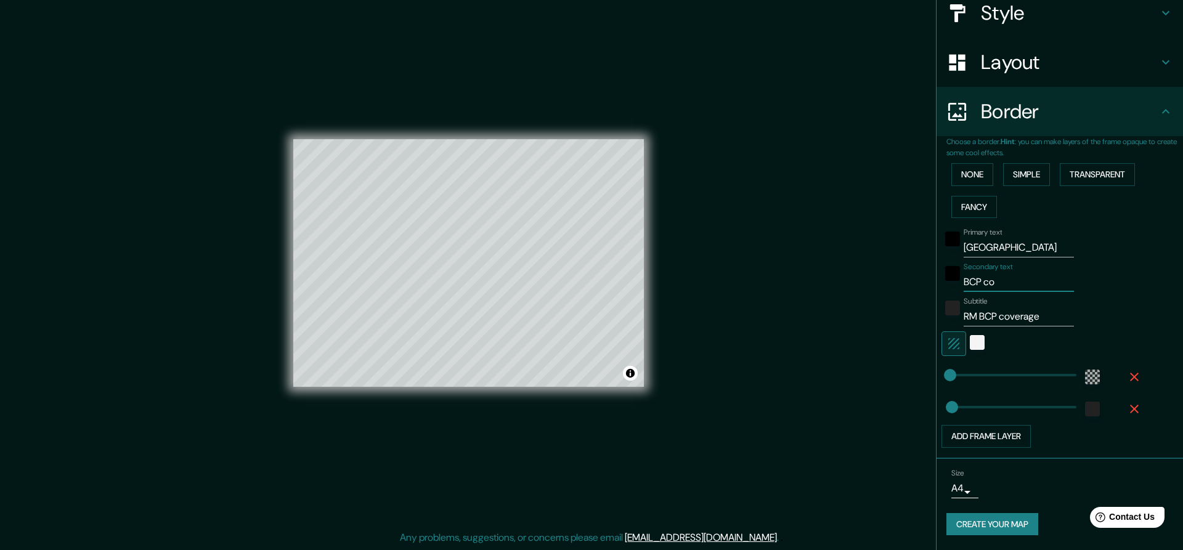
type input "16"
drag, startPoint x: 1045, startPoint y: 320, endPoint x: 903, endPoint y: 313, distance: 141.9
click at [963, 313] on input "RM BCP coverage" at bounding box center [1018, 317] width 110 height 20
click at [969, 530] on button "Create your map" at bounding box center [992, 524] width 92 height 23
click at [1018, 319] on input "Subtitle" at bounding box center [1018, 317] width 110 height 20
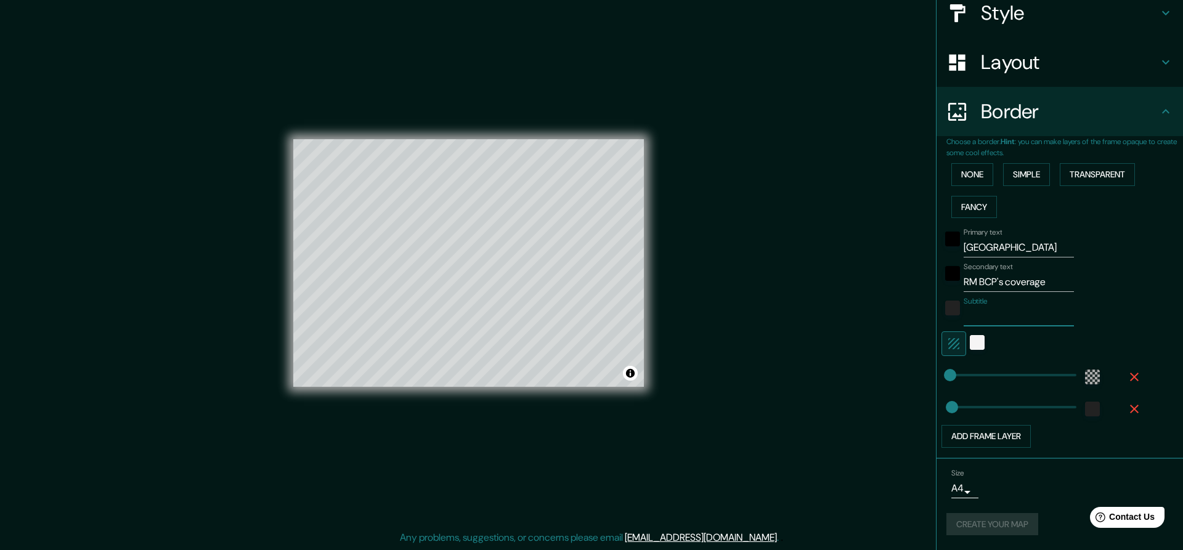
click at [973, 282] on input "RM BCP's coverage" at bounding box center [1018, 282] width 110 height 20
click at [1025, 278] on input "Regina MariaM BCP's coverage" at bounding box center [1018, 282] width 110 height 20
drag, startPoint x: 1025, startPoint y: 279, endPoint x: 1117, endPoint y: 284, distance: 91.9
click at [1074, 284] on input "Regina Maria BCP's coverage" at bounding box center [1018, 282] width 110 height 20
click at [1006, 309] on input "Subtitle" at bounding box center [1018, 317] width 110 height 20
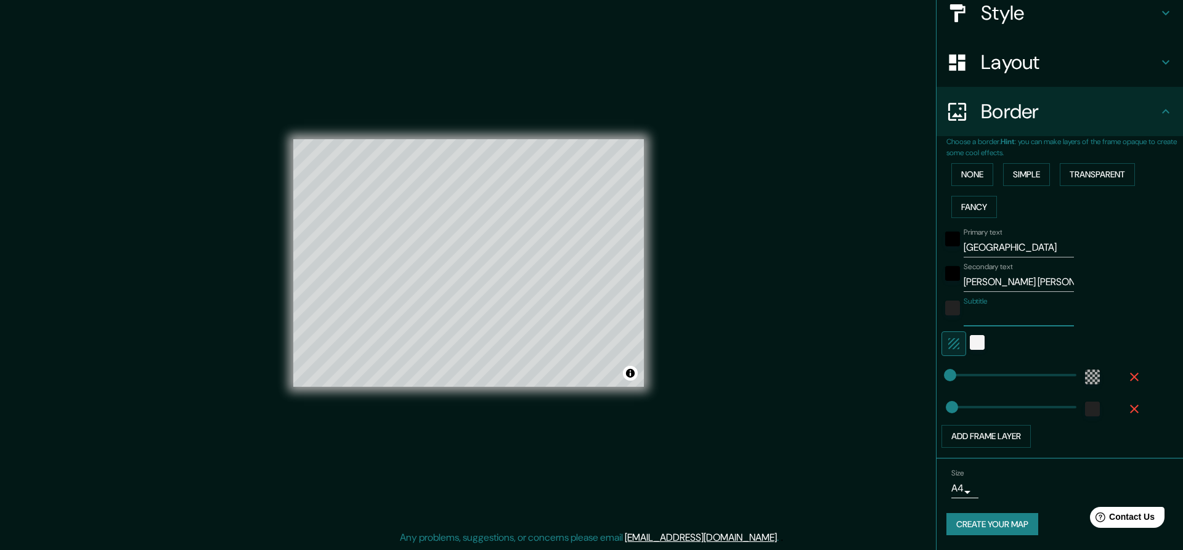
paste input "BCP's coverage"
drag, startPoint x: 1008, startPoint y: 527, endPoint x: 1001, endPoint y: 525, distance: 7.5
click at [1005, 527] on button "Create your map" at bounding box center [992, 524] width 92 height 23
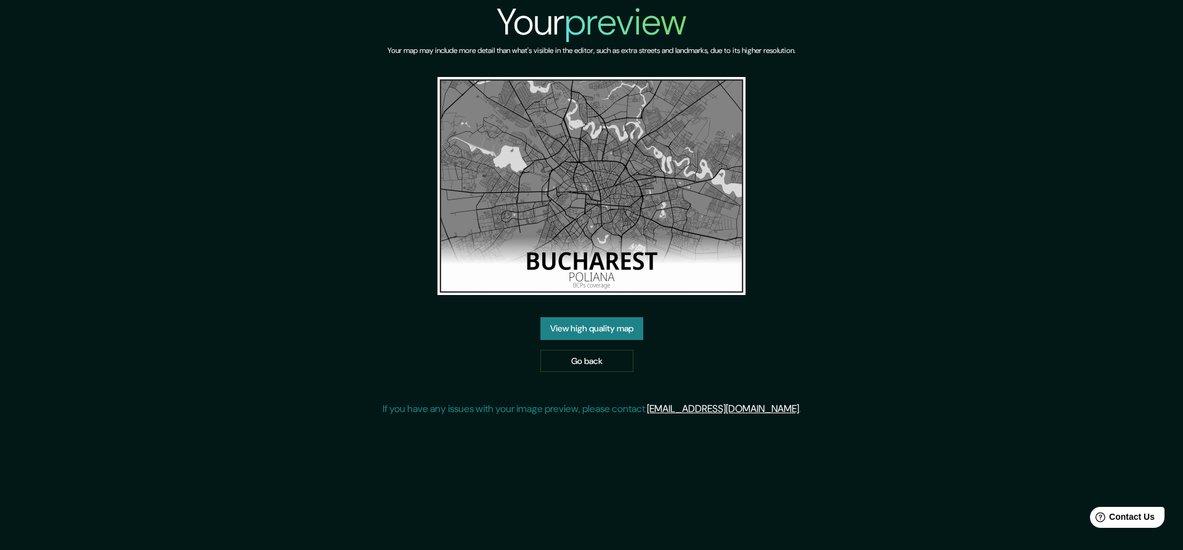
click at [556, 326] on link "View high quality map" at bounding box center [591, 328] width 103 height 23
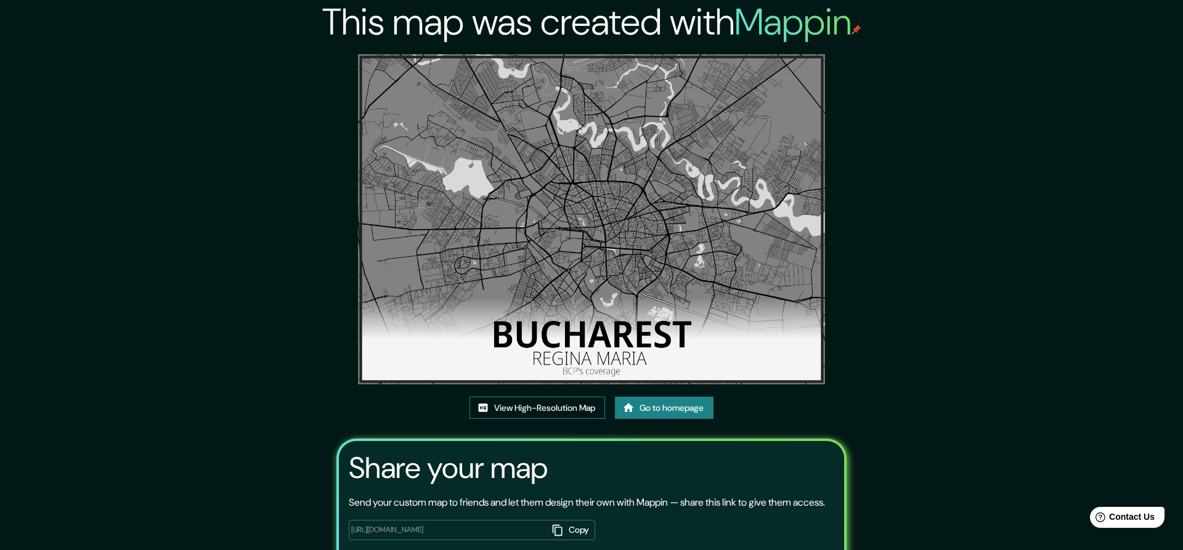
click at [535, 405] on link "View High-Resolution Map" at bounding box center [537, 408] width 136 height 23
